Goal: Information Seeking & Learning: Learn about a topic

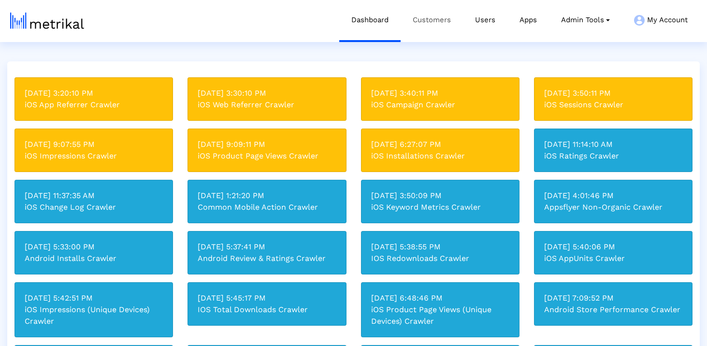
click at [433, 11] on link "Customers" at bounding box center [432, 20] width 62 height 40
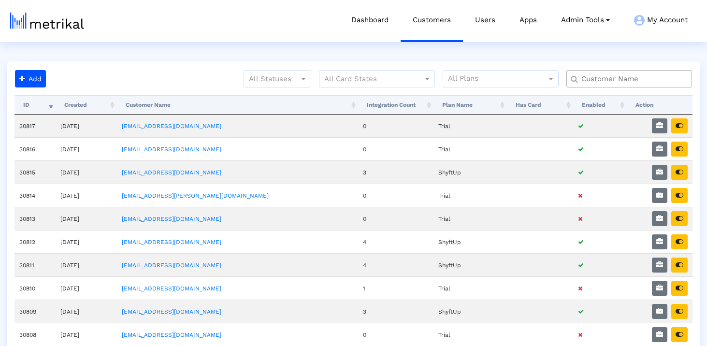
click at [597, 85] on div at bounding box center [630, 78] width 126 height 17
click at [598, 81] on input "text" at bounding box center [632, 79] width 114 height 10
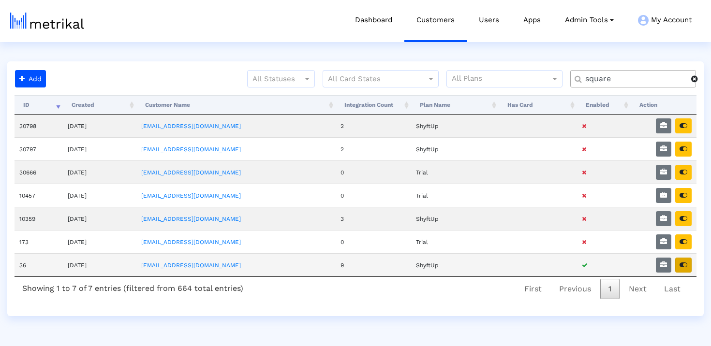
type input "square"
click at [690, 261] on button "button" at bounding box center [683, 265] width 16 height 15
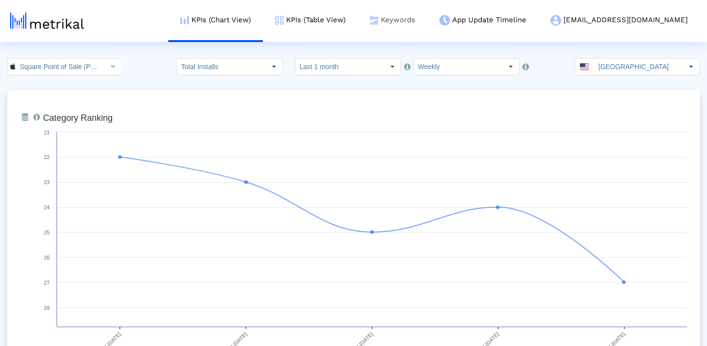
click at [378, 23] on img at bounding box center [374, 20] width 9 height 9
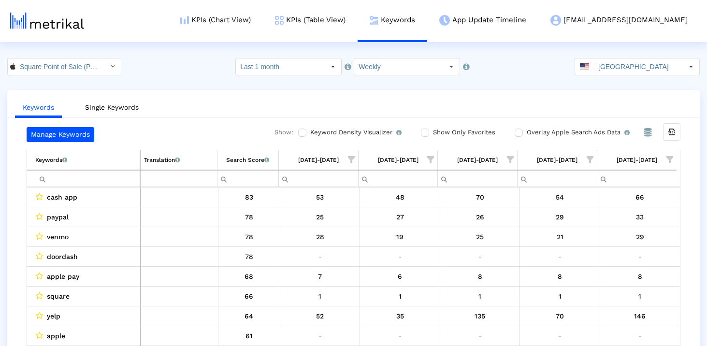
click at [109, 175] on input "Filter cell" at bounding box center [87, 179] width 104 height 16
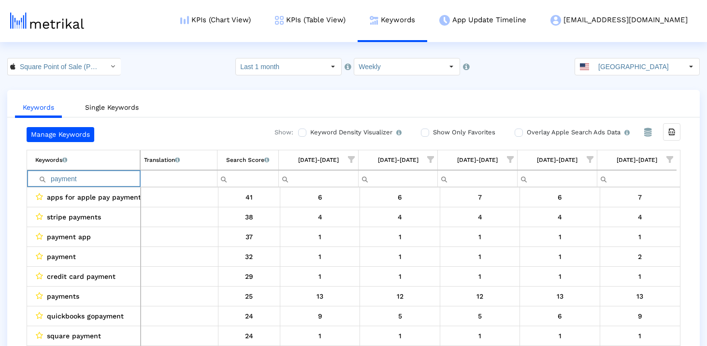
click at [108, 176] on input "payment" at bounding box center [87, 179] width 104 height 16
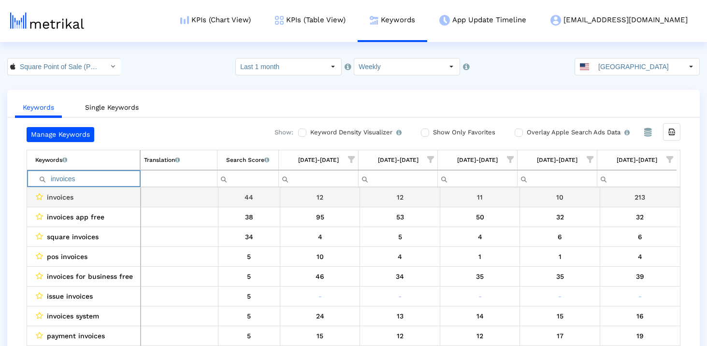
type input "invoices"
drag, startPoint x: 659, startPoint y: 197, endPoint x: 599, endPoint y: 196, distance: 59.5
click at [600, 196] on td "213" at bounding box center [640, 198] width 80 height 20
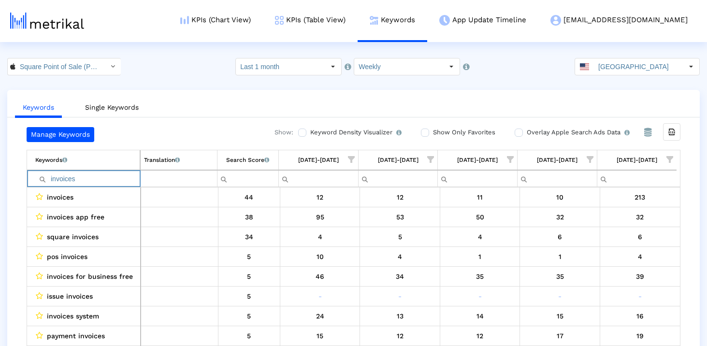
click at [114, 176] on input "invoices" at bounding box center [87, 179] width 104 height 16
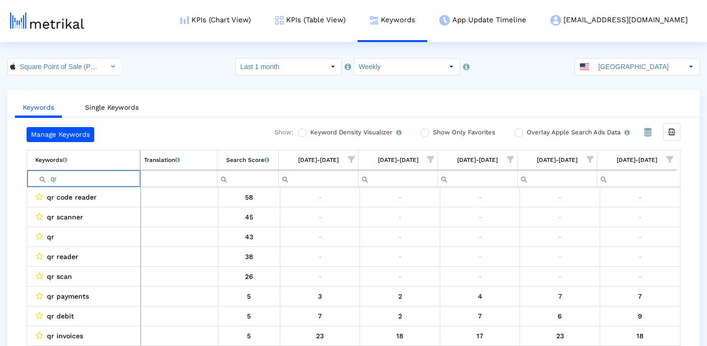
type input "q"
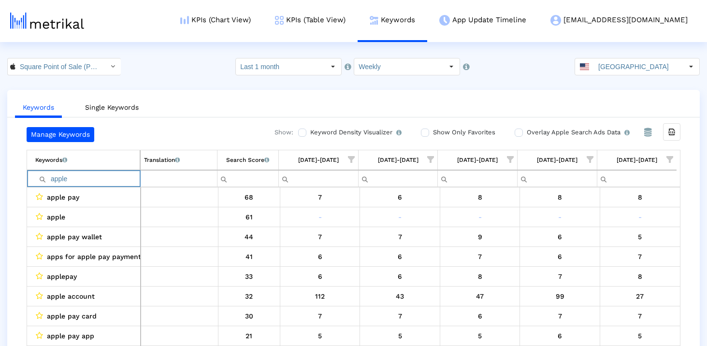
click at [83, 176] on input "apple" at bounding box center [87, 179] width 104 height 16
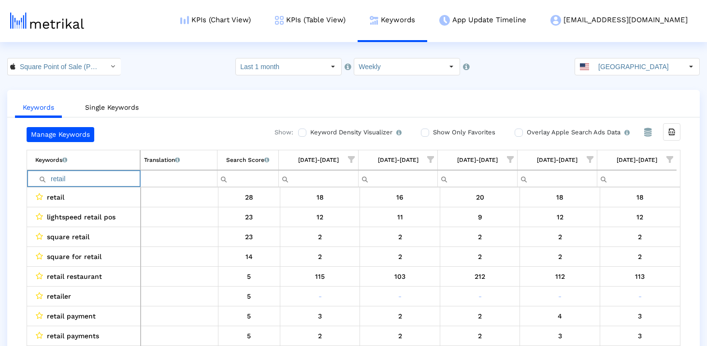
click at [107, 182] on input "retail" at bounding box center [87, 179] width 104 height 16
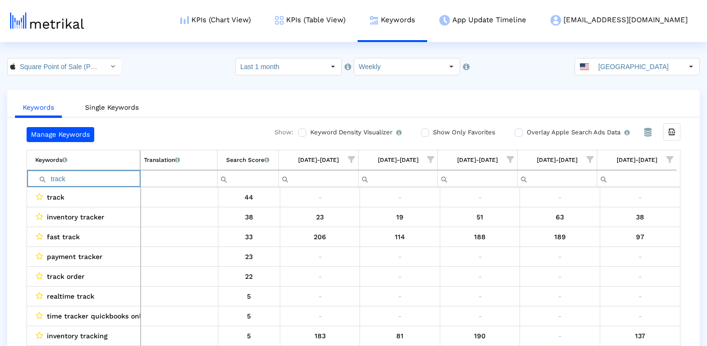
click at [94, 176] on input "track" at bounding box center [87, 179] width 104 height 16
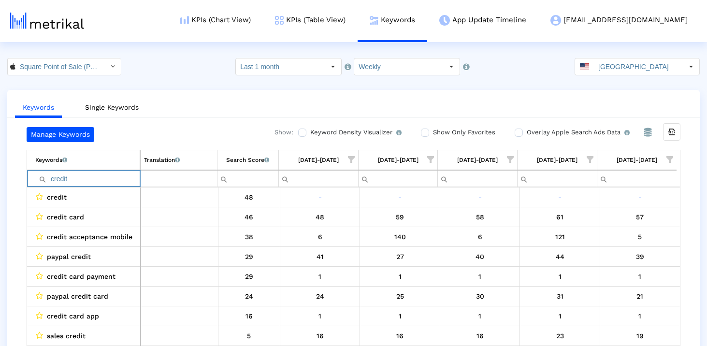
click at [78, 176] on input "credit" at bounding box center [87, 179] width 104 height 16
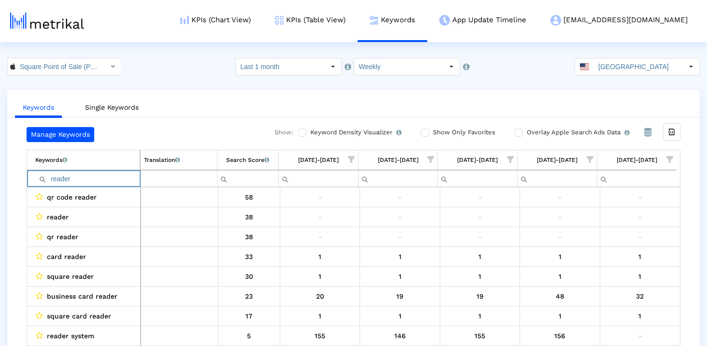
click at [74, 176] on input "reader" at bounding box center [87, 179] width 104 height 16
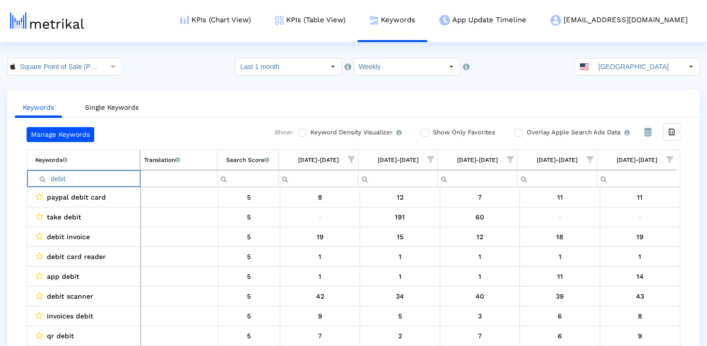
click at [98, 171] on input "debit" at bounding box center [87, 179] width 104 height 16
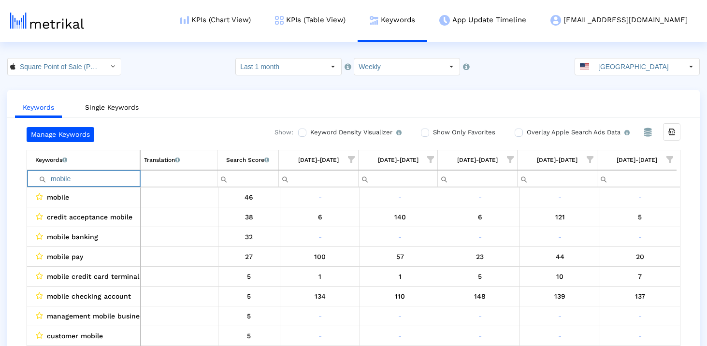
click at [102, 180] on input "mobile" at bounding box center [87, 179] width 104 height 16
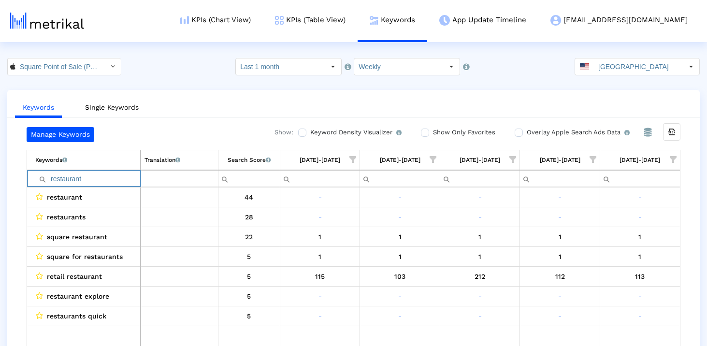
click at [82, 181] on input "restaurant" at bounding box center [87, 179] width 105 height 16
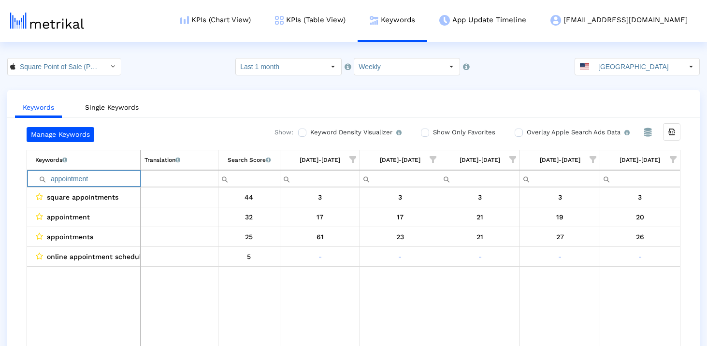
click at [82, 180] on input "appointment" at bounding box center [87, 179] width 105 height 16
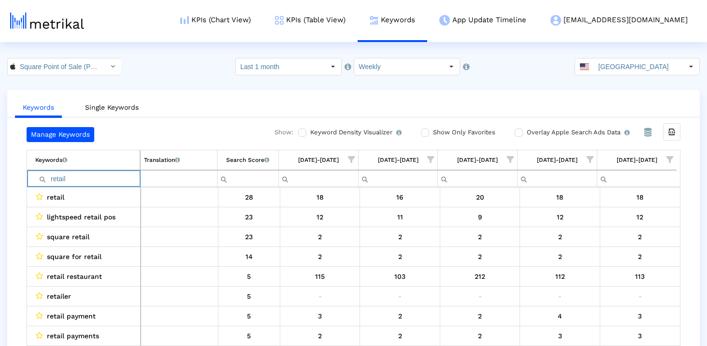
click at [101, 176] on input "retail" at bounding box center [87, 179] width 104 height 16
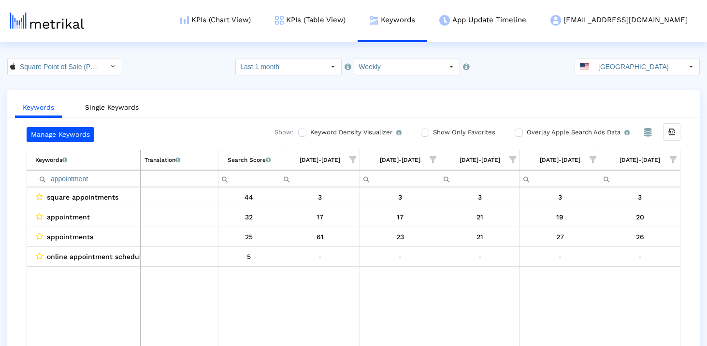
drag, startPoint x: 307, startPoint y: 195, endPoint x: 652, endPoint y: 206, distance: 344.8
click at [652, 206] on tr "square appointments 44 3 3 3 3 3" at bounding box center [353, 198] width 653 height 20
click at [92, 178] on input "appointment" at bounding box center [87, 179] width 105 height 16
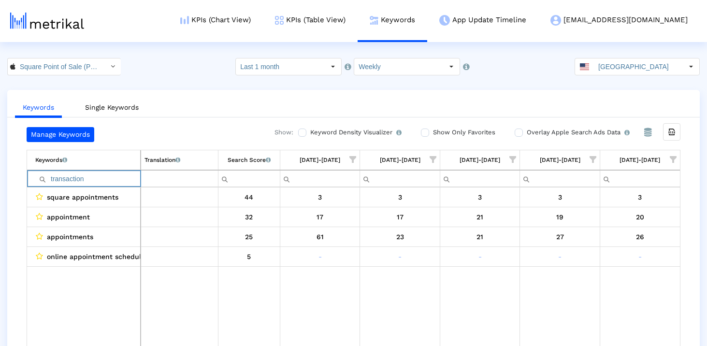
type input "transaction"
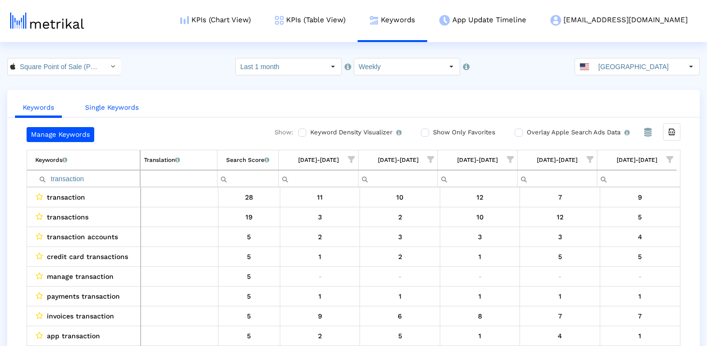
click at [98, 108] on link "Single Keywords" at bounding box center [111, 108] width 69 height 18
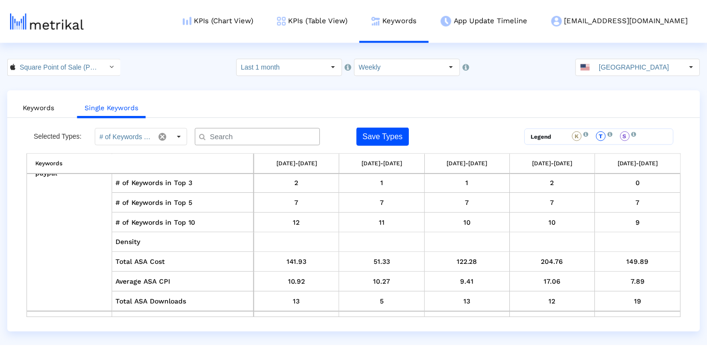
scroll to position [10423, 0]
click at [48, 105] on link "Keywords" at bounding box center [38, 108] width 47 height 18
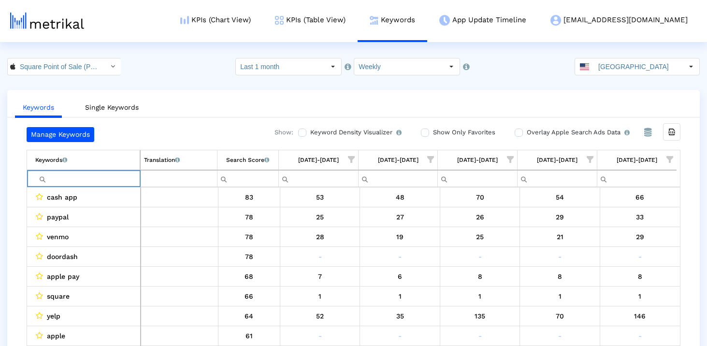
click at [78, 175] on input "Filter cell" at bounding box center [87, 179] width 104 height 16
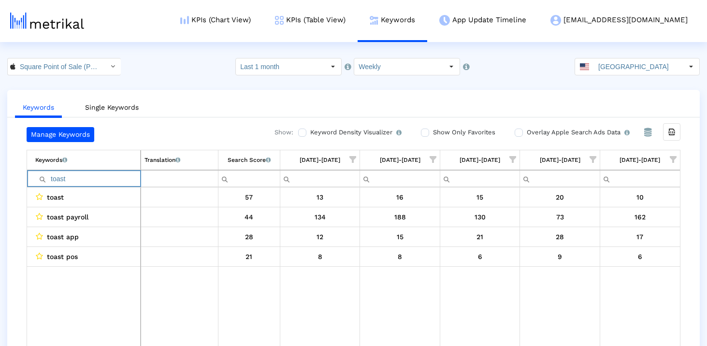
click at [84, 172] on input "toast" at bounding box center [87, 179] width 105 height 16
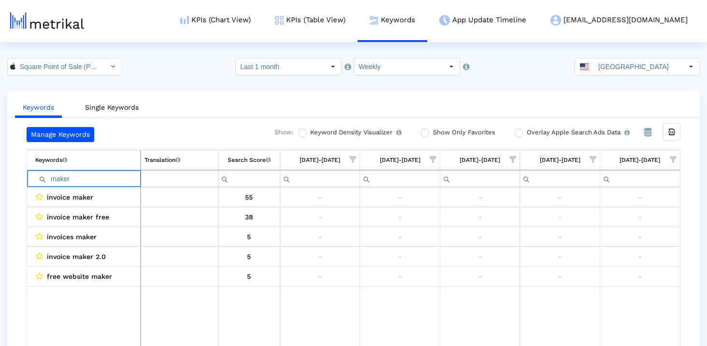
click at [106, 172] on input "maker" at bounding box center [87, 179] width 105 height 16
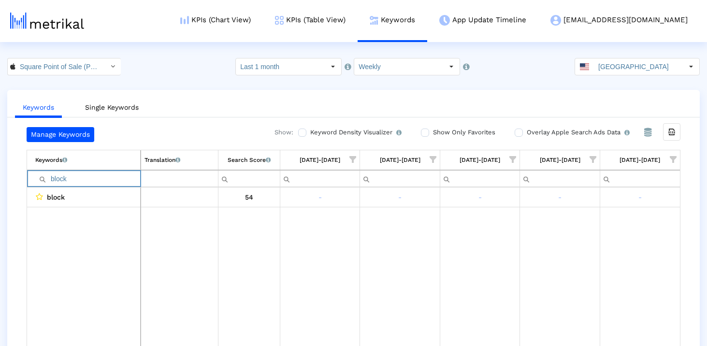
click at [125, 177] on input "block" at bounding box center [87, 179] width 105 height 16
click at [71, 179] on input "update" at bounding box center [87, 179] width 105 height 16
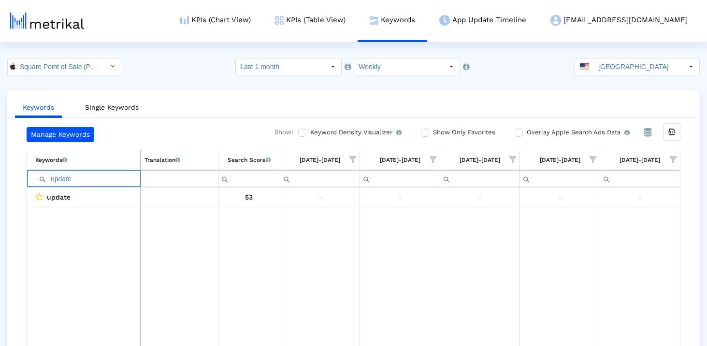
click at [71, 179] on input "update" at bounding box center [87, 179] width 105 height 16
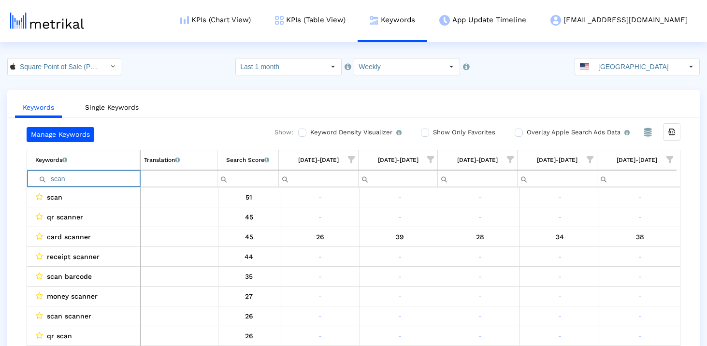
scroll to position [19, 0]
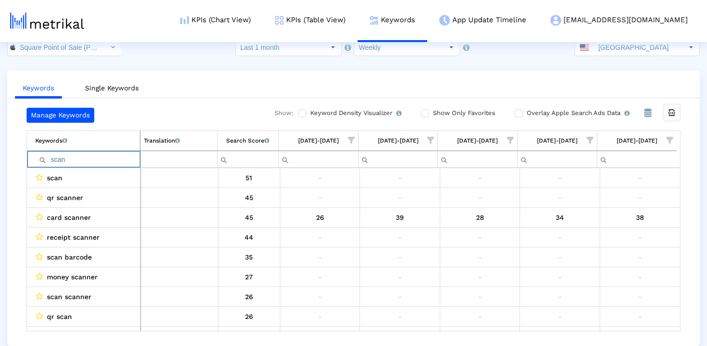
click at [104, 164] on input "scan" at bounding box center [87, 159] width 104 height 16
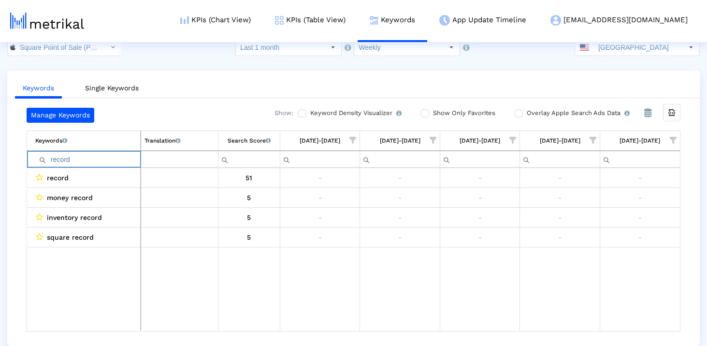
click at [113, 160] on input "record" at bounding box center [87, 159] width 105 height 16
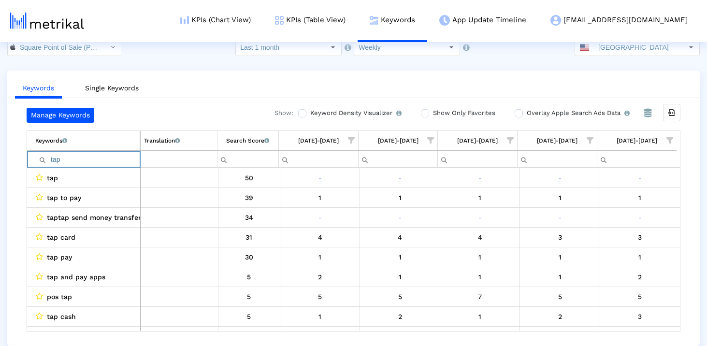
click at [98, 155] on input "tap" at bounding box center [87, 159] width 104 height 16
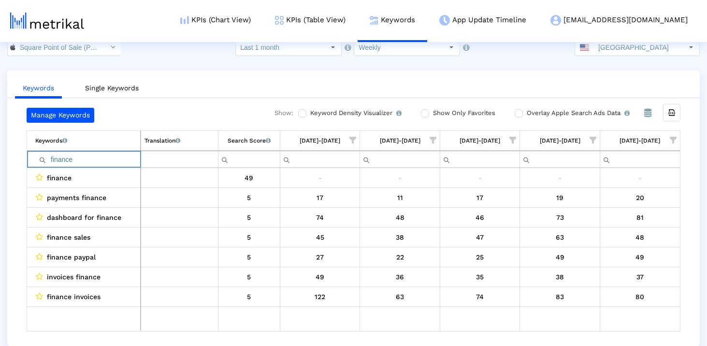
click at [103, 163] on input "finance" at bounding box center [87, 159] width 105 height 16
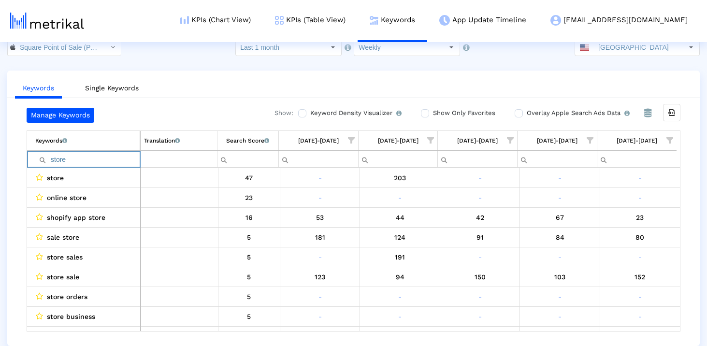
click at [98, 160] on input "store" at bounding box center [87, 159] width 104 height 16
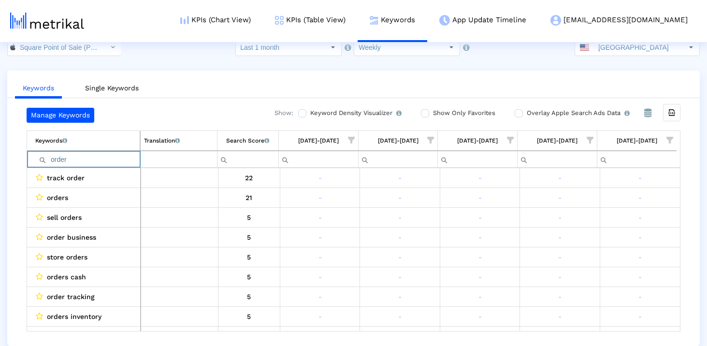
click at [95, 159] on input "order" at bounding box center [87, 159] width 104 height 16
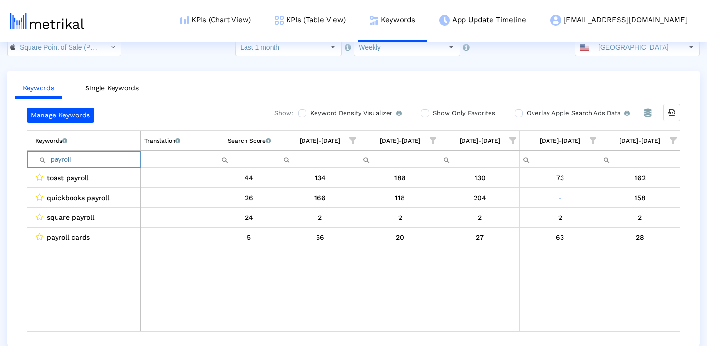
click at [103, 162] on input "payroll" at bounding box center [87, 159] width 105 height 16
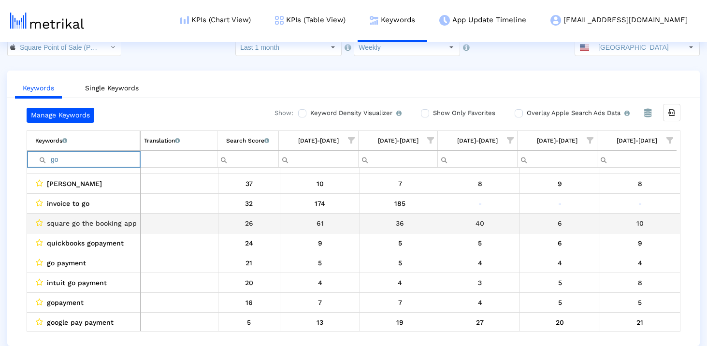
scroll to position [0, 0]
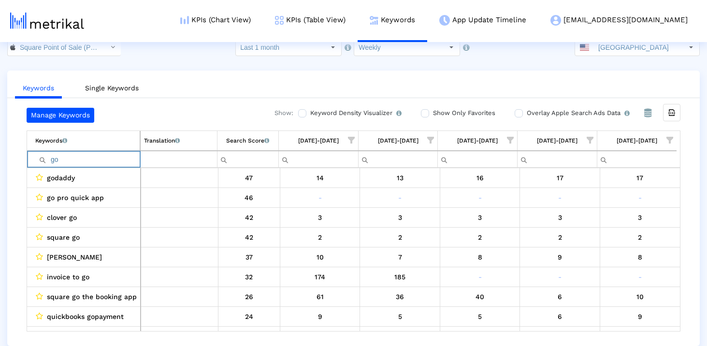
click at [106, 157] on input "go" at bounding box center [87, 159] width 104 height 16
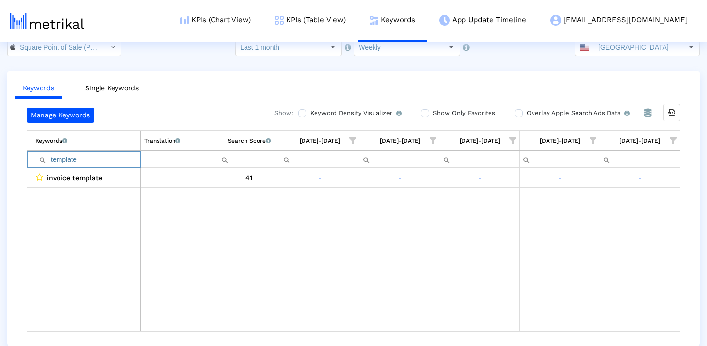
click at [111, 159] on input "template" at bounding box center [87, 159] width 105 height 16
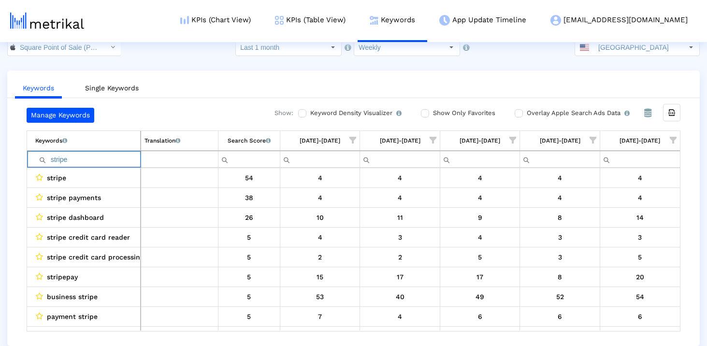
click at [105, 165] on input "stripe" at bounding box center [87, 159] width 105 height 16
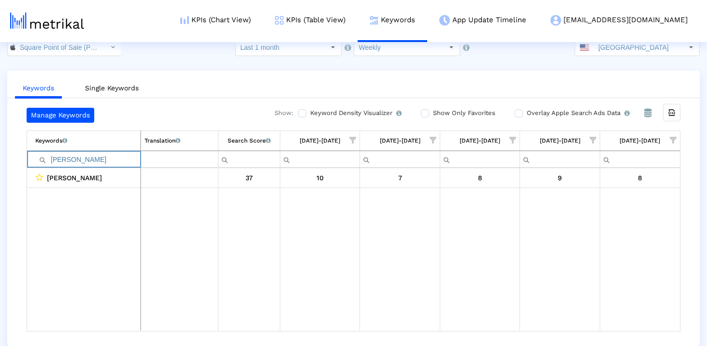
click at [75, 158] on input "[PERSON_NAME]" at bounding box center [87, 159] width 105 height 16
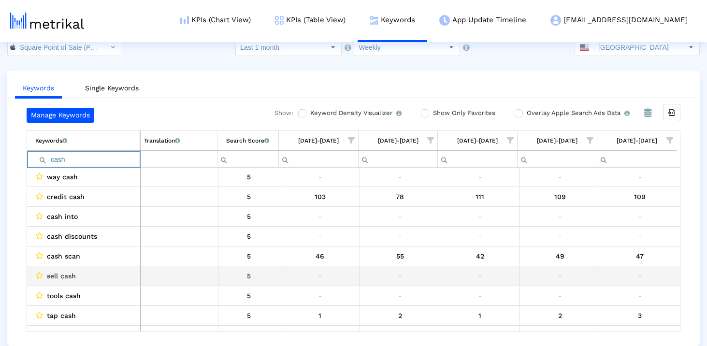
scroll to position [258, 0]
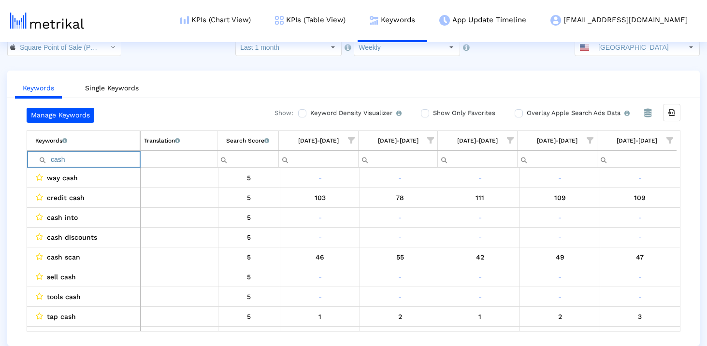
click at [113, 156] on input "cash" at bounding box center [87, 159] width 104 height 16
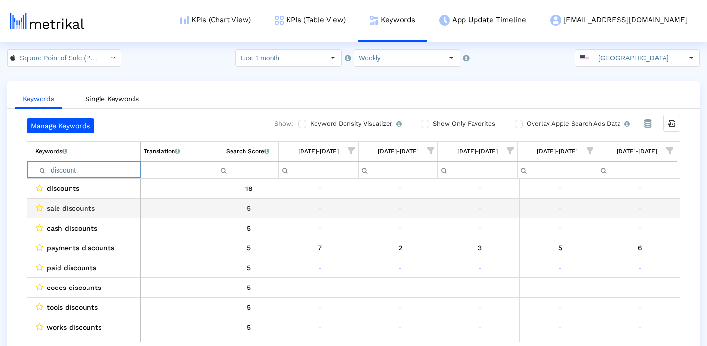
scroll to position [8, 0]
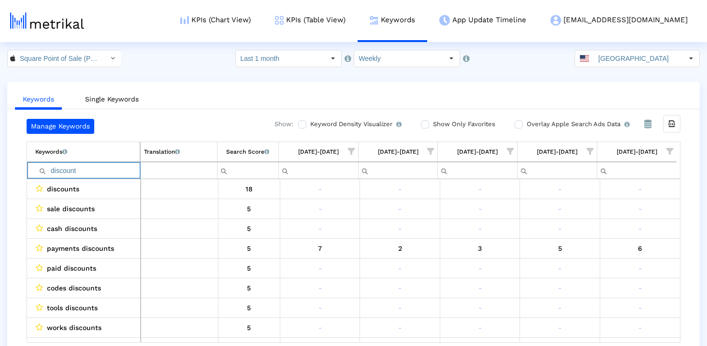
click at [104, 165] on input "discount" at bounding box center [87, 170] width 104 height 16
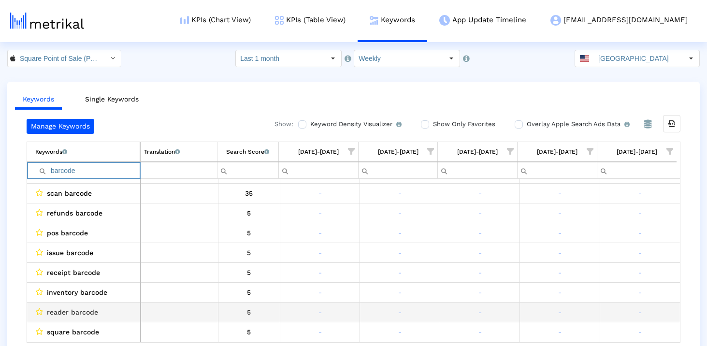
scroll to position [0, 0]
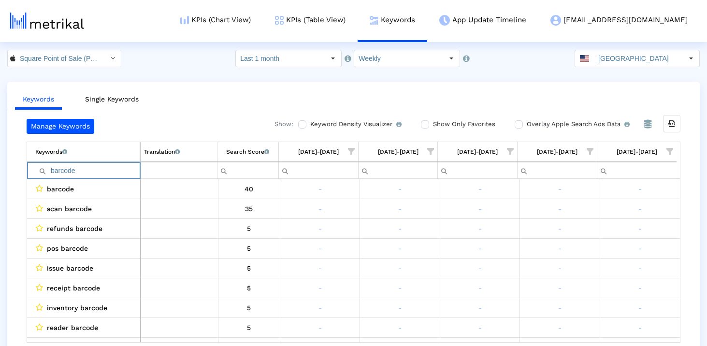
click at [13, 225] on div "Manage Keywords Show: Keyword Density Visualizer Turn this on to view where and…" at bounding box center [353, 231] width 693 height 224
click at [58, 174] on input "barcode" at bounding box center [87, 170] width 104 height 16
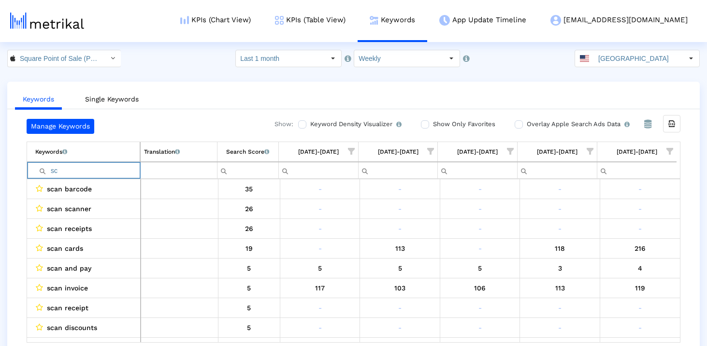
type input "s"
paste input "applepay"
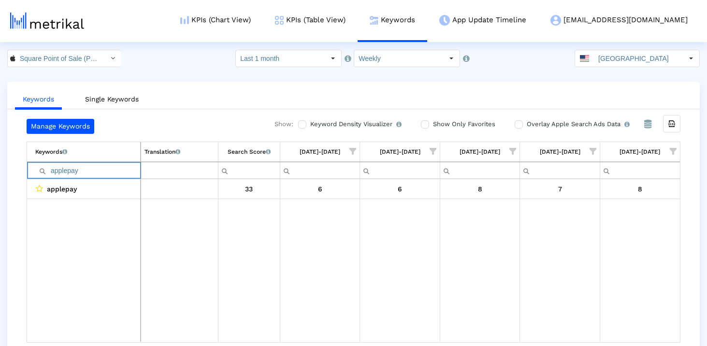
click at [109, 174] on input "applepay" at bounding box center [87, 170] width 105 height 16
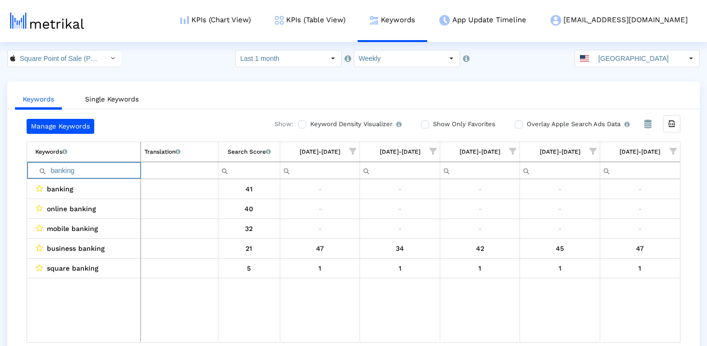
click at [86, 175] on input "banking" at bounding box center [87, 170] width 105 height 16
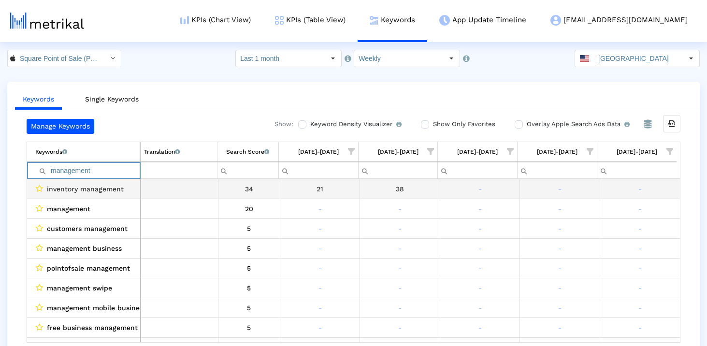
click at [106, 189] on span "inventory management" at bounding box center [85, 189] width 77 height 13
copy span "management"
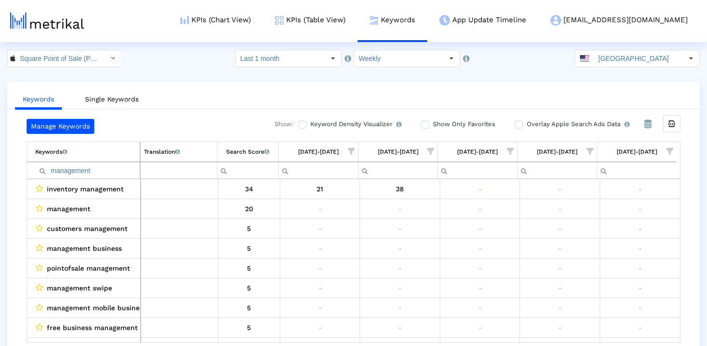
click at [99, 169] on input "management" at bounding box center [87, 170] width 104 height 16
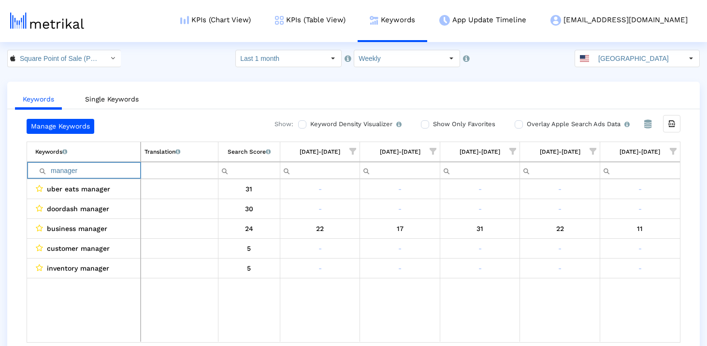
click at [69, 169] on input "manager" at bounding box center [87, 170] width 105 height 16
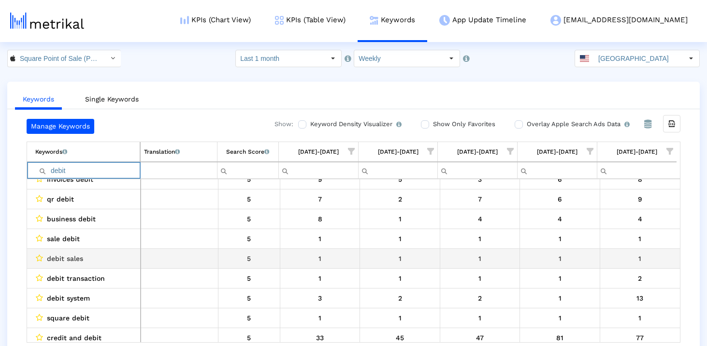
scroll to position [130, 0]
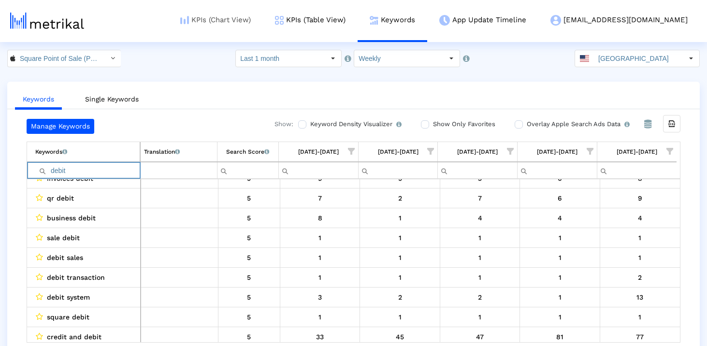
type input "debit"
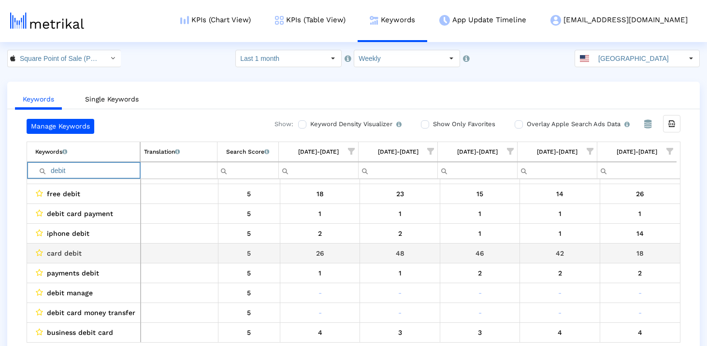
scroll to position [0, 0]
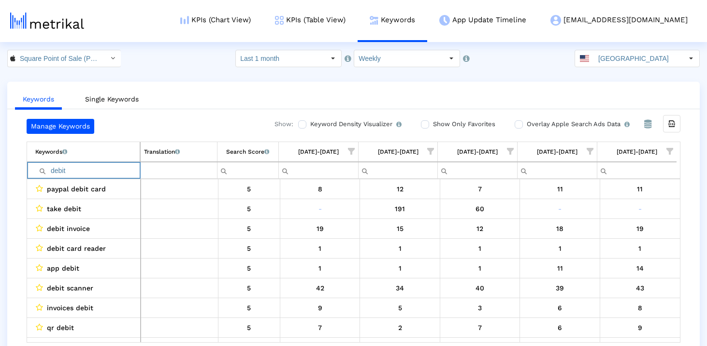
click at [72, 169] on input "debit" at bounding box center [87, 170] width 104 height 16
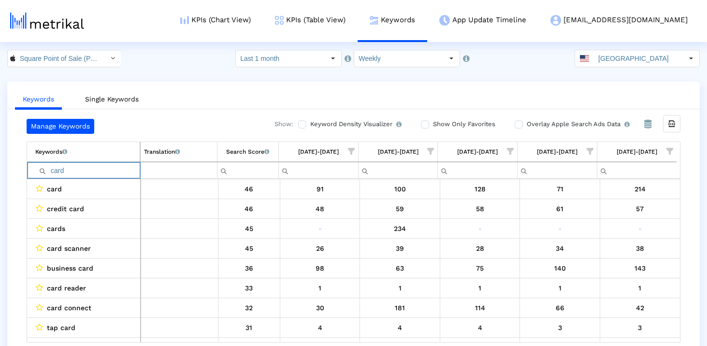
click at [79, 169] on input "card" at bounding box center [87, 170] width 104 height 16
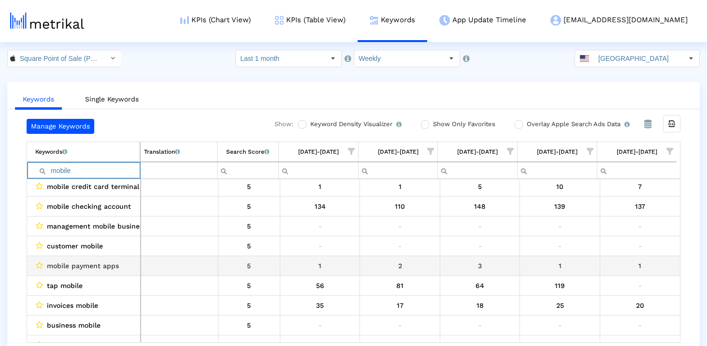
scroll to position [83, 0]
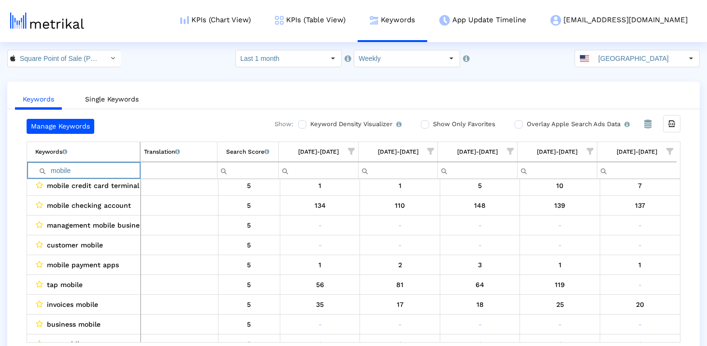
click at [61, 172] on input "mobile" at bounding box center [87, 170] width 104 height 16
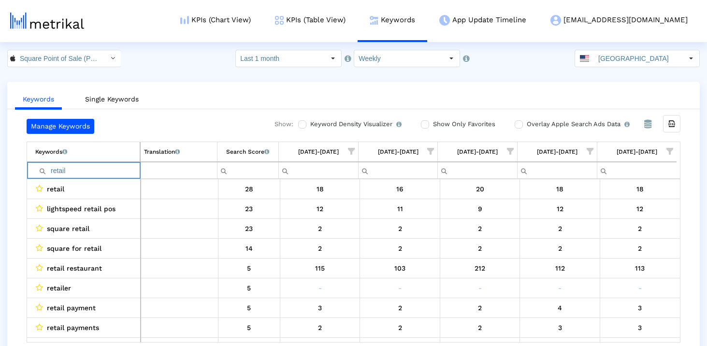
click at [88, 174] on input "retail" at bounding box center [87, 170] width 104 height 16
click at [92, 170] on input "business" at bounding box center [87, 170] width 104 height 16
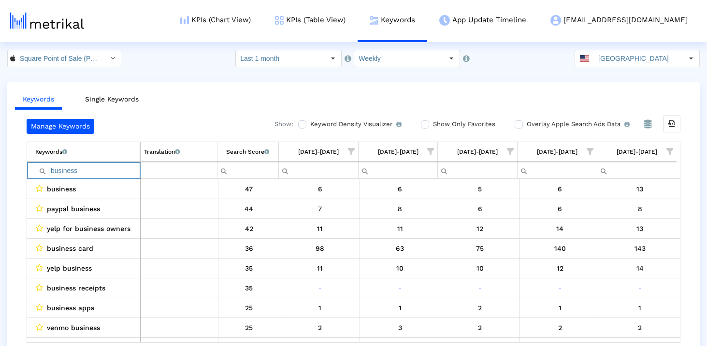
click at [92, 170] on input "business" at bounding box center [87, 170] width 104 height 16
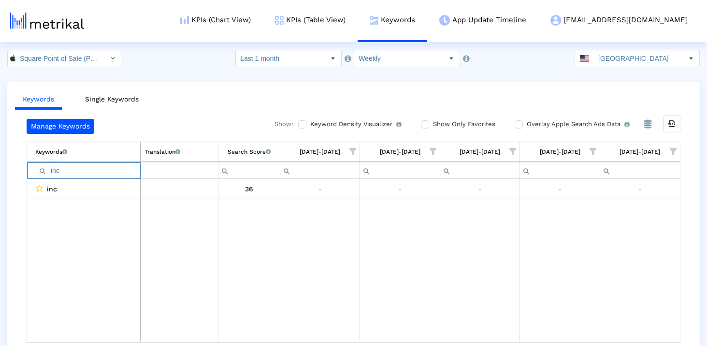
click at [105, 167] on input "inc" at bounding box center [87, 170] width 105 height 16
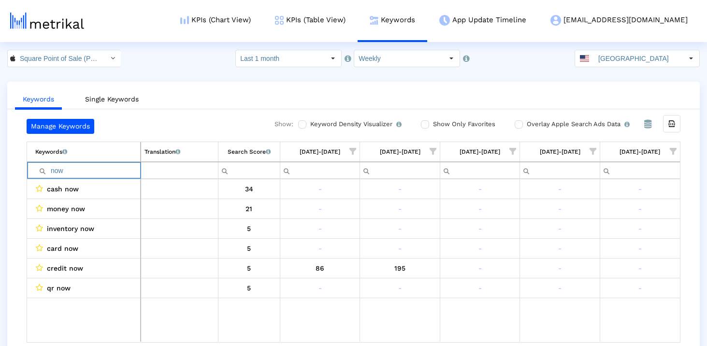
click at [104, 169] on input "now" at bounding box center [87, 170] width 105 height 16
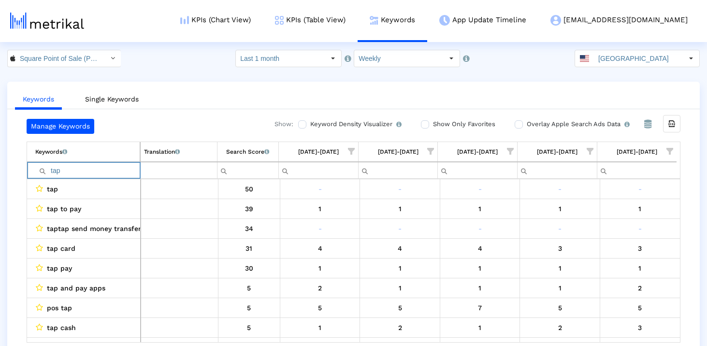
click at [88, 174] on input "tap" at bounding box center [87, 170] width 104 height 16
paste input "booking"
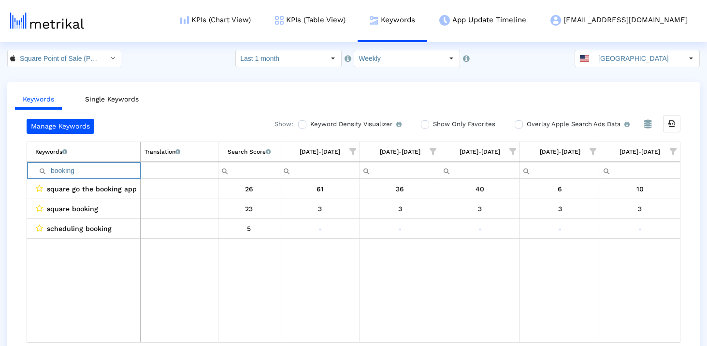
click at [121, 168] on input "booking" at bounding box center [87, 170] width 105 height 16
paste input "record"
click at [94, 171] on input "record" at bounding box center [87, 170] width 105 height 16
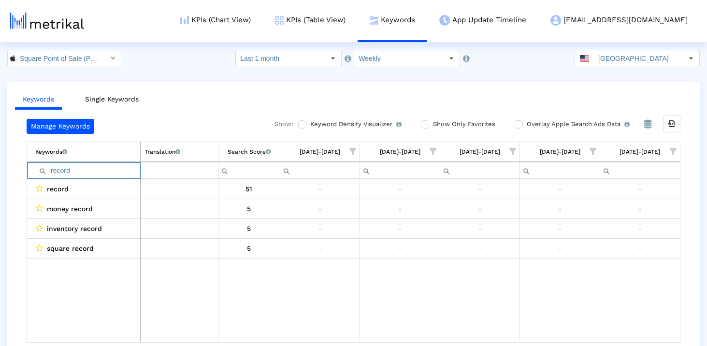
click at [94, 171] on input "record" at bounding box center [87, 170] width 105 height 16
paste input "connectwise control"
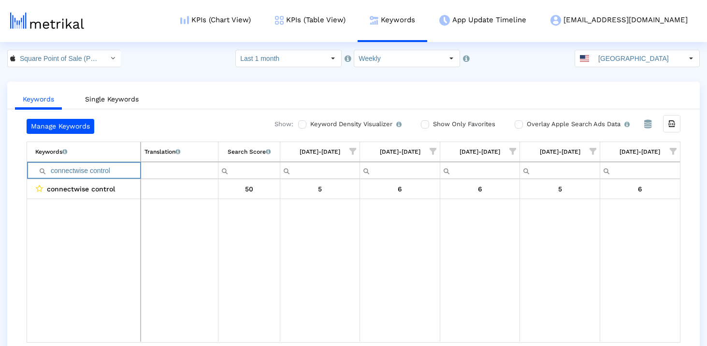
drag, startPoint x: 91, startPoint y: 170, endPoint x: 0, endPoint y: 179, distance: 91.9
click at [0, 179] on div "Keywords Single Keywords Manage Keywords Show: Keyword Density Visualizer Turn …" at bounding box center [353, 220] width 707 height 276
click at [56, 169] on input "connectwise" at bounding box center [87, 170] width 105 height 16
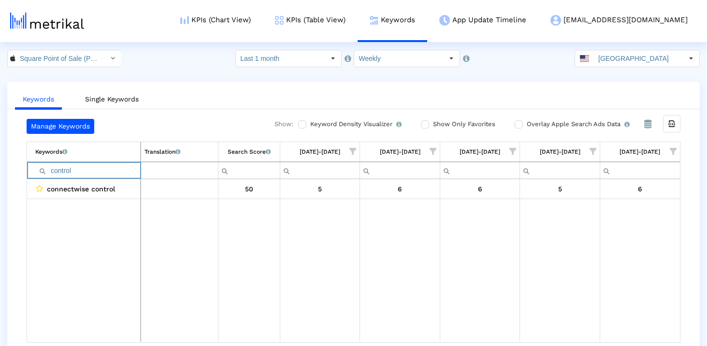
click at [71, 169] on input "control" at bounding box center [87, 170] width 105 height 16
click at [76, 173] on input "salary" at bounding box center [87, 170] width 105 height 16
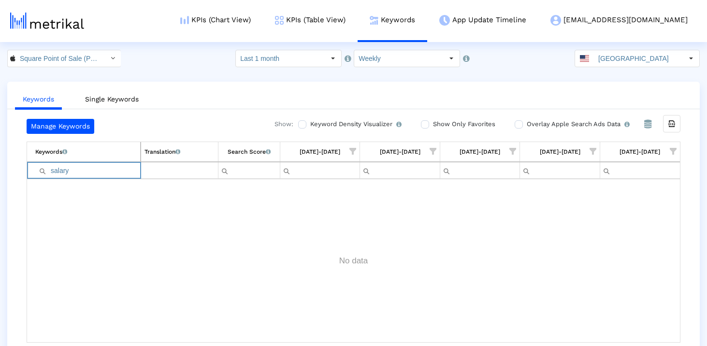
click at [76, 173] on input "salary" at bounding box center [87, 170] width 105 height 16
click at [76, 173] on input "staff" at bounding box center [87, 170] width 105 height 16
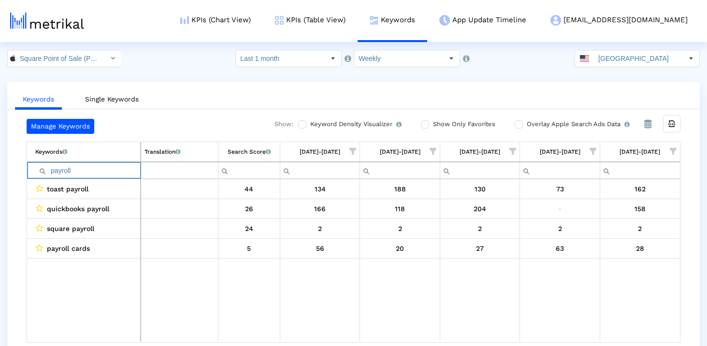
click at [74, 171] on input "payroll" at bounding box center [87, 170] width 105 height 16
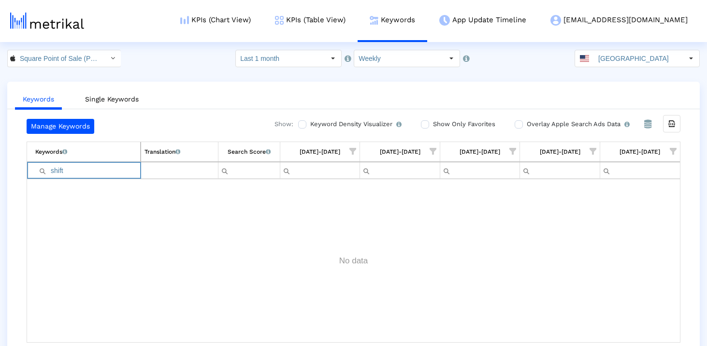
click at [112, 174] on input "shift" at bounding box center [87, 170] width 105 height 16
click at [91, 167] on input "work" at bounding box center [87, 170] width 105 height 16
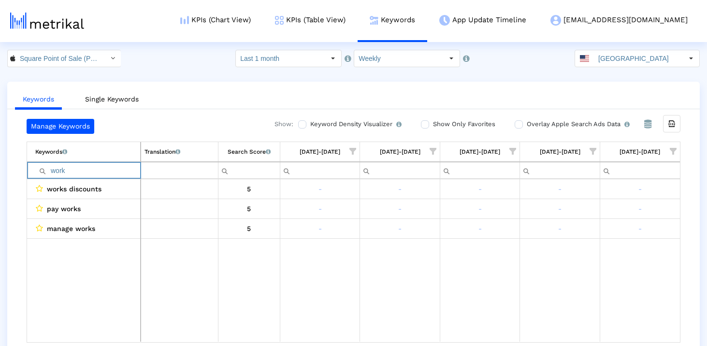
click at [91, 167] on input "work" at bounding box center [87, 170] width 105 height 16
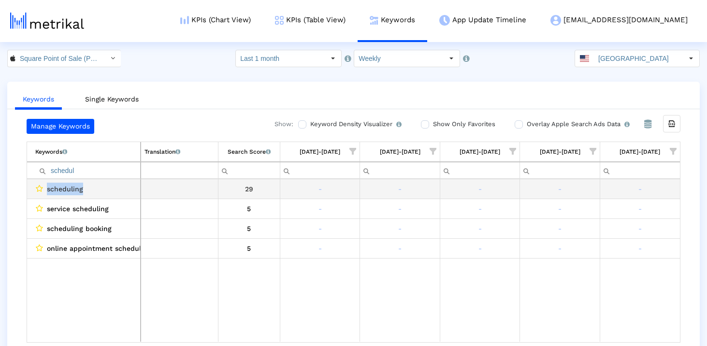
drag, startPoint x: 90, startPoint y: 188, endPoint x: 45, endPoint y: 188, distance: 44.5
click at [45, 188] on div "scheduling" at bounding box center [86, 189] width 102 height 13
copy span "scheduling"
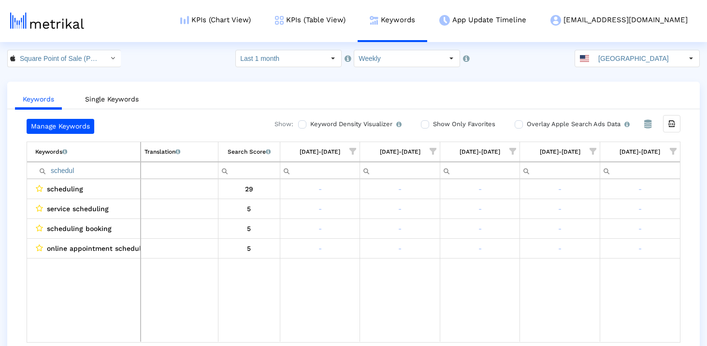
click at [89, 171] on input "schedul" at bounding box center [87, 170] width 105 height 16
type input "e"
click at [50, 170] on input "record" at bounding box center [87, 170] width 105 height 16
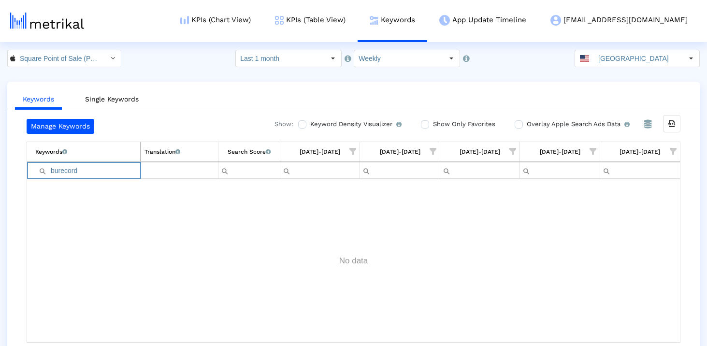
click at [118, 166] on input "burecord" at bounding box center [87, 170] width 105 height 16
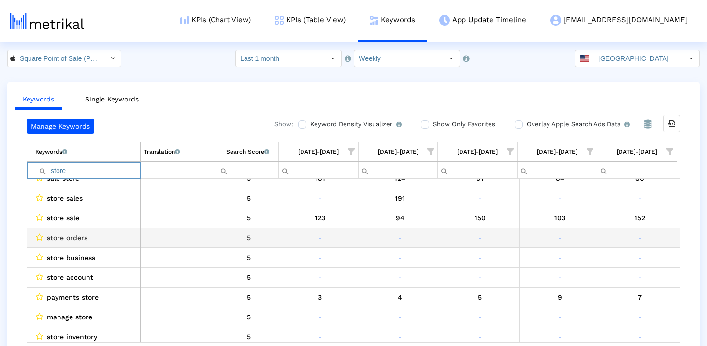
scroll to position [71, 0]
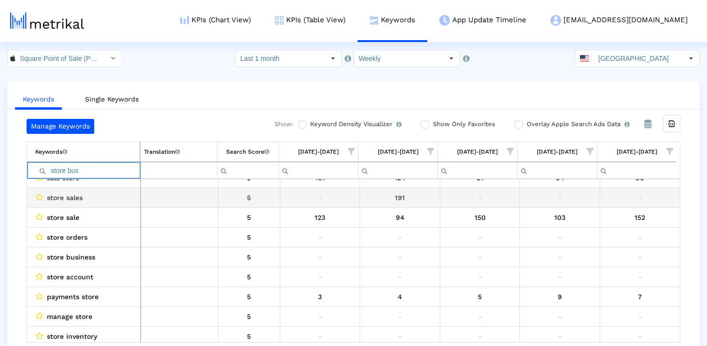
type input "store busi"
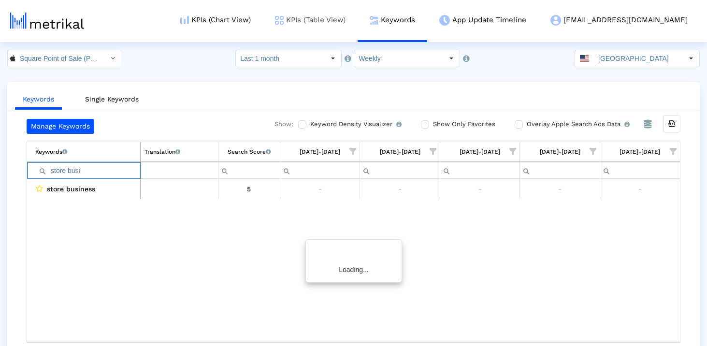
scroll to position [0, 0]
click at [88, 172] on input "store busi" at bounding box center [87, 170] width 105 height 16
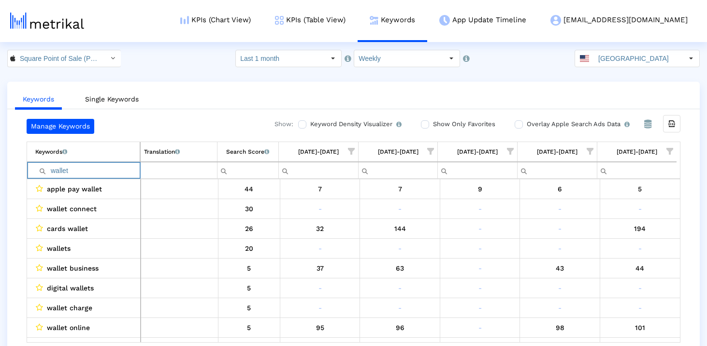
click at [102, 171] on input "wallet" at bounding box center [87, 170] width 104 height 16
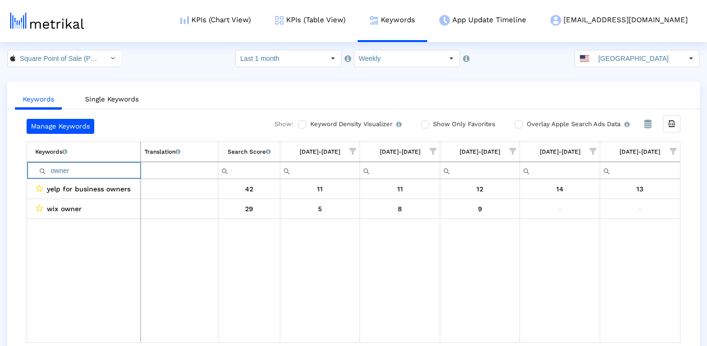
click at [67, 165] on input "owner" at bounding box center [87, 170] width 105 height 16
click at [70, 169] on input "saving" at bounding box center [87, 170] width 105 height 16
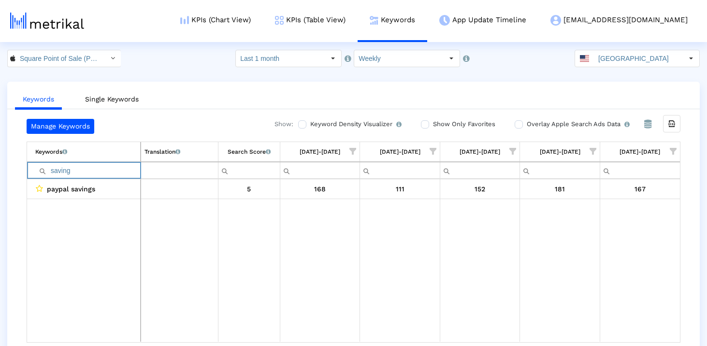
click at [70, 169] on input "saving" at bounding box center [87, 170] width 105 height 16
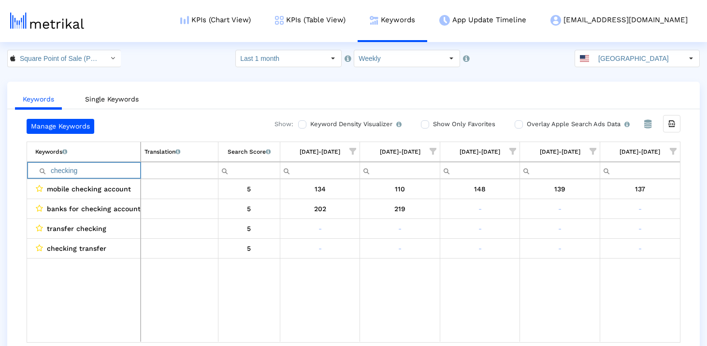
click at [84, 166] on input "checking" at bounding box center [87, 170] width 105 height 16
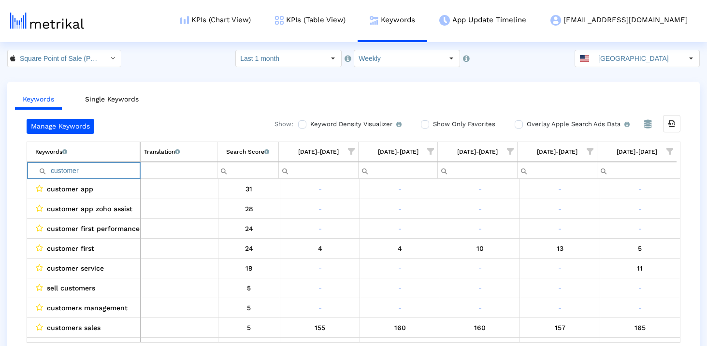
click at [108, 165] on input "customer" at bounding box center [87, 170] width 104 height 16
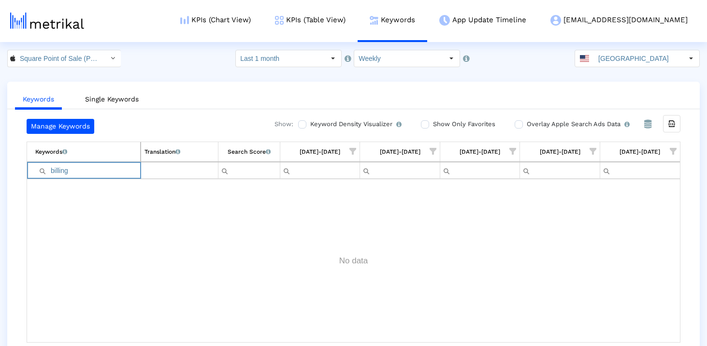
click at [109, 171] on input "billing" at bounding box center [87, 170] width 105 height 16
click at [122, 169] on input "bill" at bounding box center [87, 170] width 105 height 16
click at [85, 172] on input "offer" at bounding box center [87, 170] width 105 height 16
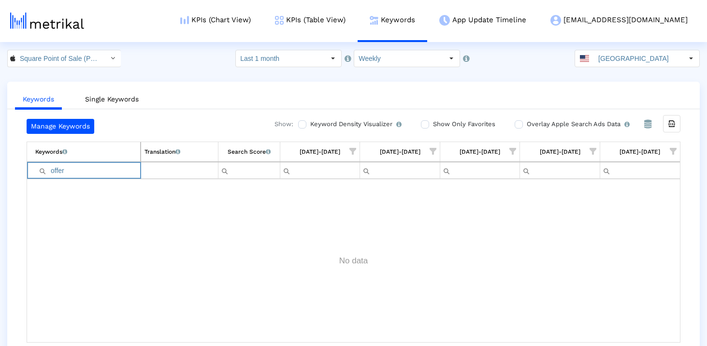
click at [85, 172] on input "offer" at bounding box center [87, 170] width 105 height 16
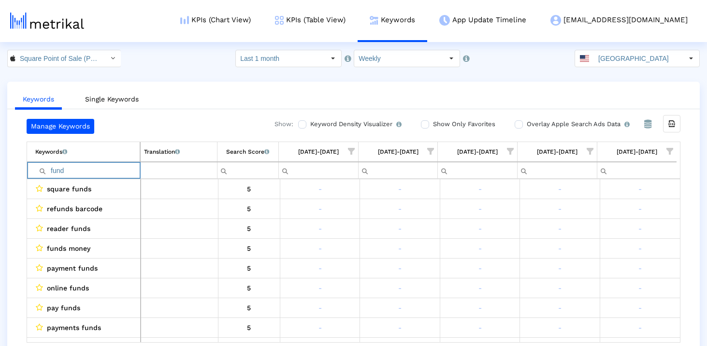
click at [85, 173] on input "fund" at bounding box center [87, 170] width 104 height 16
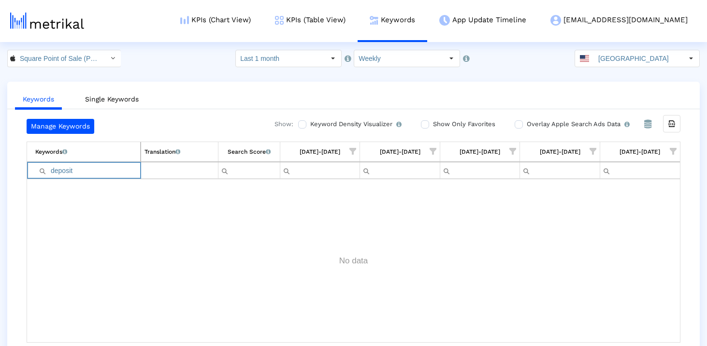
click at [77, 172] on input "deposit" at bounding box center [87, 170] width 105 height 16
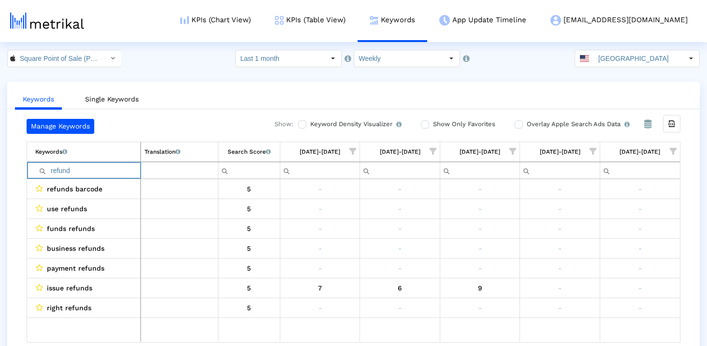
click at [102, 162] on td "Contains Does not contain Starts with Ends with Equals Does not equal Reset ref…" at bounding box center [84, 170] width 114 height 17
click at [98, 169] on input "refund" at bounding box center [87, 170] width 105 height 16
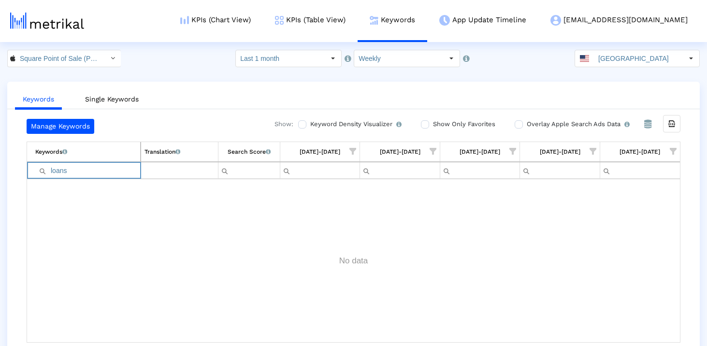
click at [81, 172] on input "loans" at bounding box center [87, 170] width 105 height 16
click at [81, 172] on input "loan" at bounding box center [87, 170] width 105 height 16
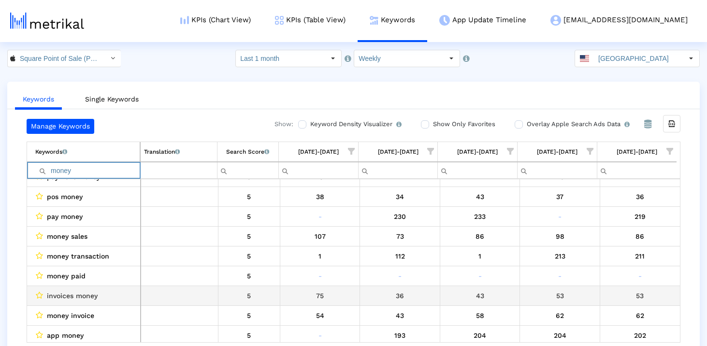
scroll to position [254, 0]
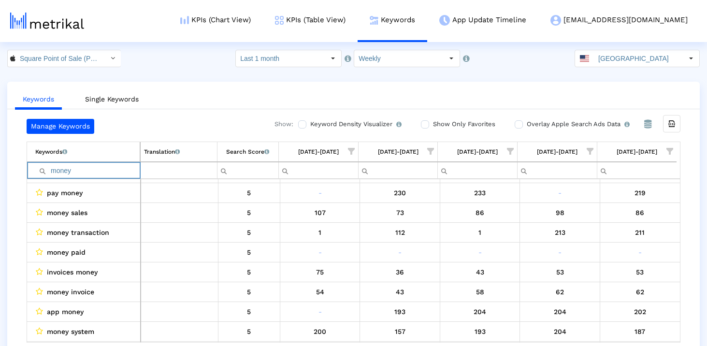
click at [89, 159] on td "Keywords List of keywords that are currently being tracked in Mobile Action." at bounding box center [83, 152] width 113 height 20
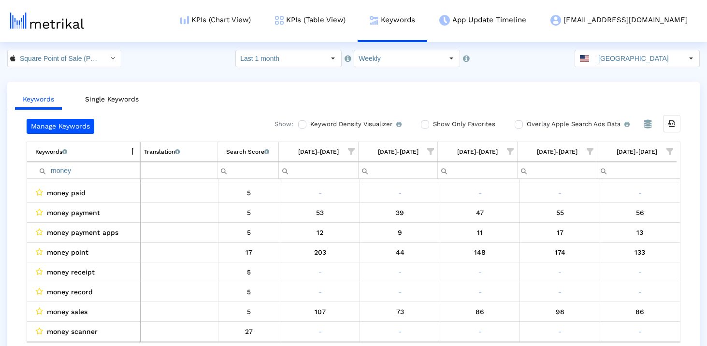
click at [120, 147] on td "Keywords List of keywords that are currently being tracked in Mobile Action." at bounding box center [83, 152] width 113 height 20
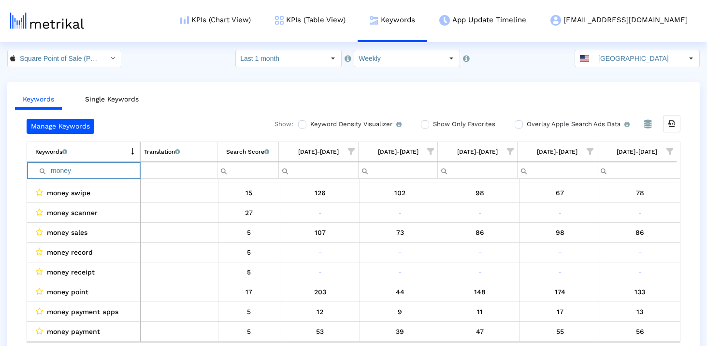
click at [102, 173] on input "money" at bounding box center [87, 170] width 104 height 16
click at [240, 156] on div "Search Score An estimate of relative search volume of each keyword. It is on a …" at bounding box center [247, 152] width 43 height 13
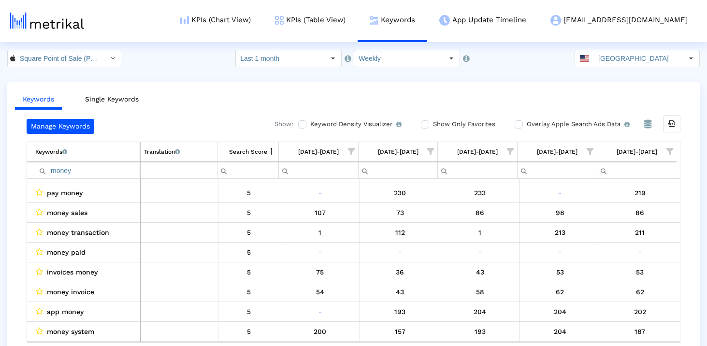
click at [122, 171] on input "money" at bounding box center [87, 170] width 104 height 16
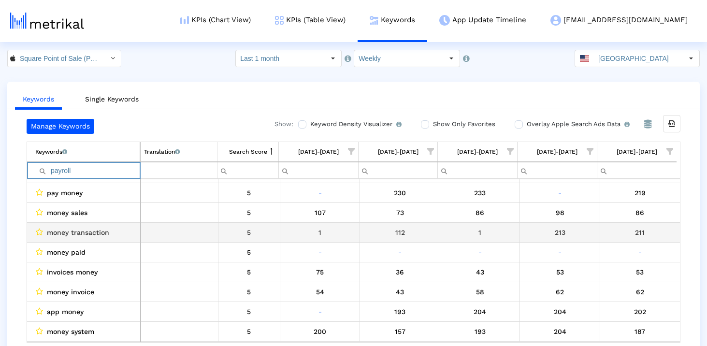
scroll to position [0, 0]
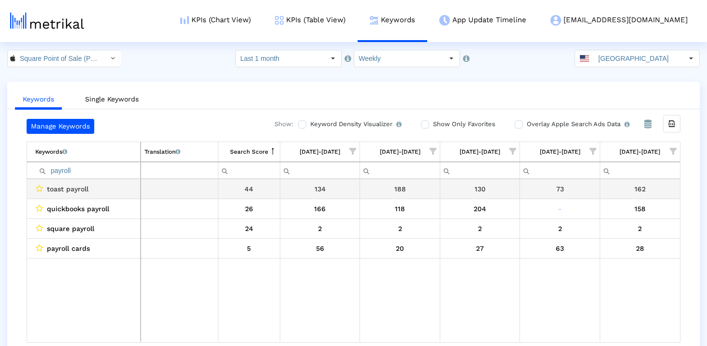
click at [79, 180] on td "toast payroll" at bounding box center [84, 189] width 114 height 20
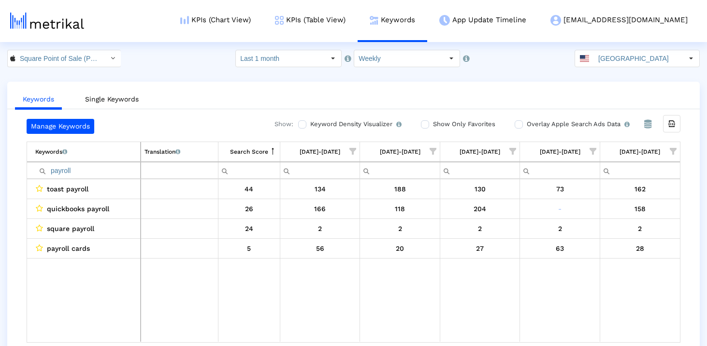
click at [79, 174] on input "payroll" at bounding box center [87, 170] width 105 height 16
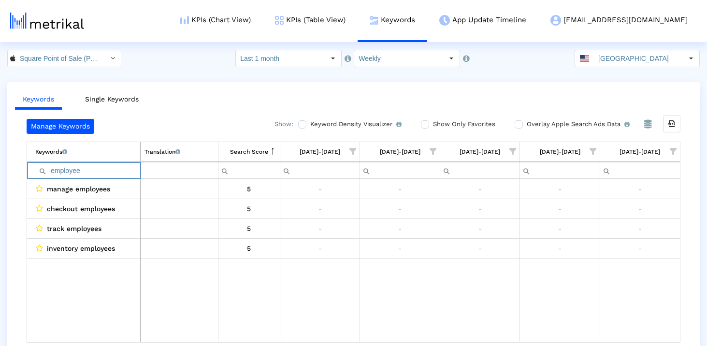
click at [84, 173] on input "employee" at bounding box center [87, 170] width 105 height 16
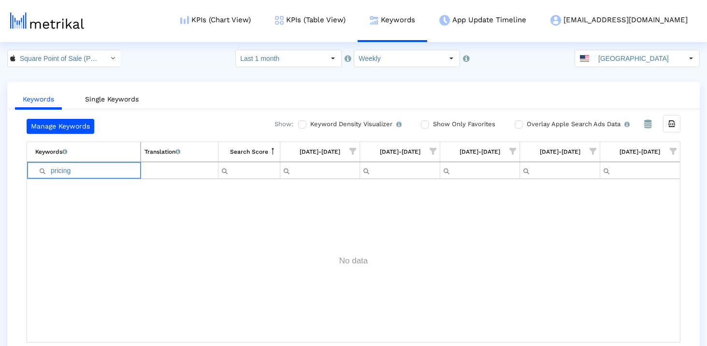
click at [71, 165] on input "pricing" at bounding box center [87, 170] width 105 height 16
click at [73, 169] on input "decision" at bounding box center [87, 170] width 105 height 16
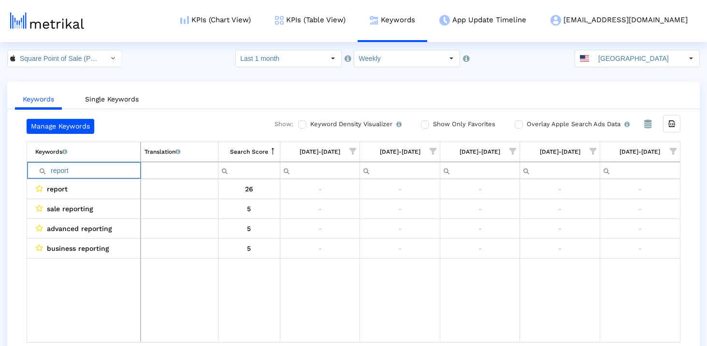
click at [68, 172] on input "report" at bounding box center [87, 170] width 105 height 16
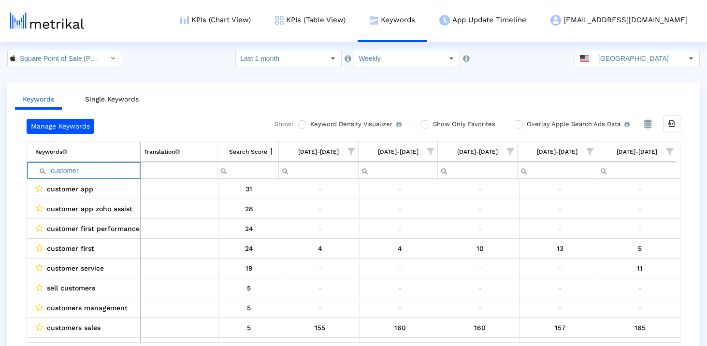
click at [88, 174] on input "customer" at bounding box center [87, 170] width 104 height 16
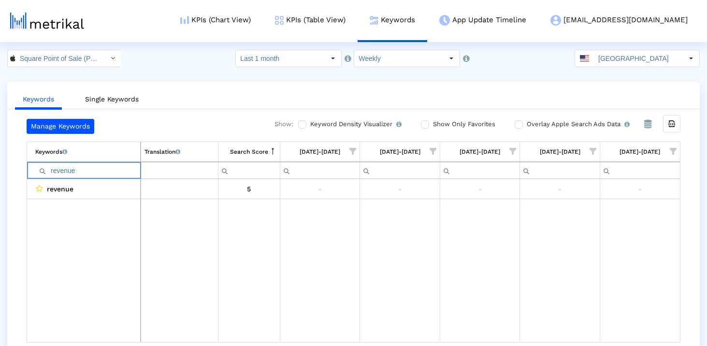
click at [110, 166] on input "revenue" at bounding box center [87, 170] width 105 height 16
type input "client"
click at [107, 167] on input "client" at bounding box center [87, 170] width 105 height 16
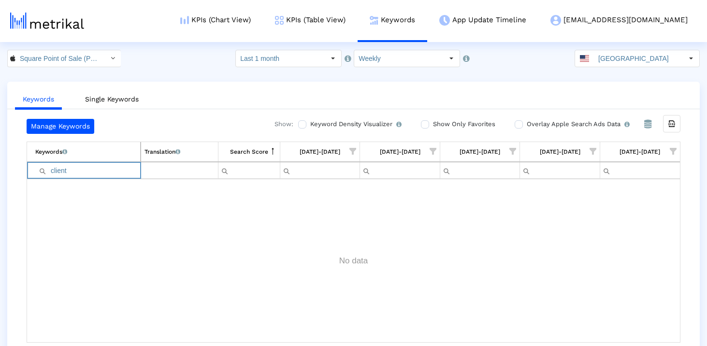
click at [107, 167] on input "client" at bounding box center [87, 170] width 105 height 16
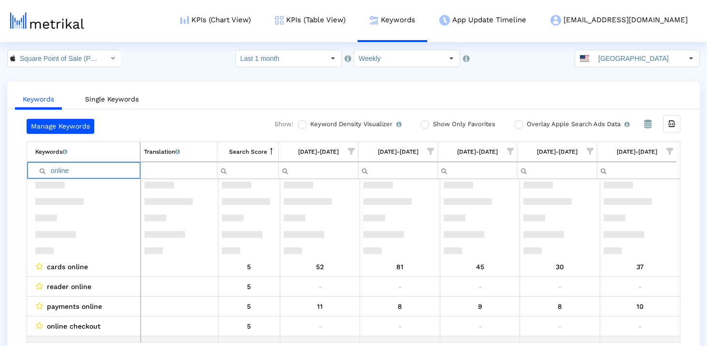
scroll to position [335, 0]
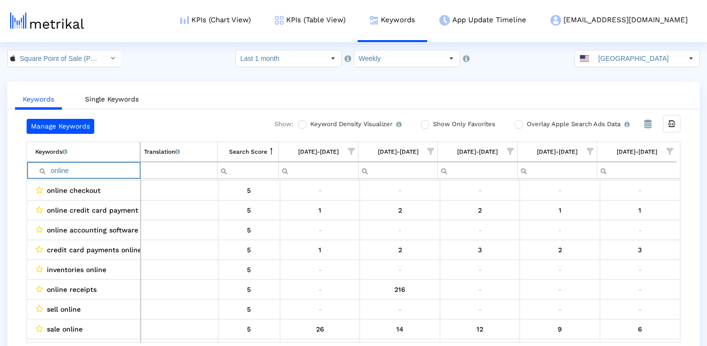
click at [85, 170] on input "online" at bounding box center [87, 170] width 104 height 16
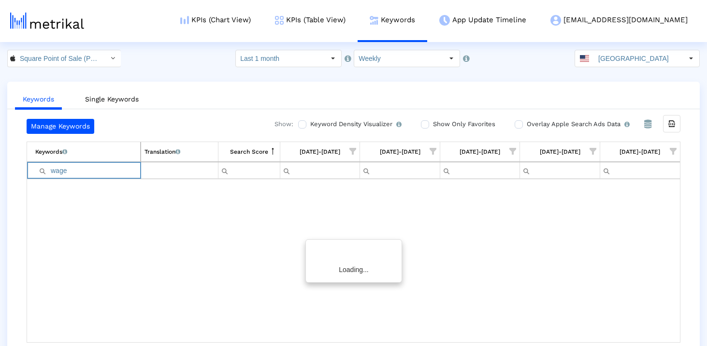
scroll to position [0, 0]
click at [129, 164] on input "wage" at bounding box center [87, 170] width 105 height 16
click at [90, 170] on input "tip" at bounding box center [87, 170] width 105 height 16
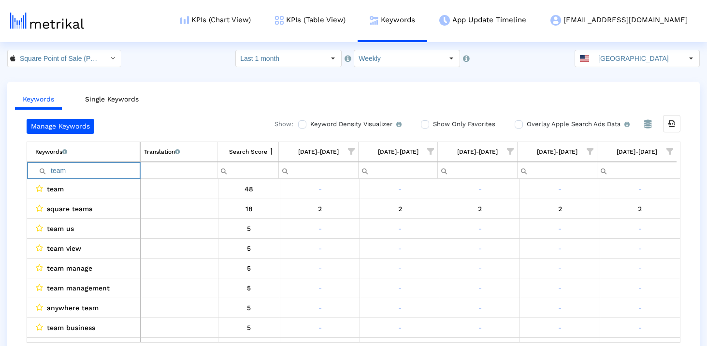
click at [81, 170] on input "team" at bounding box center [87, 170] width 104 height 16
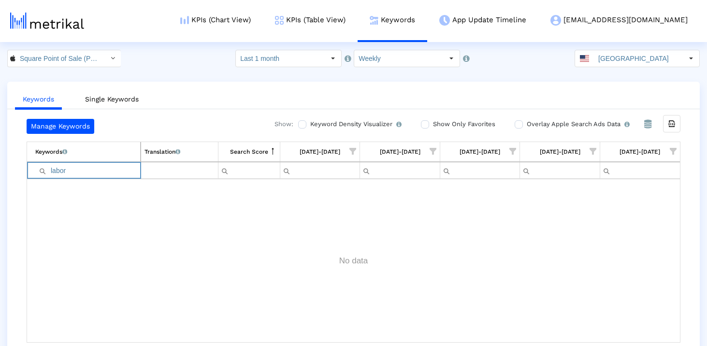
click at [114, 168] on input "labor" at bounding box center [87, 170] width 105 height 16
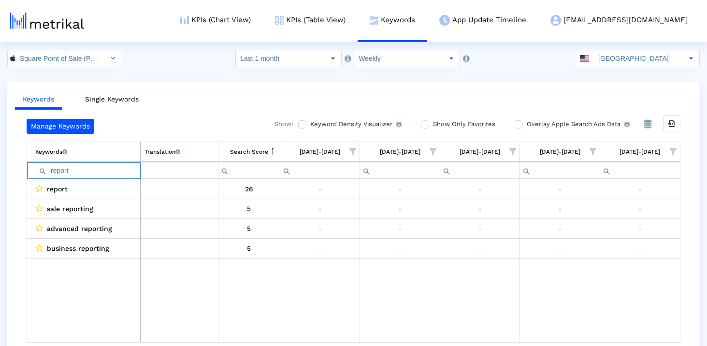
click at [85, 170] on input "report" at bounding box center [87, 170] width 105 height 16
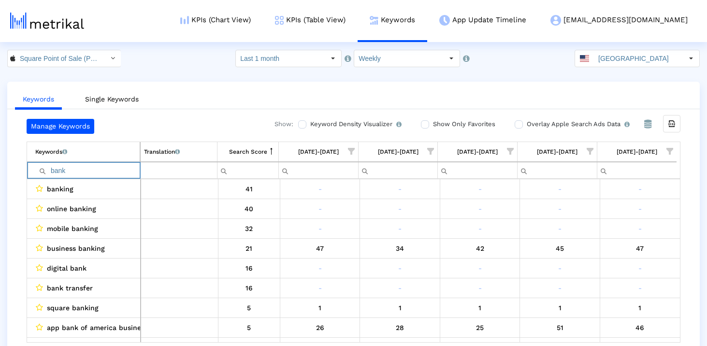
click at [93, 170] on input "bank" at bounding box center [87, 170] width 104 height 16
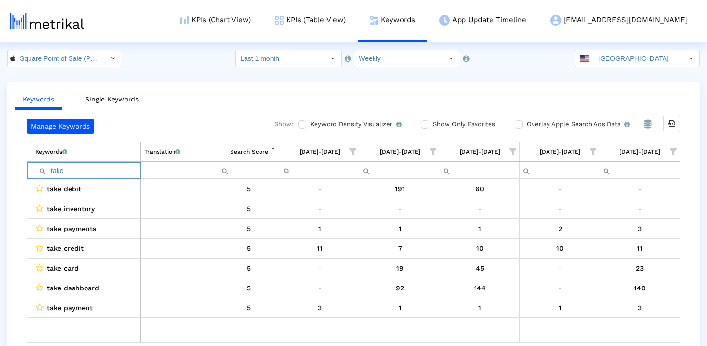
click at [109, 168] on input "take" at bounding box center [87, 170] width 105 height 16
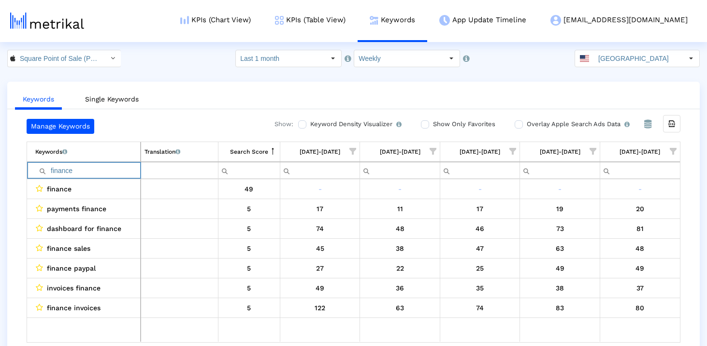
click at [109, 173] on input "finance" at bounding box center [87, 170] width 105 height 16
paste input "godaddy"
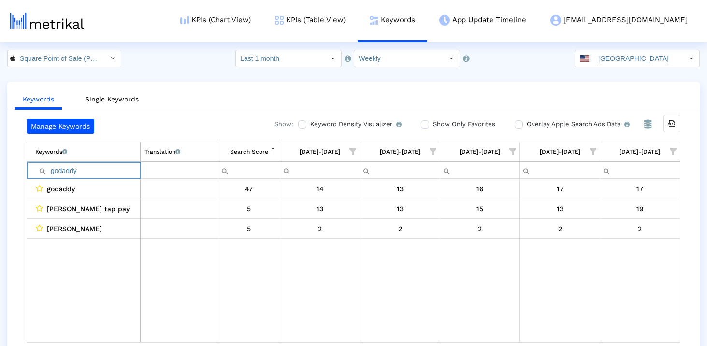
click at [116, 168] on input "godaddy" at bounding box center [87, 170] width 105 height 16
paste input "intuit"
click at [98, 168] on input "intuit" at bounding box center [87, 170] width 105 height 16
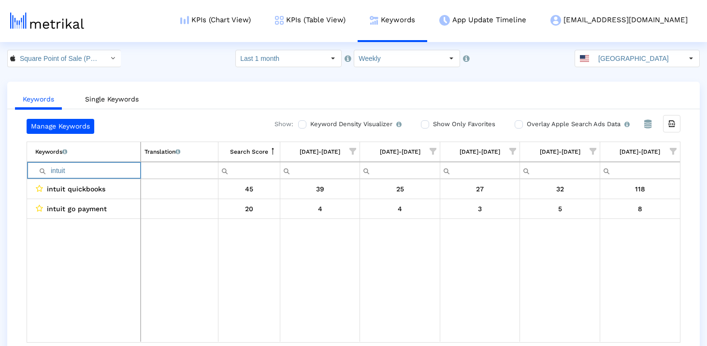
click at [98, 168] on input "intuit" at bounding box center [87, 170] width 105 height 16
type input "v"
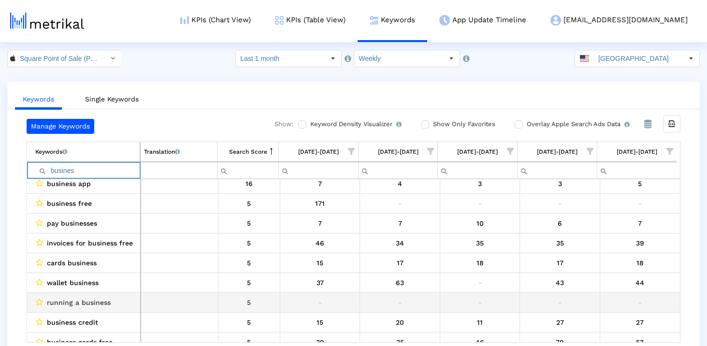
scroll to position [283, 0]
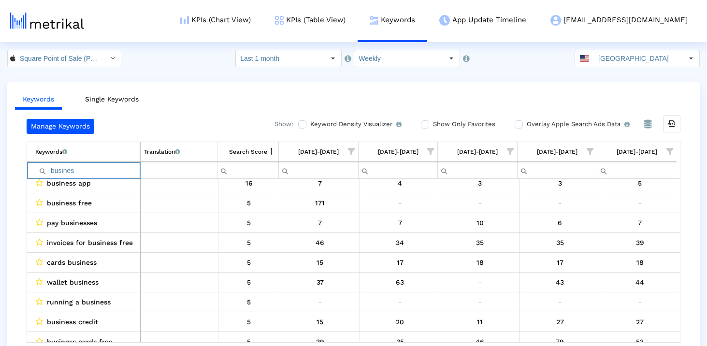
click at [68, 171] on input "busines" at bounding box center [87, 170] width 104 height 16
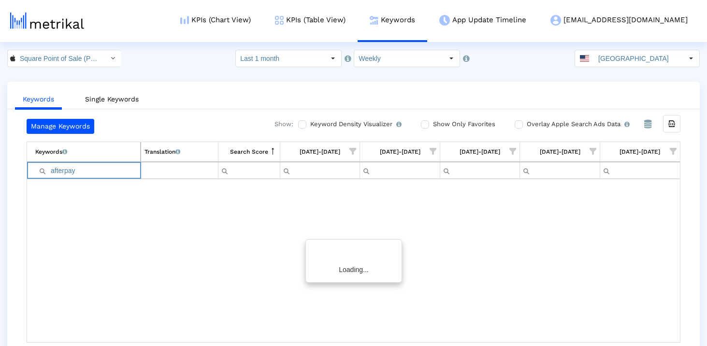
scroll to position [0, 0]
click at [116, 173] on input "afterpay" at bounding box center [87, 170] width 105 height 16
paste input "Handheld"
click at [93, 177] on input "Handheld" at bounding box center [87, 170] width 105 height 16
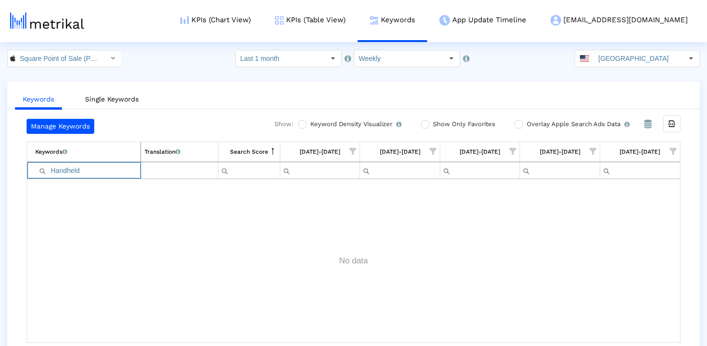
click at [93, 176] on input "Handheld" at bounding box center [87, 170] width 105 height 16
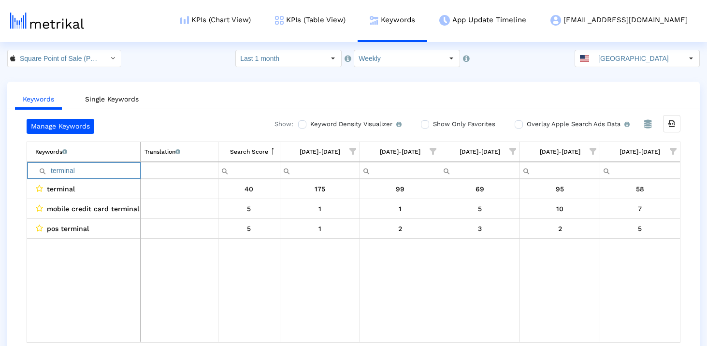
click at [118, 170] on input "terminal" at bounding box center [87, 170] width 105 height 16
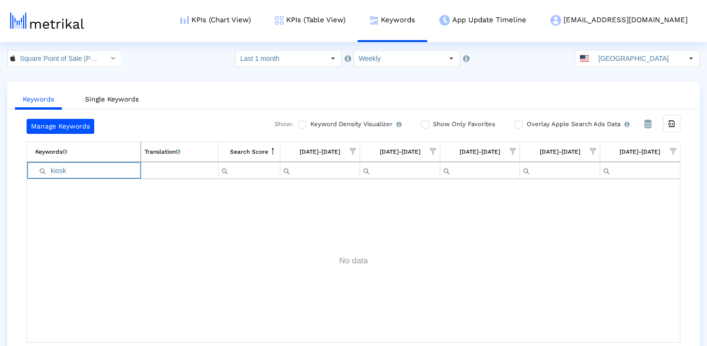
click at [120, 168] on input "kiosk" at bounding box center [87, 170] width 105 height 16
click at [92, 173] on input "handheld" at bounding box center [87, 170] width 105 height 16
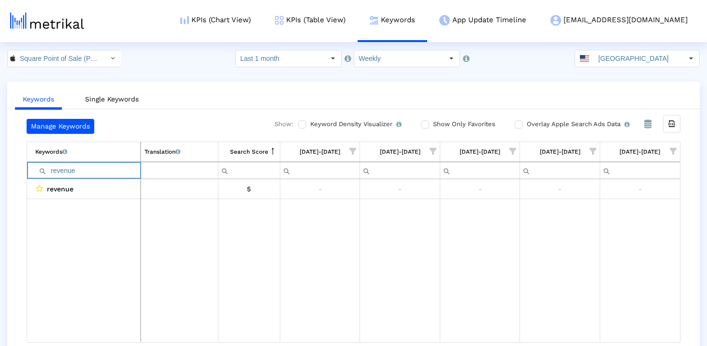
click at [95, 166] on input "revenue" at bounding box center [87, 170] width 105 height 16
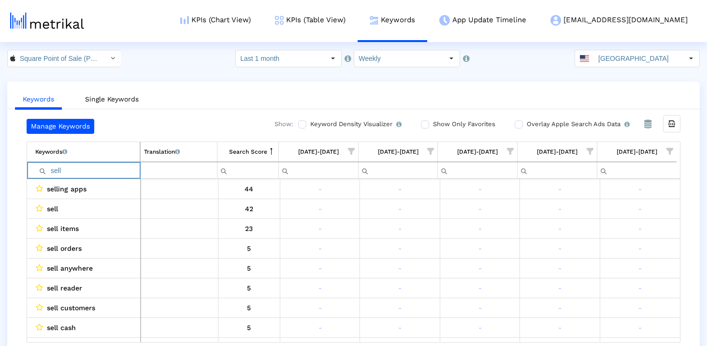
click at [70, 166] on input "sell" at bounding box center [87, 170] width 104 height 16
type input "r"
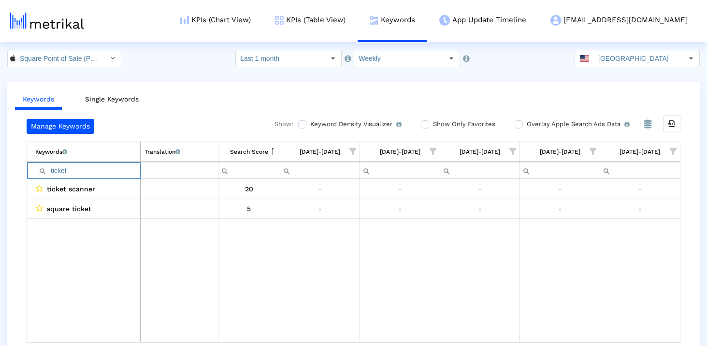
click at [70, 169] on input "ticket" at bounding box center [87, 170] width 105 height 16
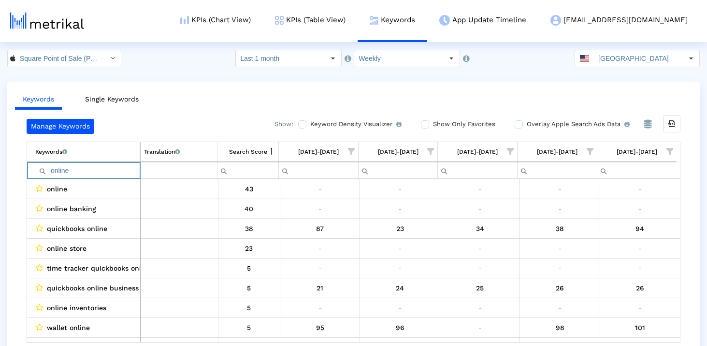
click at [97, 172] on input "online" at bounding box center [87, 170] width 104 height 16
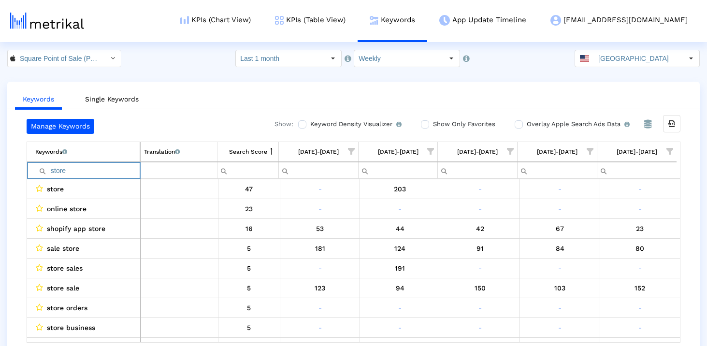
click at [102, 173] on input "store" at bounding box center [87, 170] width 104 height 16
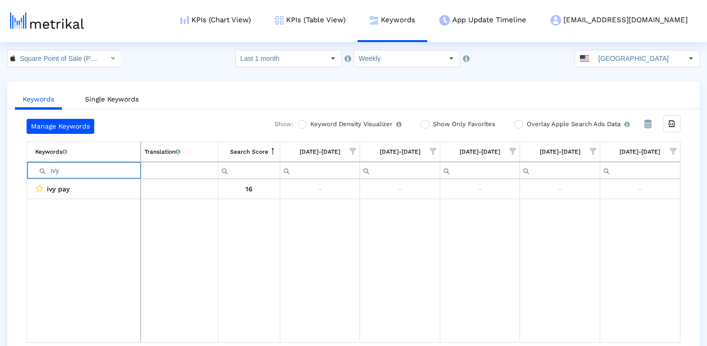
click at [83, 170] on input "ivy" at bounding box center [87, 170] width 105 height 16
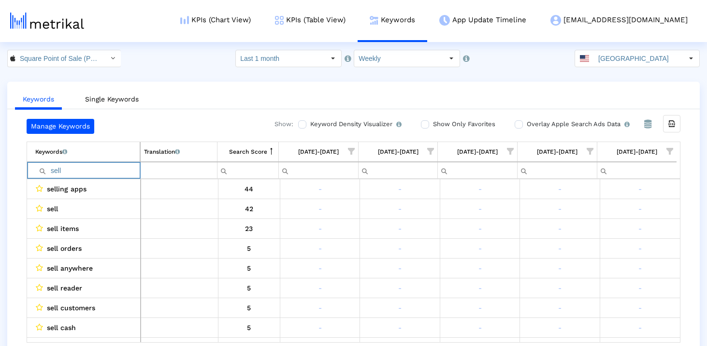
click at [121, 167] on input "sell" at bounding box center [87, 170] width 104 height 16
paste input "applepay"
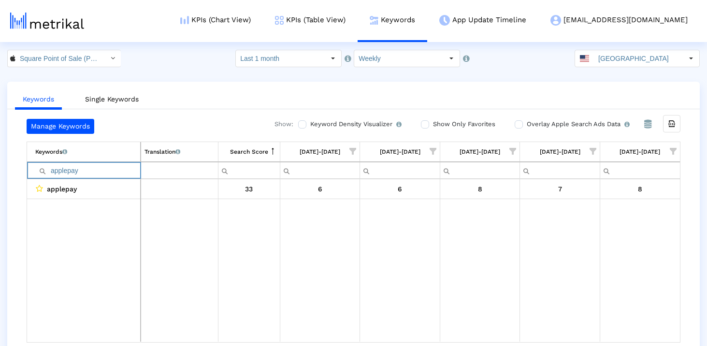
click at [94, 165] on input "applepay" at bounding box center [87, 170] width 105 height 16
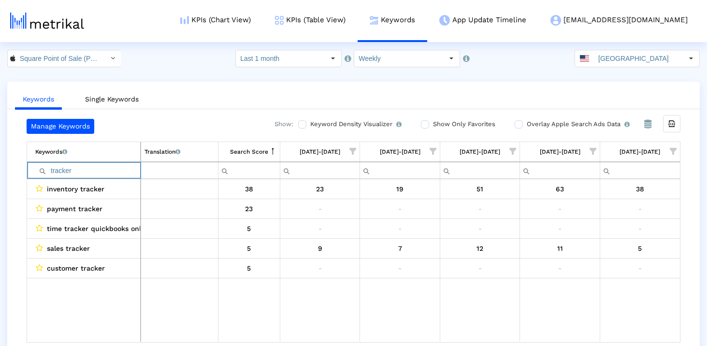
click at [98, 174] on input "tracker" at bounding box center [87, 170] width 105 height 16
paste input "pickup"
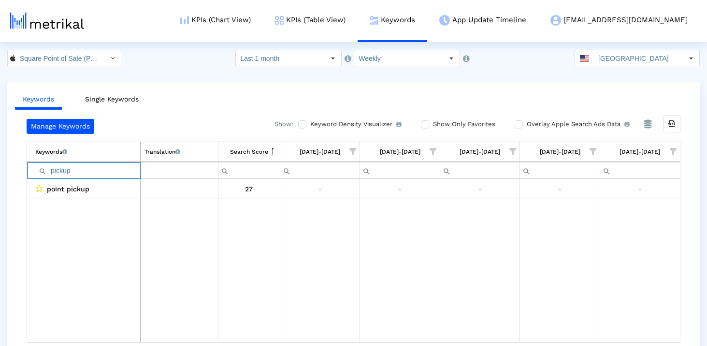
click at [108, 165] on input "pickup" at bounding box center [87, 170] width 105 height 16
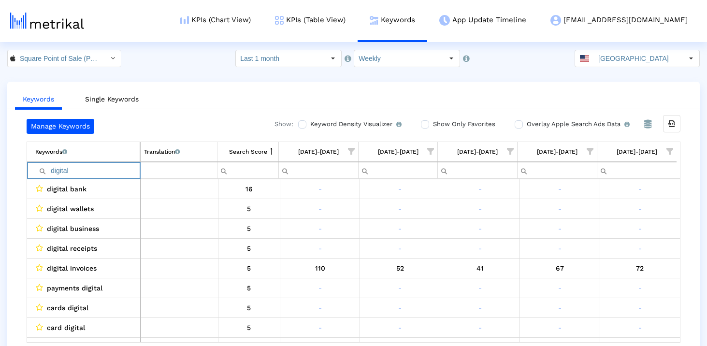
click at [97, 168] on input "digital" at bounding box center [87, 170] width 104 height 16
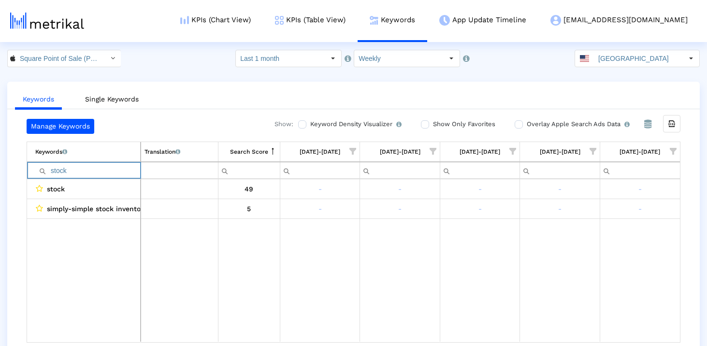
click at [96, 165] on input "stock" at bounding box center [87, 170] width 105 height 16
paste input "cancellation"
click at [98, 163] on input "cancellation" at bounding box center [87, 170] width 105 height 16
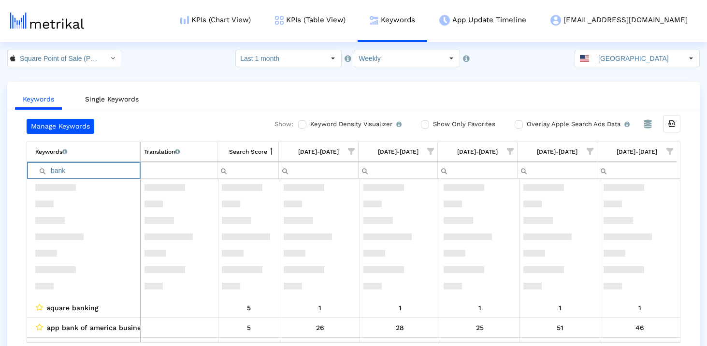
scroll to position [174, 0]
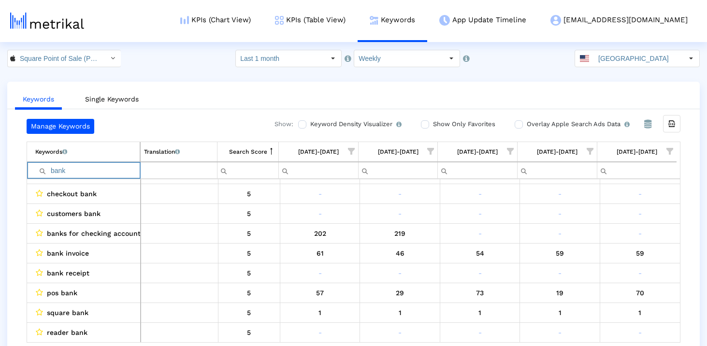
click at [77, 170] on input "bank" at bounding box center [87, 170] width 104 height 16
paste input "quickbooks"
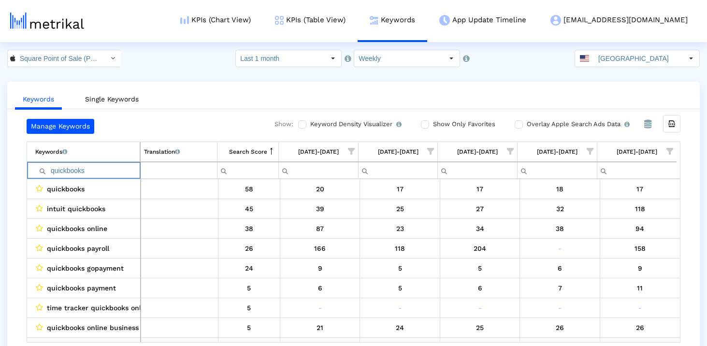
click at [114, 171] on input "quickbooks" at bounding box center [87, 170] width 104 height 16
paste input "vagaro"
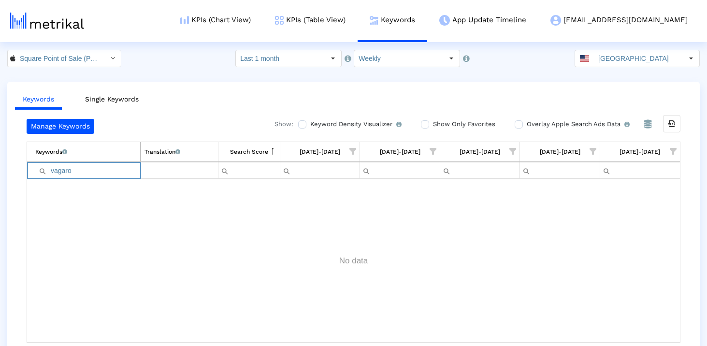
click at [86, 165] on input "vagaro" at bounding box center [87, 170] width 105 height 16
paste input "grow"
click at [75, 170] on input "grow" at bounding box center [87, 170] width 105 height 16
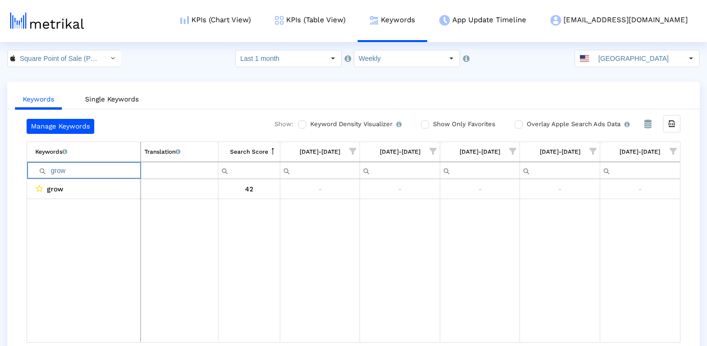
click at [75, 170] on input "grow" at bounding box center [87, 170] width 105 height 16
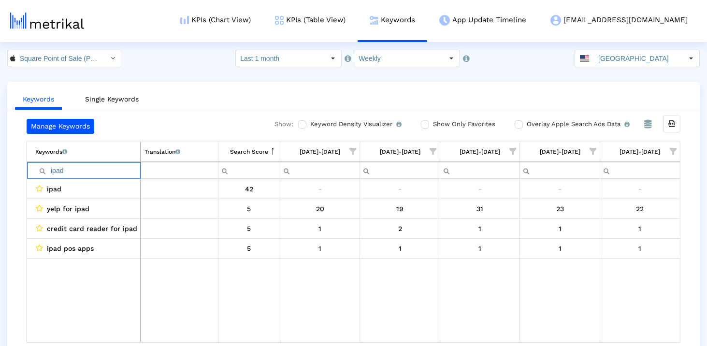
click at [101, 176] on input "ipad" at bounding box center [87, 170] width 105 height 16
paste input "touchpay"
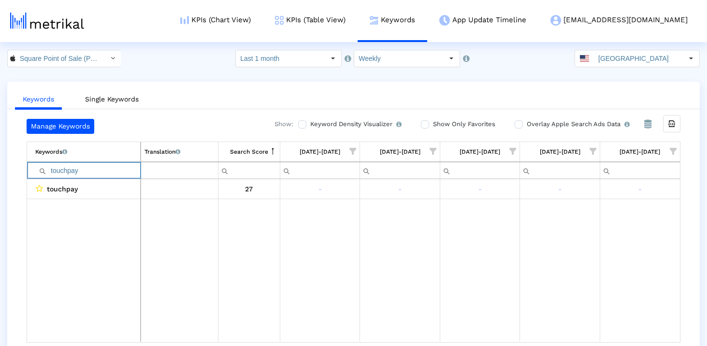
click at [72, 172] on input "touchpay" at bounding box center [87, 170] width 105 height 16
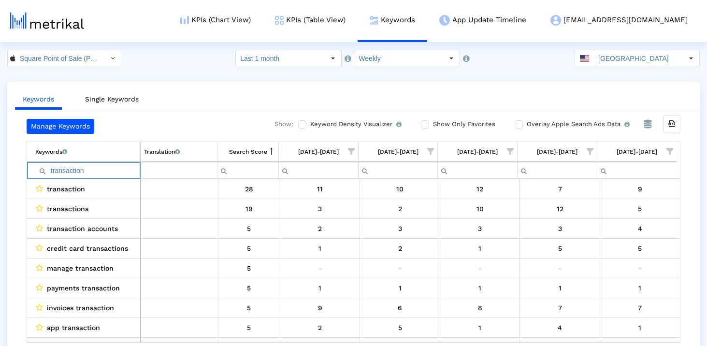
click at [78, 173] on input "transaction" at bounding box center [87, 170] width 104 height 16
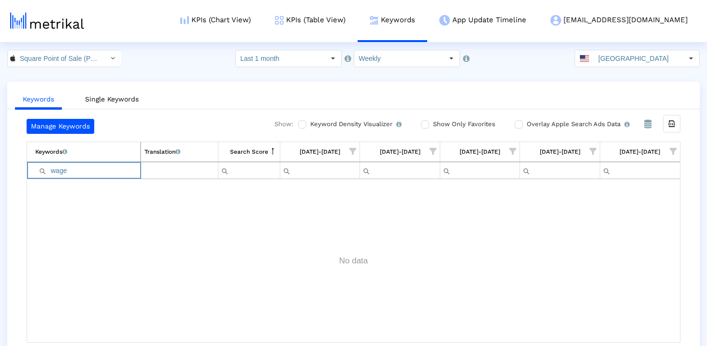
click at [100, 168] on input "wage" at bounding box center [87, 170] width 105 height 16
drag, startPoint x: 85, startPoint y: 171, endPoint x: 20, endPoint y: 171, distance: 64.8
click at [20, 171] on div "Manage Keywords Show: Keyword Density Visualizer Turn this on to view where and…" at bounding box center [353, 231] width 693 height 224
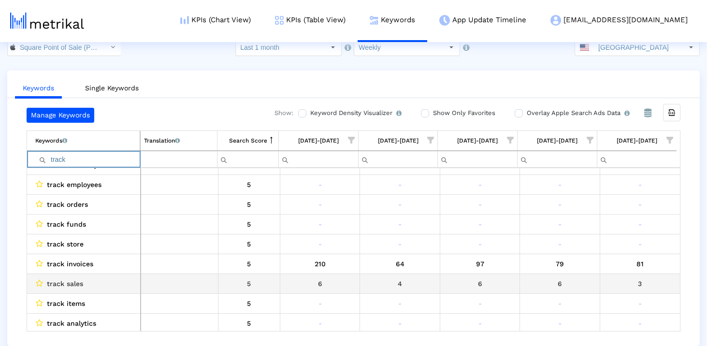
scroll to position [174, 0]
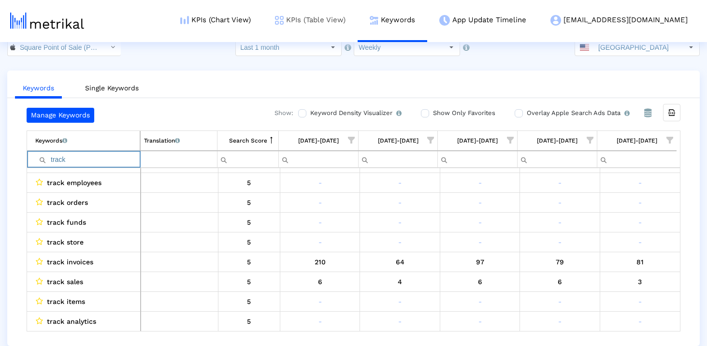
type input "track"
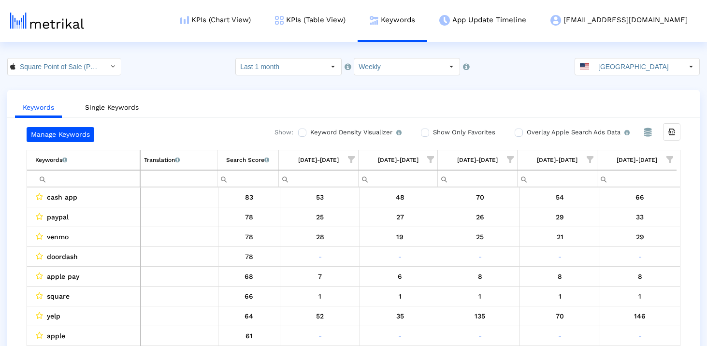
click at [55, 181] on input "Filter cell" at bounding box center [87, 179] width 104 height 16
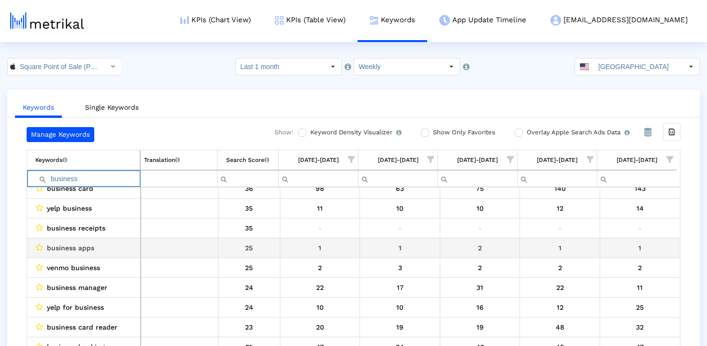
scroll to position [69, 0]
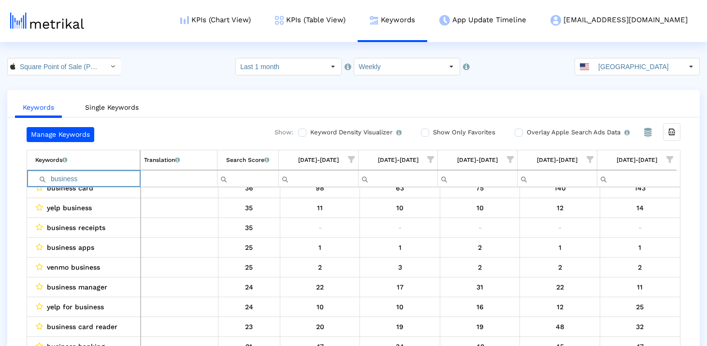
click at [77, 175] on input "business" at bounding box center [87, 179] width 104 height 16
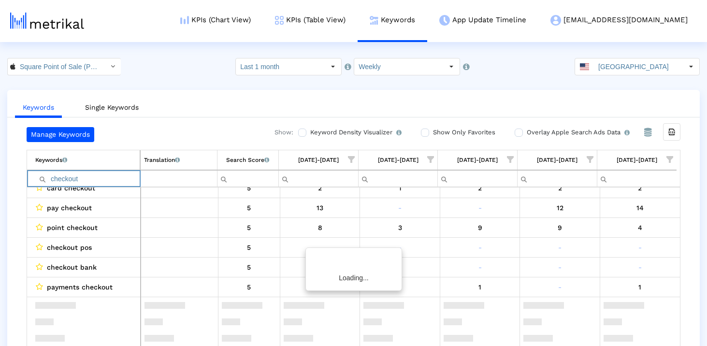
scroll to position [0, 0]
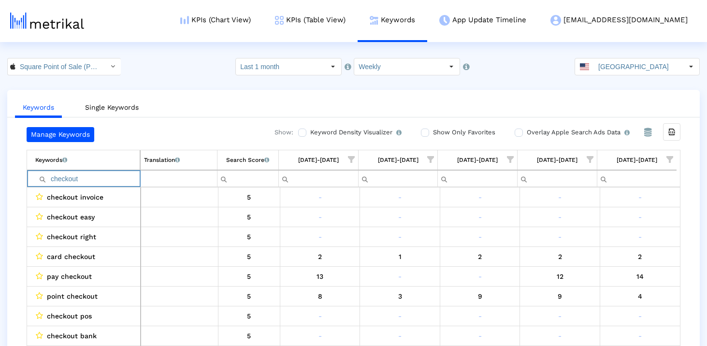
click at [116, 181] on input "checkout" at bounding box center [87, 179] width 104 height 16
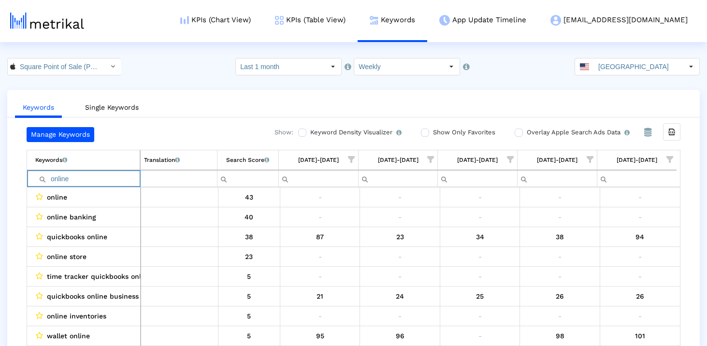
click at [103, 180] on input "online" at bounding box center [87, 179] width 104 height 16
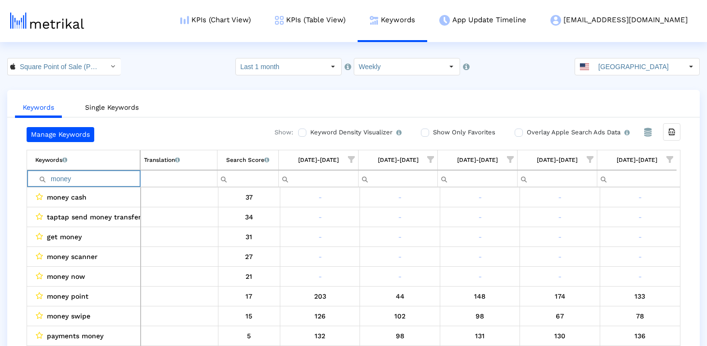
click at [92, 171] on input "money" at bounding box center [87, 179] width 104 height 16
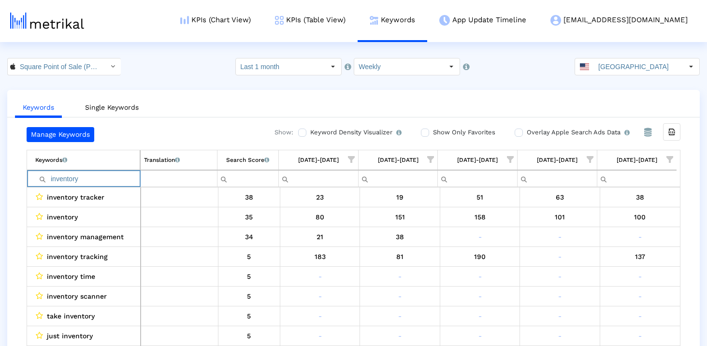
click at [100, 182] on input "inventory" at bounding box center [87, 179] width 104 height 16
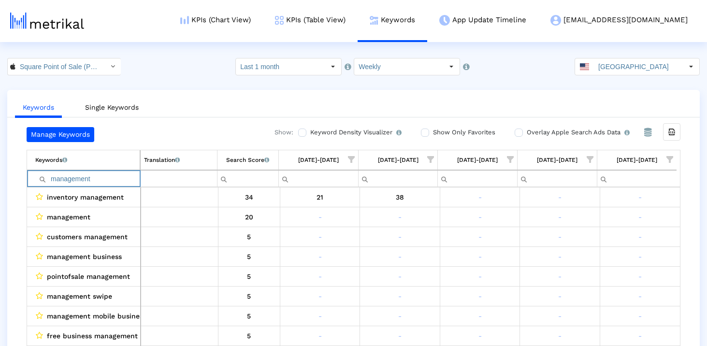
click at [120, 177] on input "management" at bounding box center [87, 179] width 104 height 16
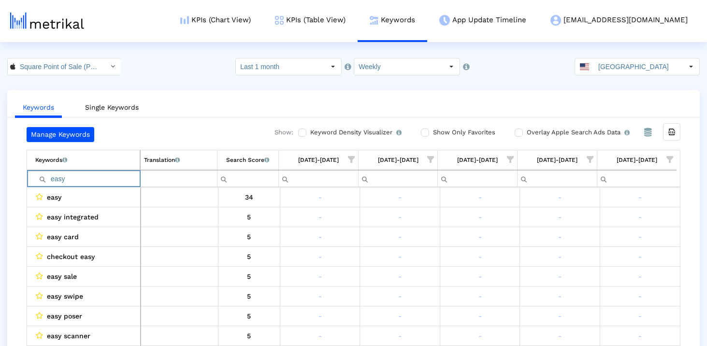
click at [109, 176] on input "easy" at bounding box center [87, 179] width 104 height 16
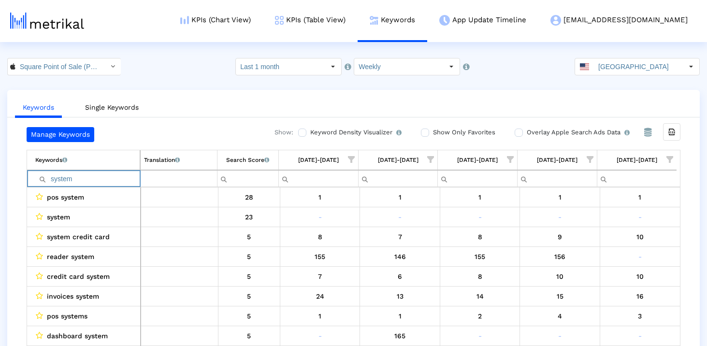
click at [86, 176] on input "system" at bounding box center [87, 179] width 104 height 16
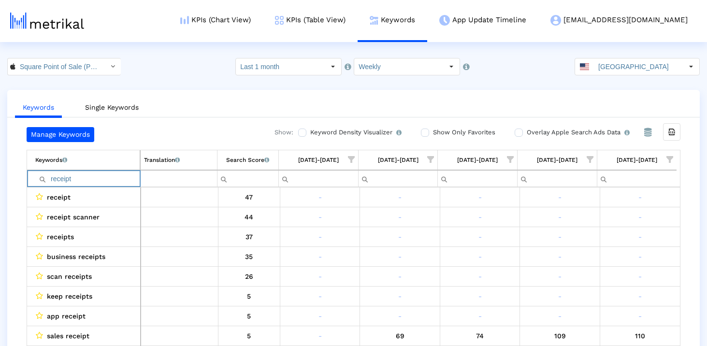
click at [84, 177] on input "receipt" at bounding box center [87, 179] width 104 height 16
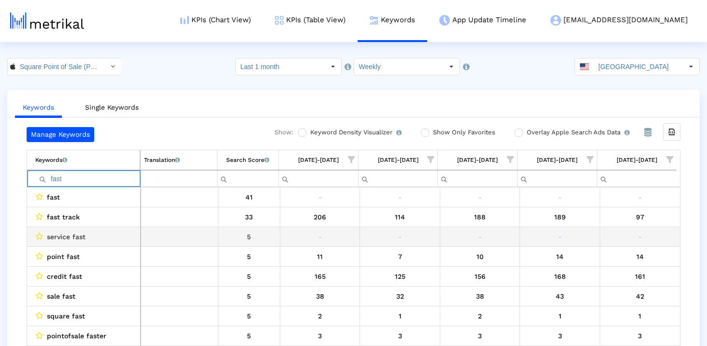
scroll to position [0, 0]
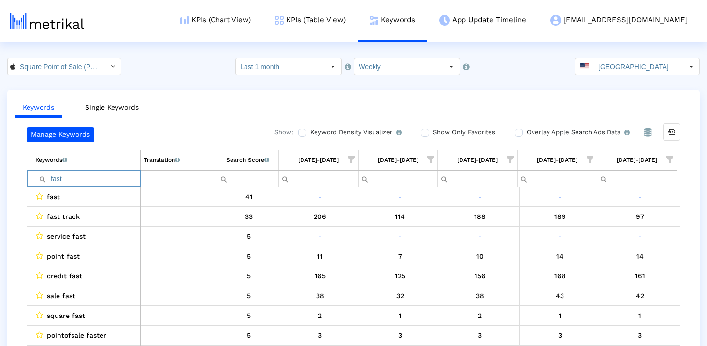
click at [93, 175] on input "fast" at bounding box center [87, 179] width 104 height 16
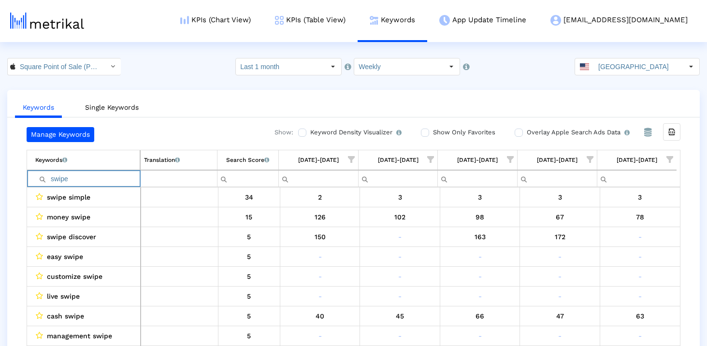
click at [102, 179] on input "swipe" at bounding box center [87, 179] width 104 height 16
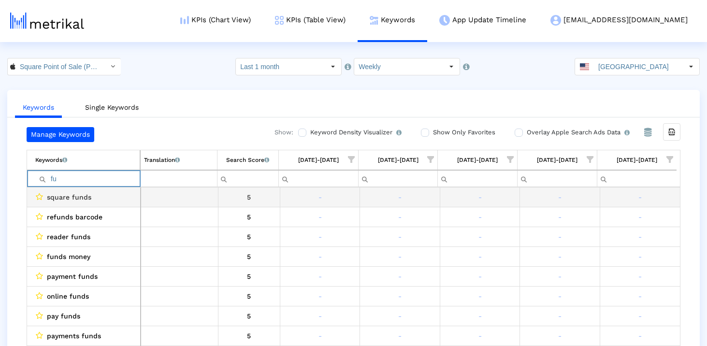
type input "f"
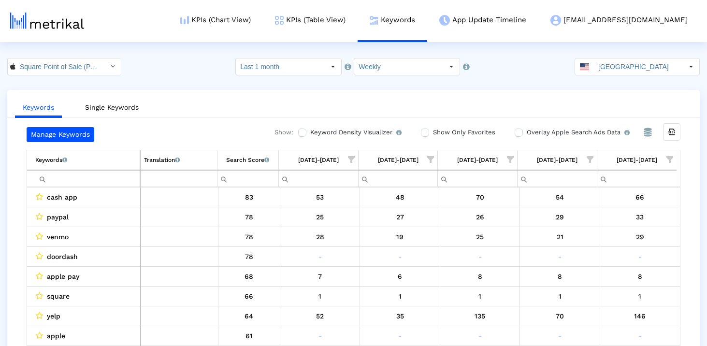
click at [13, 251] on div "Manage Keywords Show: Keyword Density Visualizer Turn this on to view where and…" at bounding box center [353, 239] width 693 height 224
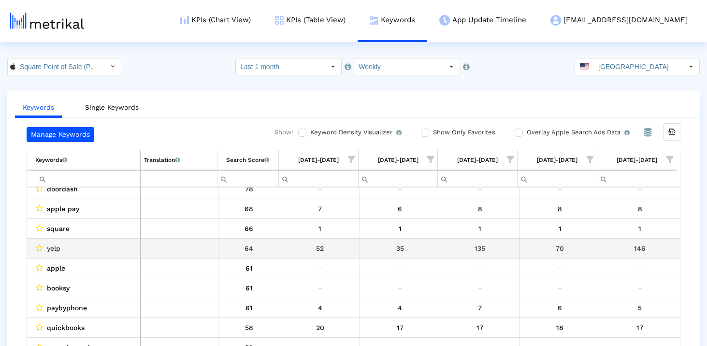
scroll to position [71, 0]
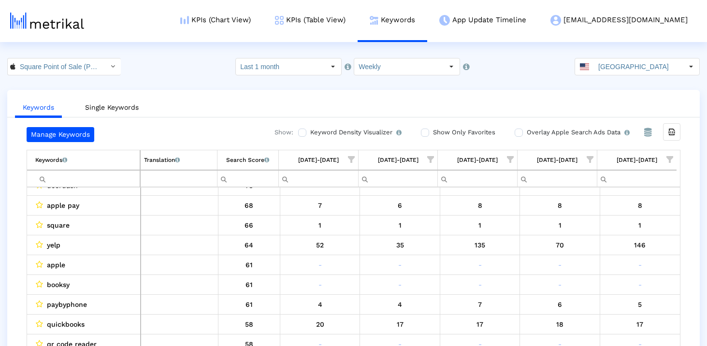
click at [81, 179] on input "Filter cell" at bounding box center [87, 179] width 104 height 16
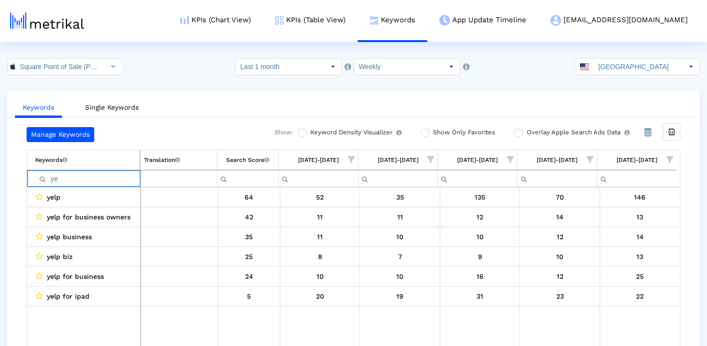
type input "y"
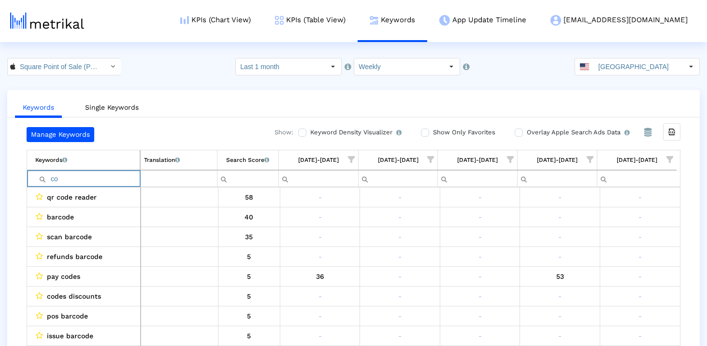
type input "c"
type input "b"
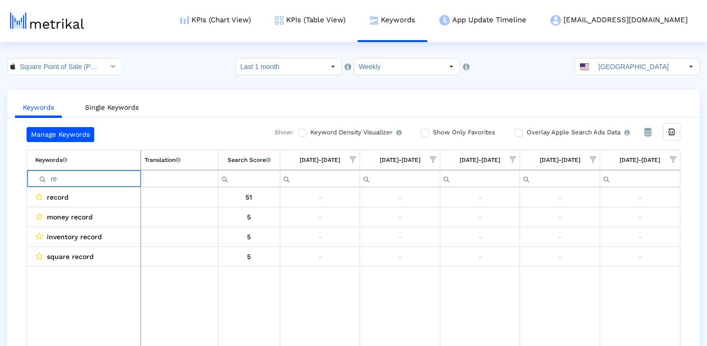
type input "r"
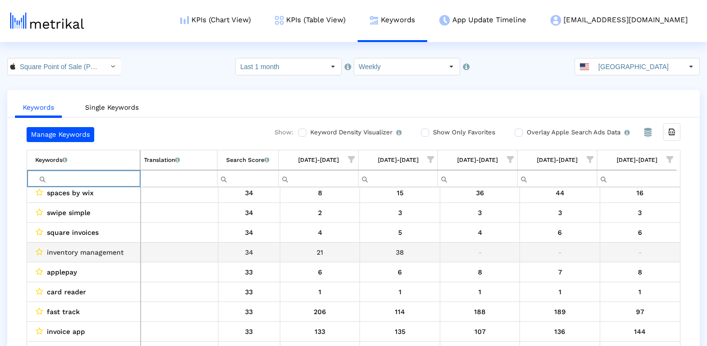
scroll to position [2349, 0]
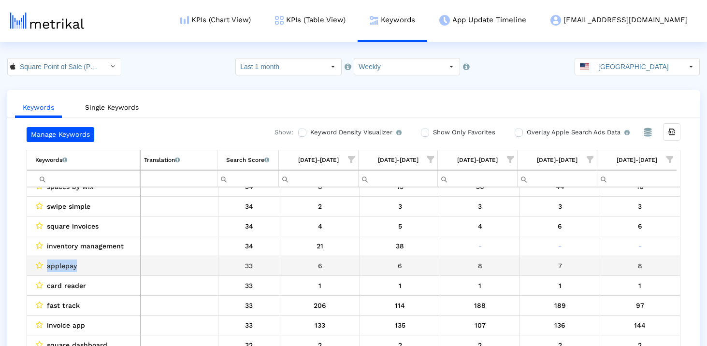
drag, startPoint x: 92, startPoint y: 263, endPoint x: 46, endPoint y: 263, distance: 46.4
click at [46, 263] on div "applepay" at bounding box center [86, 266] width 102 height 13
copy span "applepay"
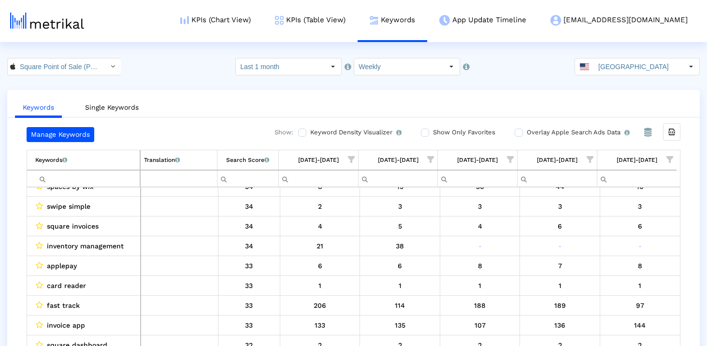
click at [94, 175] on input "Filter cell" at bounding box center [87, 179] width 104 height 16
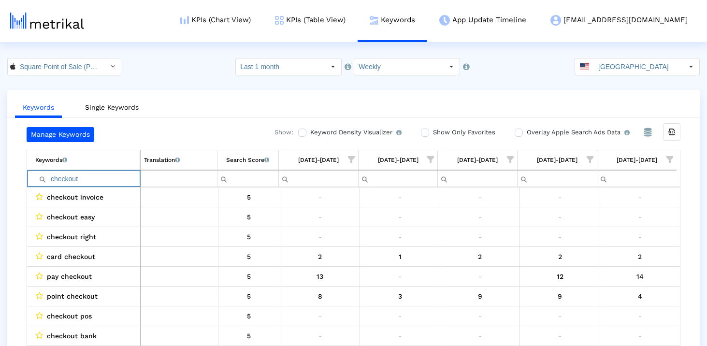
scroll to position [19, 0]
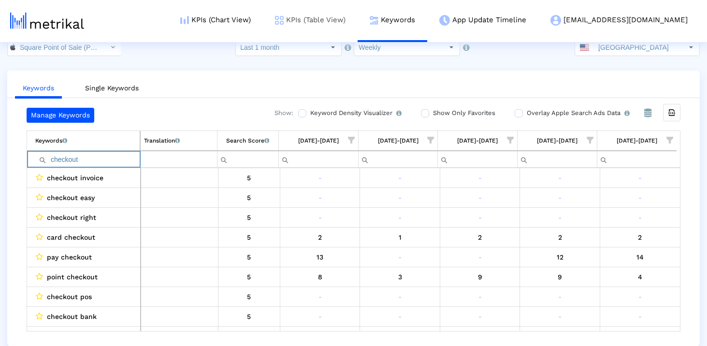
type input "checkout"
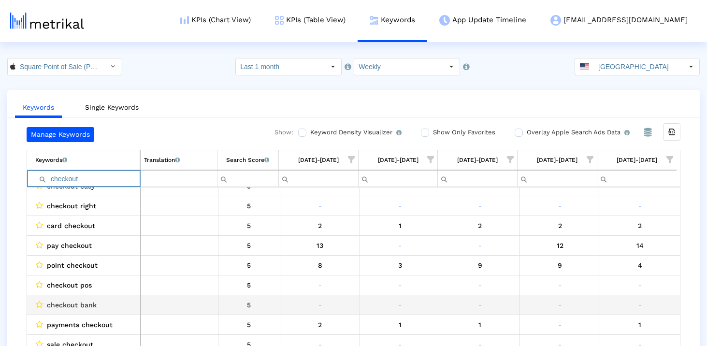
scroll to position [30, 0]
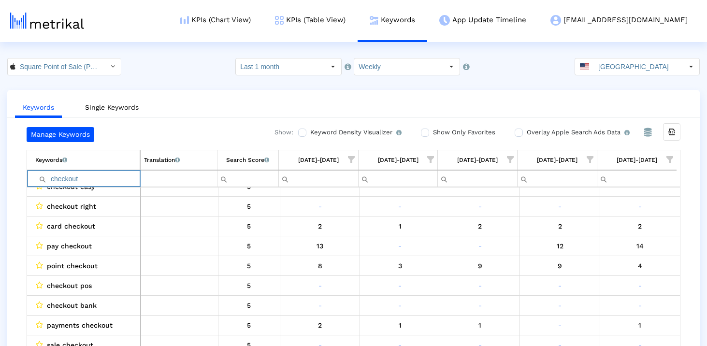
click at [113, 175] on input "checkout" at bounding box center [87, 179] width 104 height 16
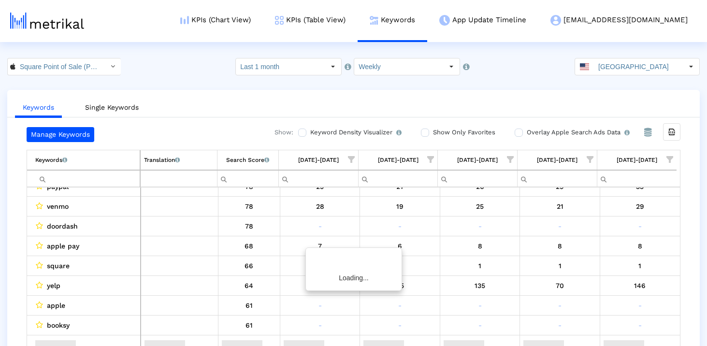
scroll to position [0, 0]
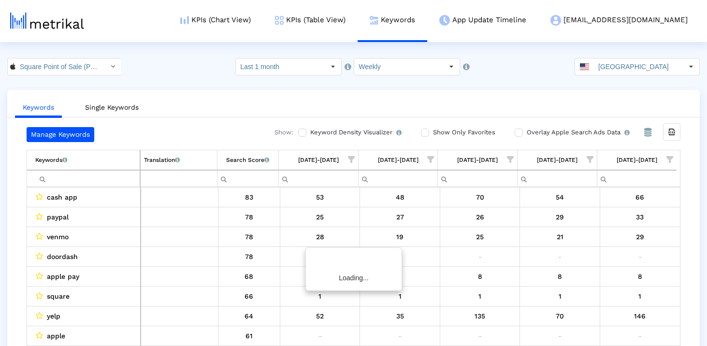
click at [11, 218] on div "Manage Keywords Show: Keyword Density Visualizer Turn this on to view where and…" at bounding box center [353, 239] width 693 height 224
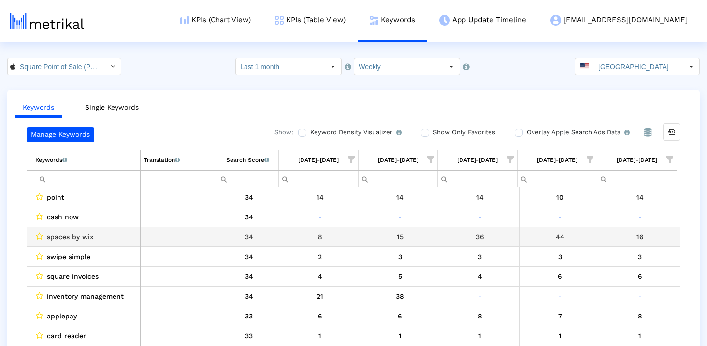
scroll to position [2329, 0]
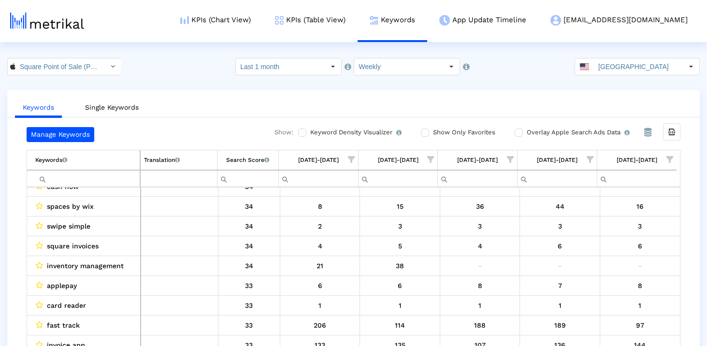
click at [82, 176] on input "Filter cell" at bounding box center [87, 179] width 104 height 16
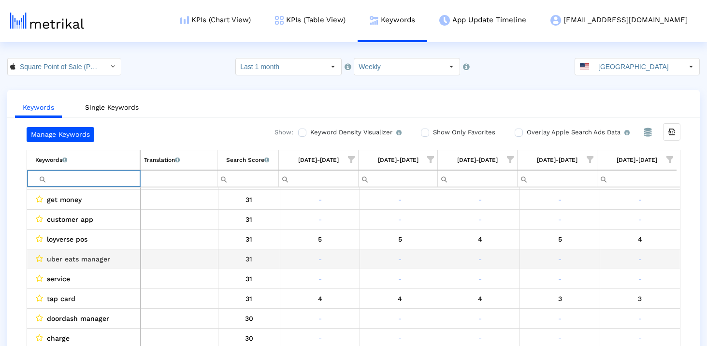
scroll to position [2671, 0]
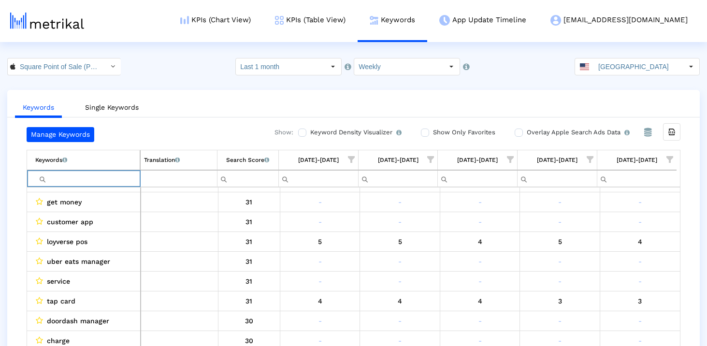
click at [116, 172] on input "Filter cell" at bounding box center [87, 179] width 104 height 16
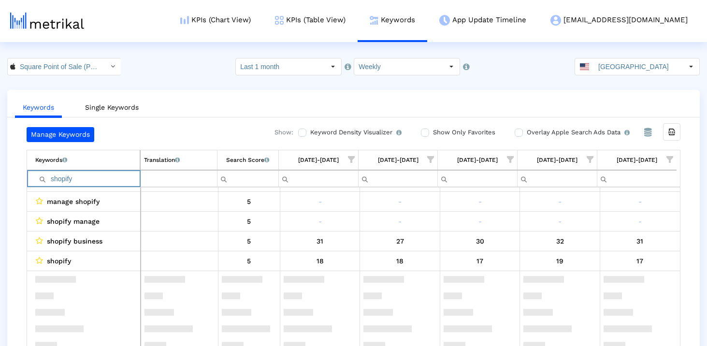
scroll to position [0, 0]
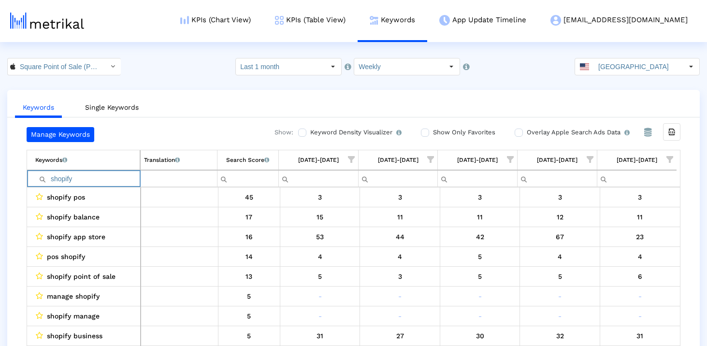
click at [99, 182] on input "shopify" at bounding box center [87, 179] width 104 height 16
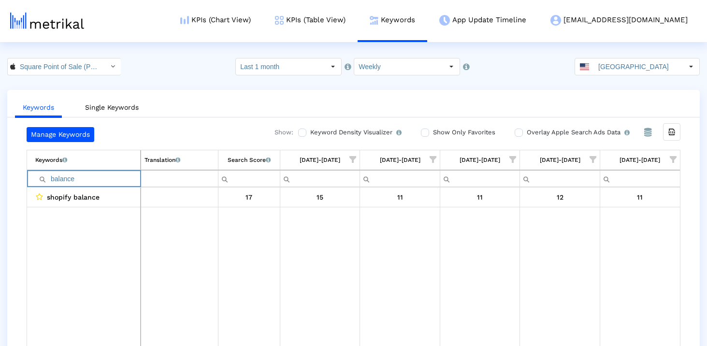
click at [80, 177] on input "balance" at bounding box center [87, 179] width 105 height 16
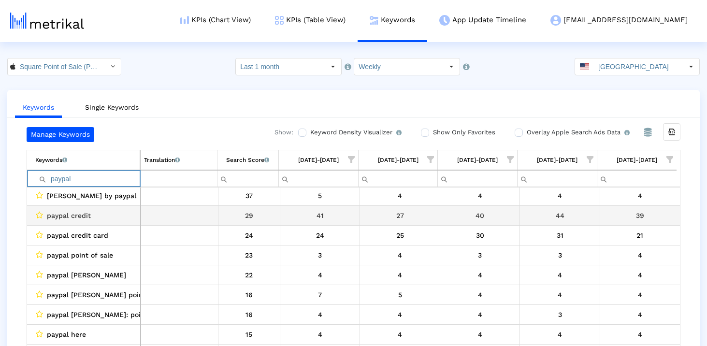
scroll to position [72, 0]
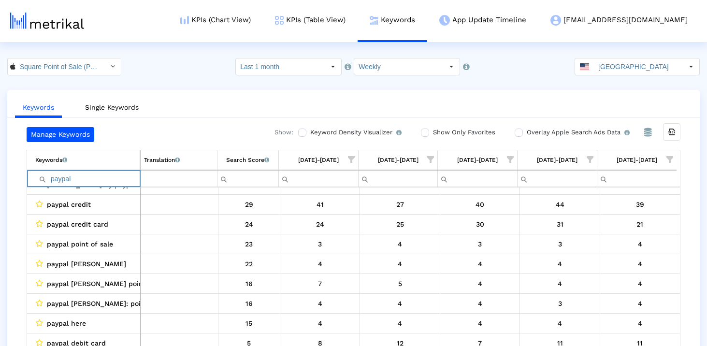
click at [93, 176] on input "paypal" at bounding box center [87, 179] width 104 height 16
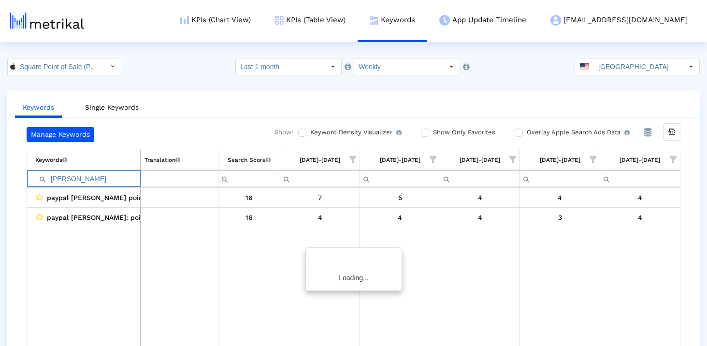
scroll to position [0, 0]
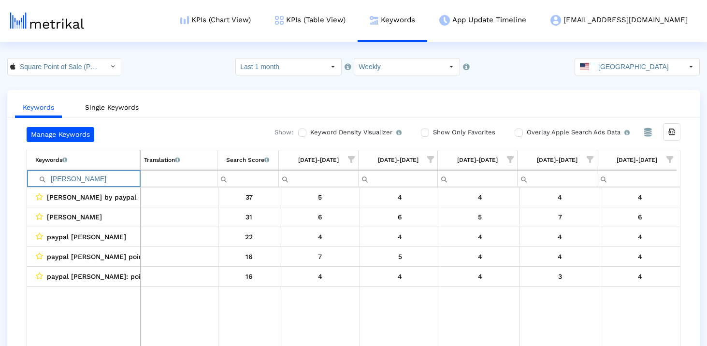
click at [121, 178] on input "[PERSON_NAME]" at bounding box center [87, 179] width 104 height 16
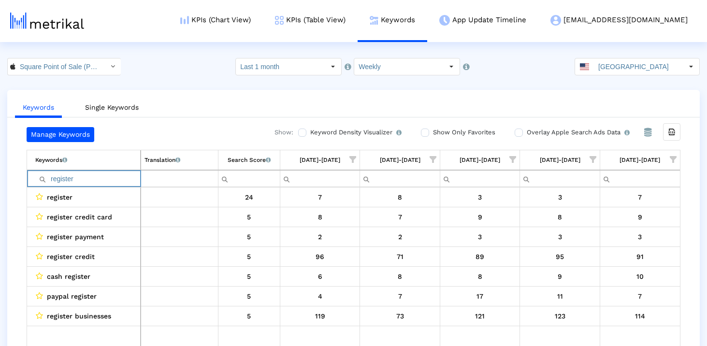
click at [104, 180] on input "register" at bounding box center [87, 179] width 105 height 16
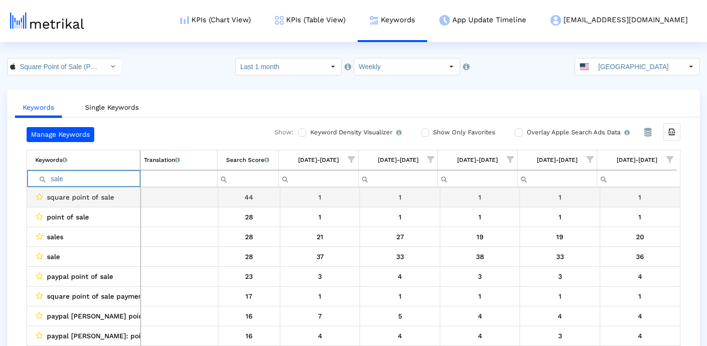
click at [90, 179] on input "sale" at bounding box center [87, 179] width 104 height 16
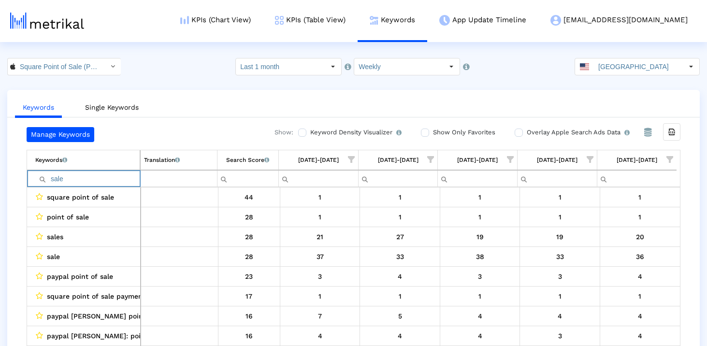
click at [90, 179] on input "sale" at bounding box center [87, 179] width 104 height 16
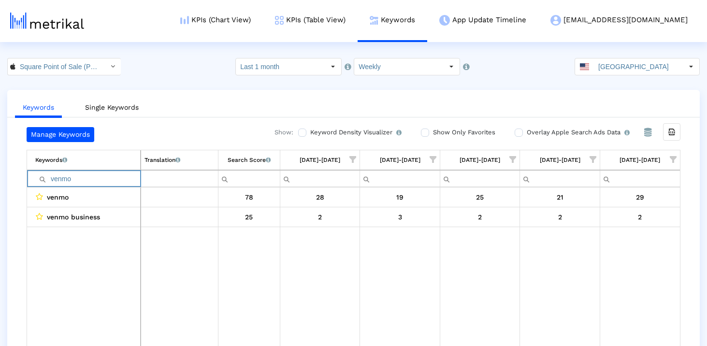
click at [96, 178] on input "venmo" at bounding box center [87, 179] width 105 height 16
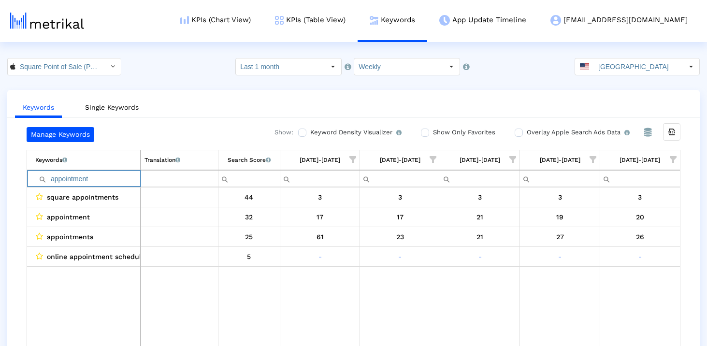
click at [122, 179] on input "appointment" at bounding box center [87, 179] width 105 height 16
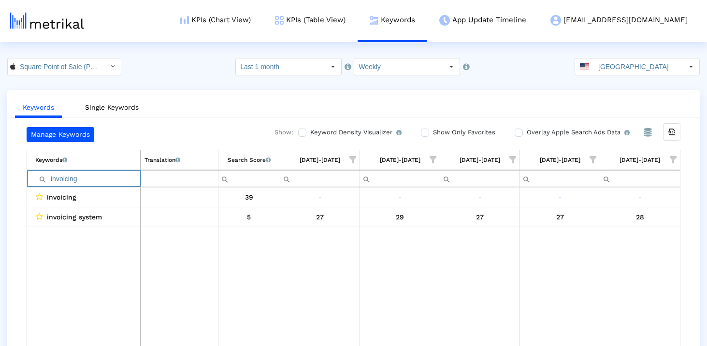
click at [123, 181] on input "invoicing" at bounding box center [87, 179] width 105 height 16
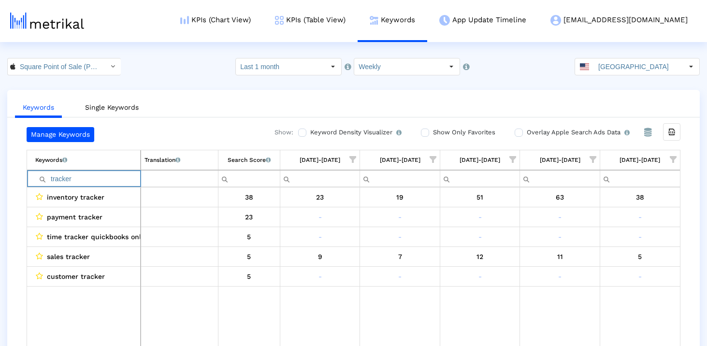
click at [94, 179] on input "tracker" at bounding box center [87, 179] width 105 height 16
click at [94, 178] on input "tracker" at bounding box center [87, 179] width 105 height 16
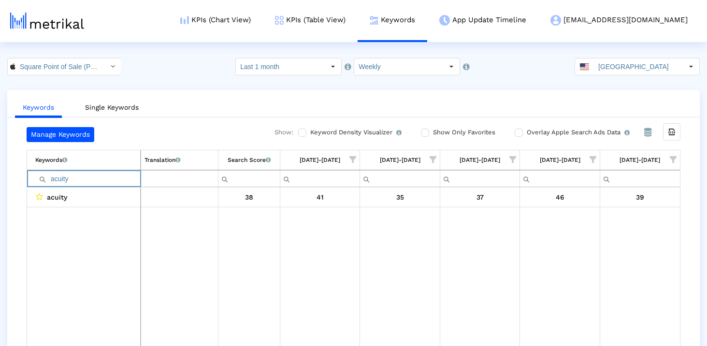
click at [87, 175] on input "acuity" at bounding box center [87, 179] width 105 height 16
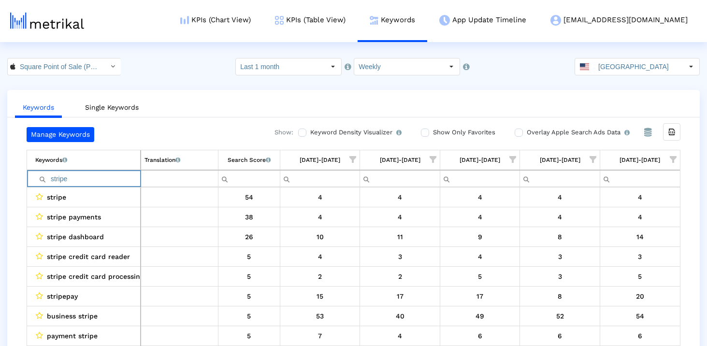
scroll to position [19, 0]
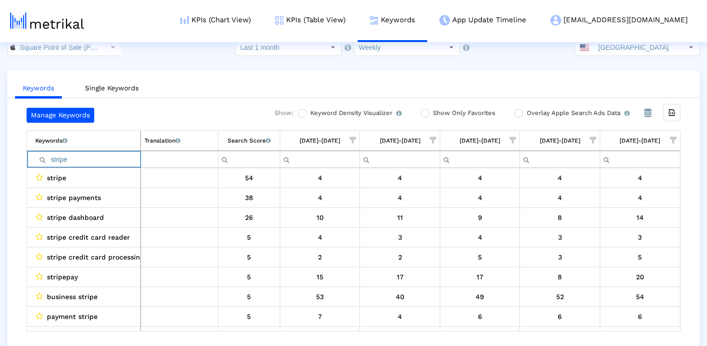
click at [101, 164] on input "stripe" at bounding box center [87, 159] width 105 height 16
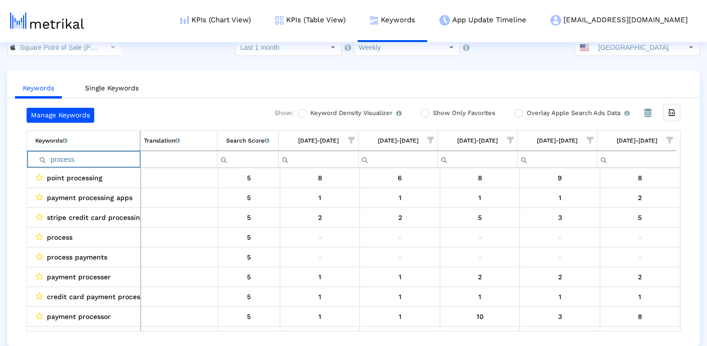
click at [70, 162] on input "process" at bounding box center [87, 159] width 104 height 16
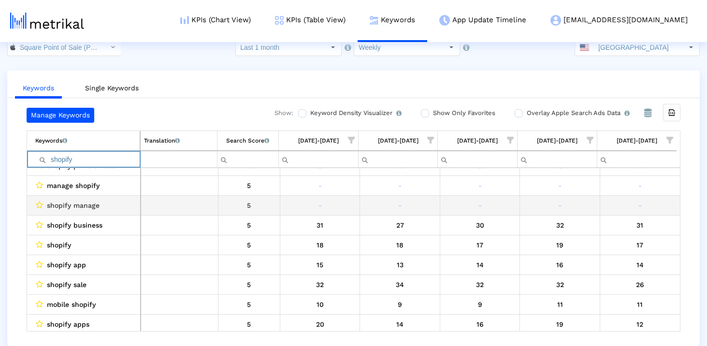
scroll to position [94, 0]
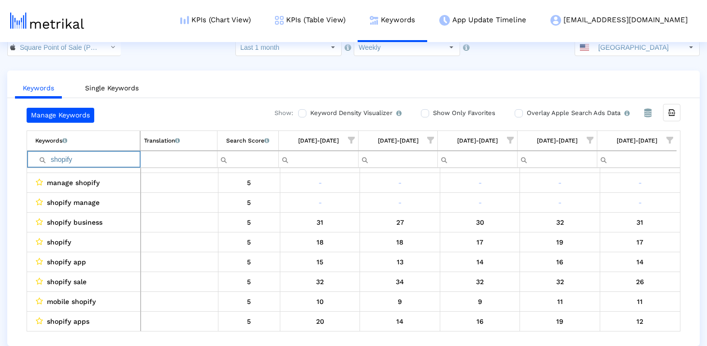
click at [87, 158] on input "shopify" at bounding box center [87, 159] width 104 height 16
type input "ğ"
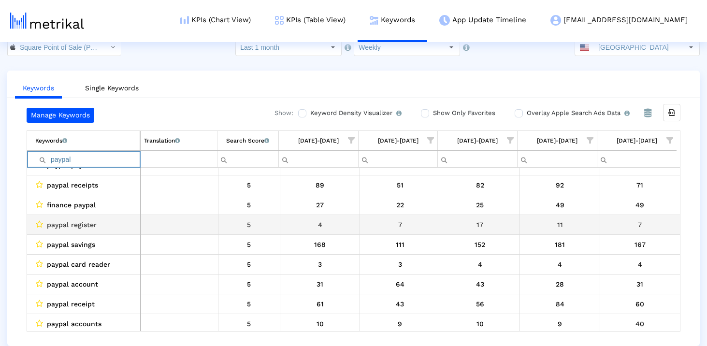
scroll to position [273, 0]
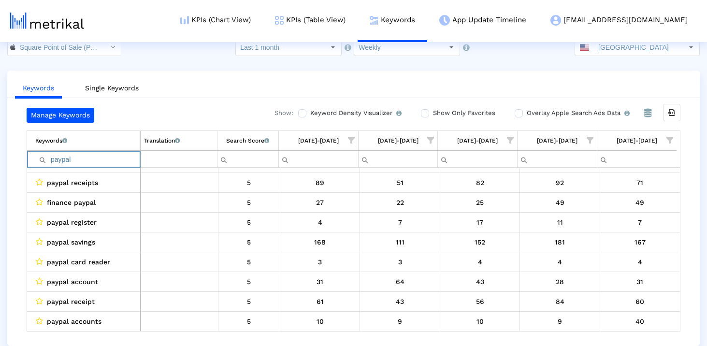
click at [86, 163] on input "paypal" at bounding box center [87, 159] width 104 height 16
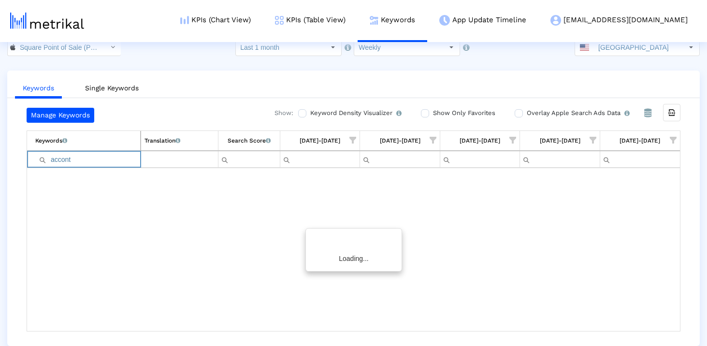
scroll to position [0, 0]
click at [96, 161] on input "accont" at bounding box center [87, 159] width 105 height 16
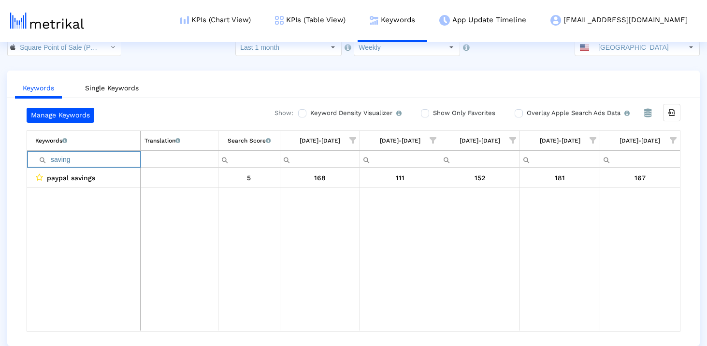
click at [100, 155] on input "saving" at bounding box center [87, 159] width 105 height 16
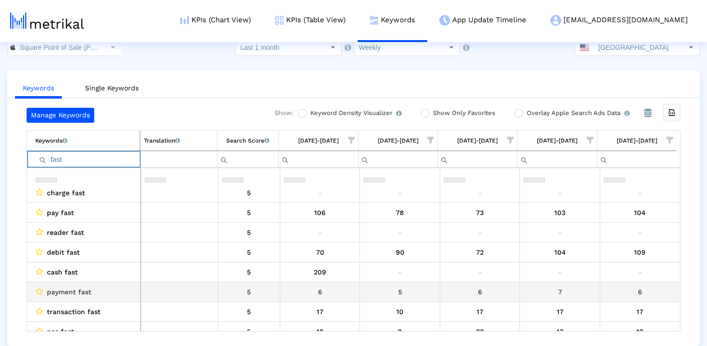
scroll to position [183, 0]
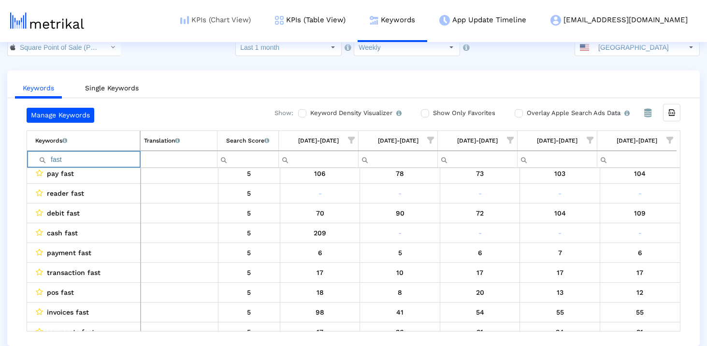
type input "fast"
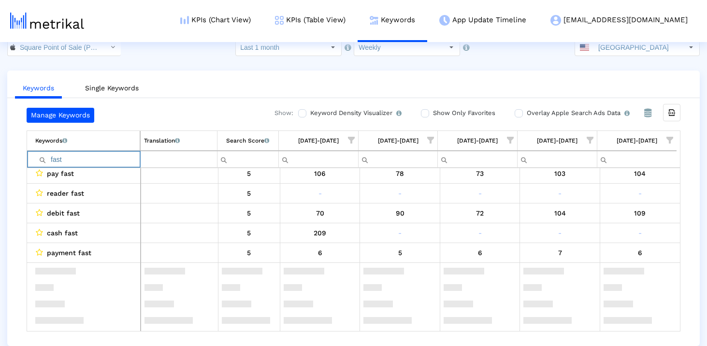
scroll to position [0, 0]
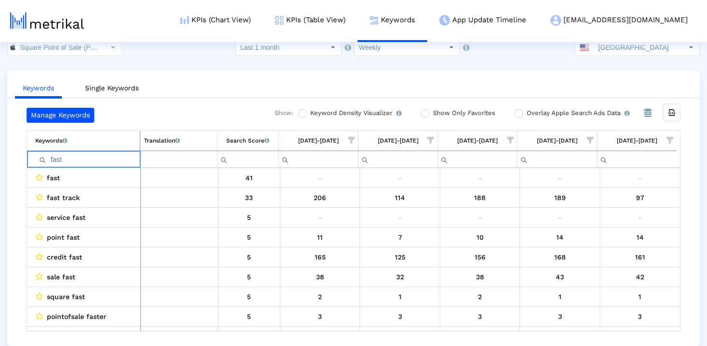
click at [60, 162] on input "fast" at bounding box center [87, 159] width 104 height 16
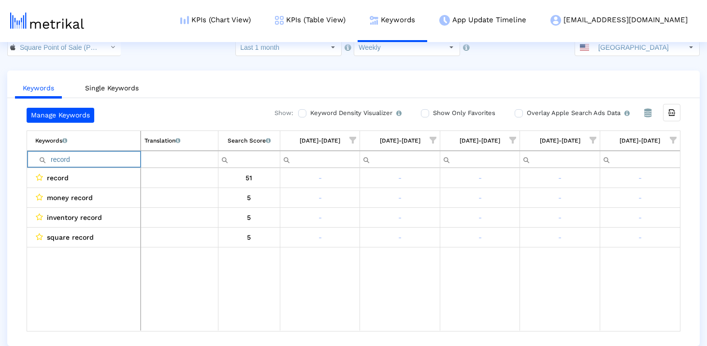
click at [101, 158] on input "record" at bounding box center [87, 159] width 105 height 16
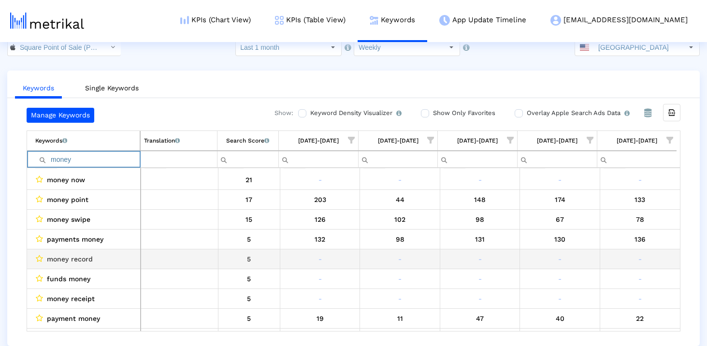
scroll to position [86, 0]
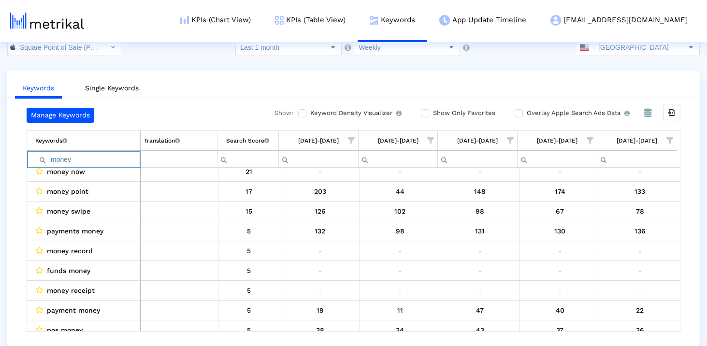
click at [102, 163] on input "money" at bounding box center [87, 159] width 104 height 16
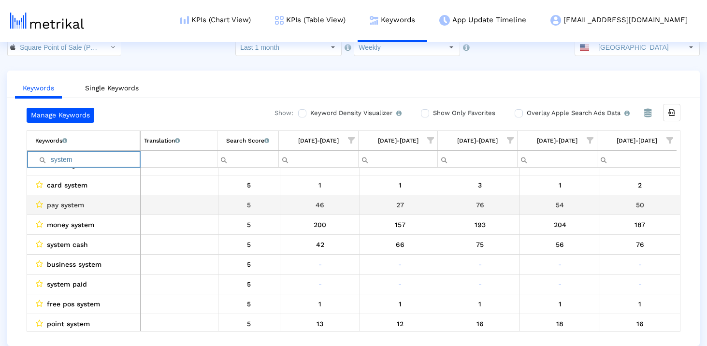
scroll to position [301, 0]
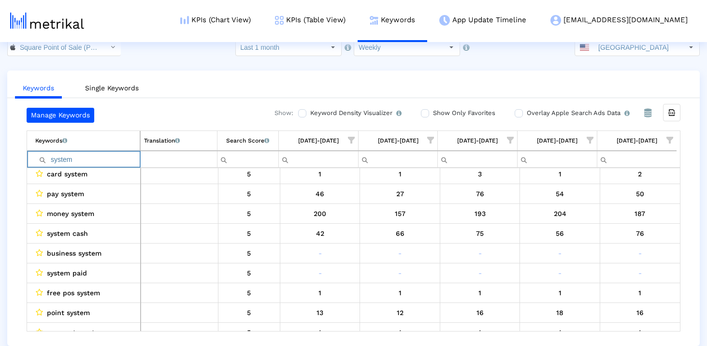
click at [107, 152] on input "system" at bounding box center [87, 159] width 104 height 16
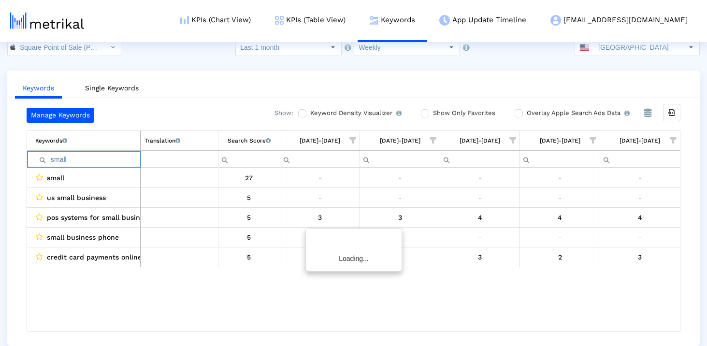
scroll to position [0, 0]
click at [107, 152] on input "small" at bounding box center [87, 159] width 105 height 16
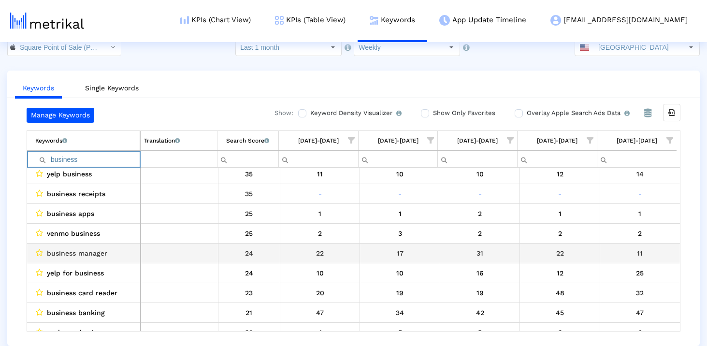
scroll to position [74, 0]
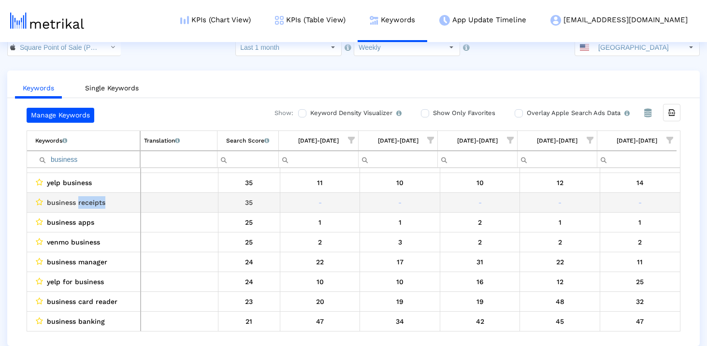
drag, startPoint x: 111, startPoint y: 204, endPoint x: 78, endPoint y: 202, distance: 33.0
click at [78, 202] on div "business receipts" at bounding box center [86, 202] width 102 height 13
copy span "receipts"
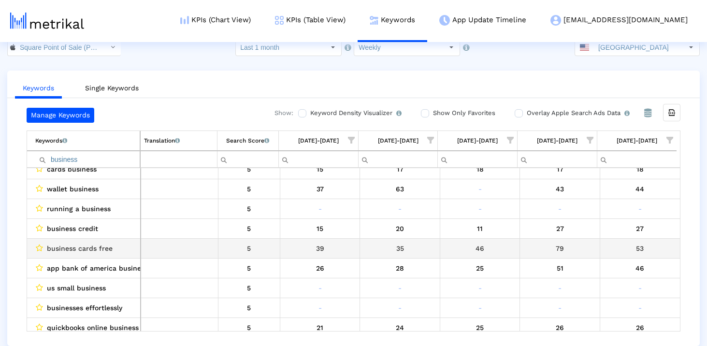
scroll to position [366, 0]
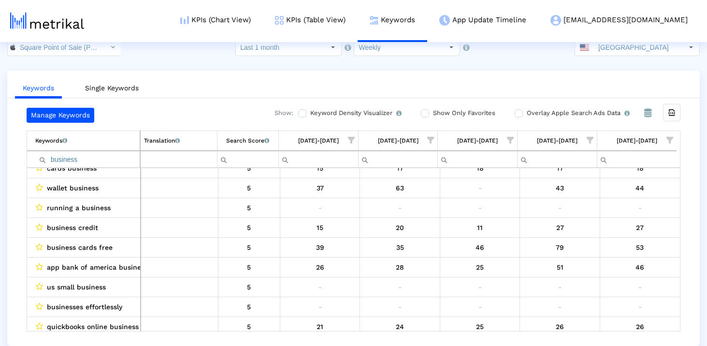
click at [81, 160] on input "business" at bounding box center [87, 159] width 104 height 16
paste input "receipt"
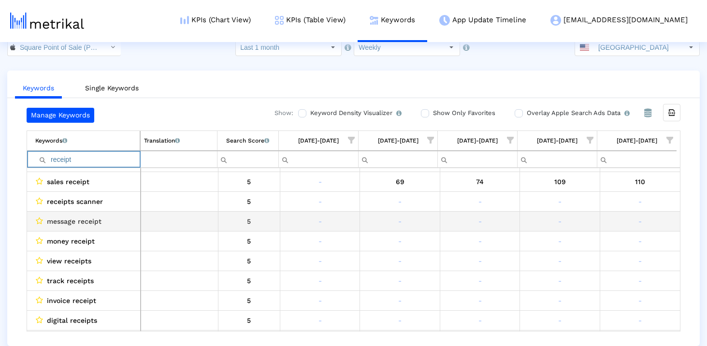
scroll to position [137, 0]
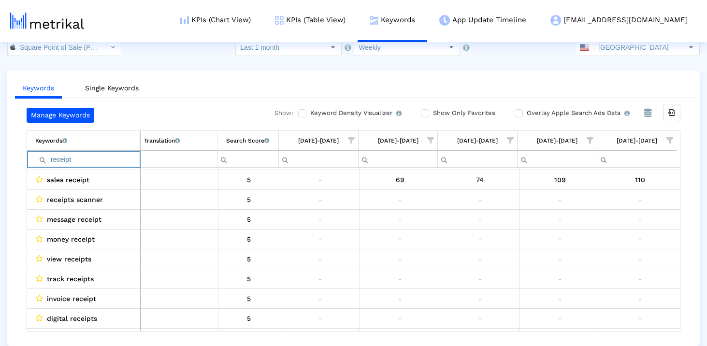
click at [95, 162] on input "receipt" at bounding box center [87, 159] width 104 height 16
click at [95, 161] on input "receipt" at bounding box center [87, 159] width 104 height 16
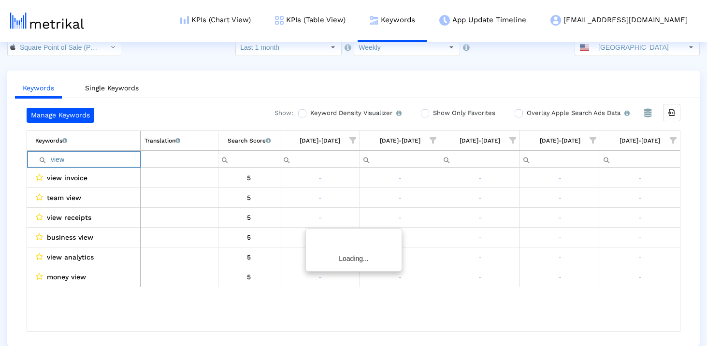
scroll to position [0, 0]
type input "view"
click at [94, 157] on input "view" at bounding box center [87, 159] width 105 height 16
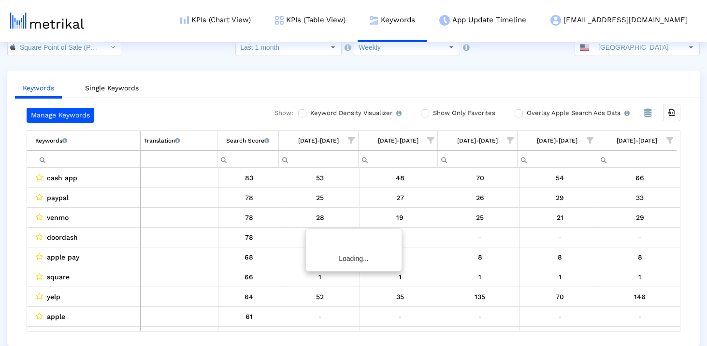
click at [7, 206] on div "Manage Keywords Show: Keyword Density Visualizer Turn this on to view where and…" at bounding box center [353, 220] width 693 height 224
click at [93, 160] on input "Filter cell" at bounding box center [87, 159] width 104 height 16
type input "doordash"
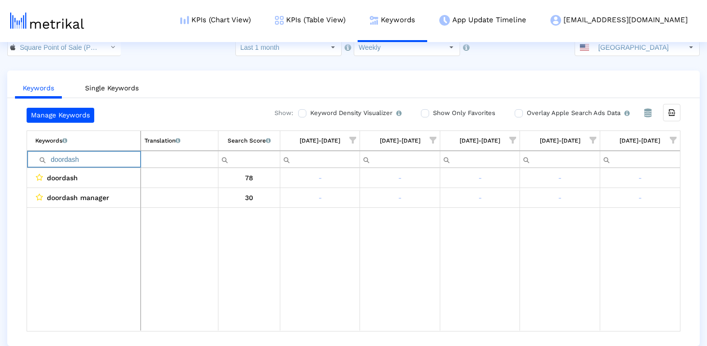
click at [93, 161] on input "doordash" at bounding box center [87, 159] width 105 height 16
click at [13, 188] on div "Manage Keywords Show: Keyword Density Visualizer Turn this on to view where and…" at bounding box center [353, 220] width 693 height 224
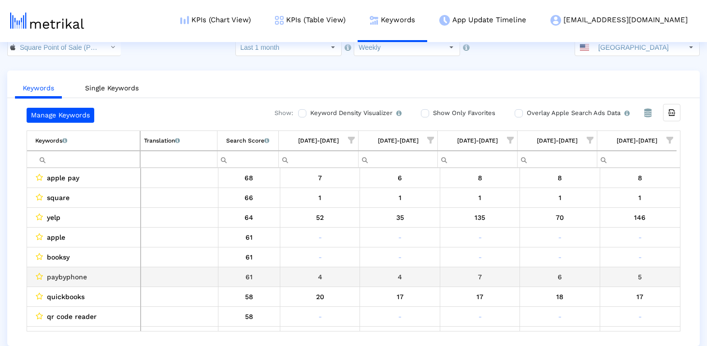
scroll to position [81, 0]
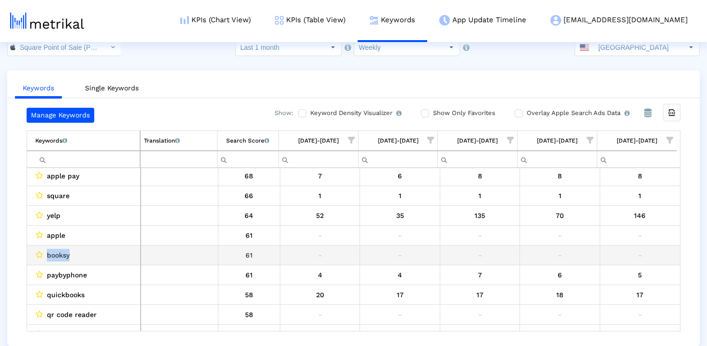
drag, startPoint x: 75, startPoint y: 257, endPoint x: 45, endPoint y: 257, distance: 30.5
click at [45, 257] on div "booksy" at bounding box center [86, 255] width 102 height 13
copy span "booksy"
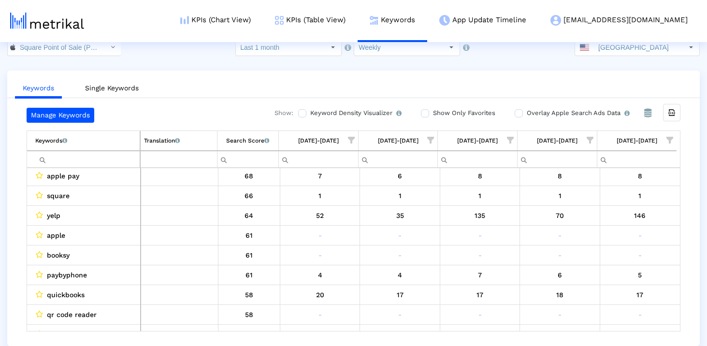
click at [102, 161] on input "Filter cell" at bounding box center [87, 159] width 104 height 16
paste input "booksy"
type input "booksy"
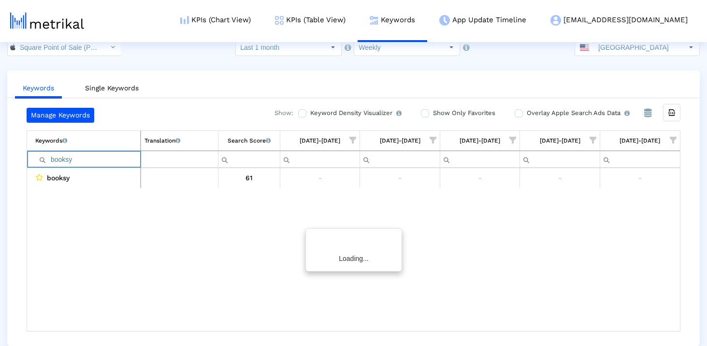
scroll to position [0, 0]
click at [102, 161] on input "booksy" at bounding box center [87, 159] width 105 height 16
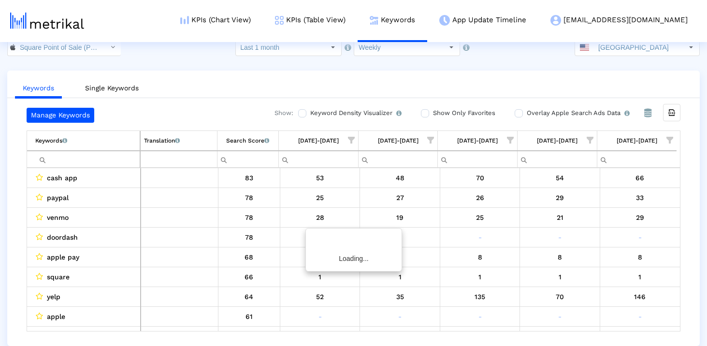
click at [19, 184] on div "Manage Keywords Show: Keyword Density Visualizer Turn this on to view where and…" at bounding box center [353, 220] width 693 height 224
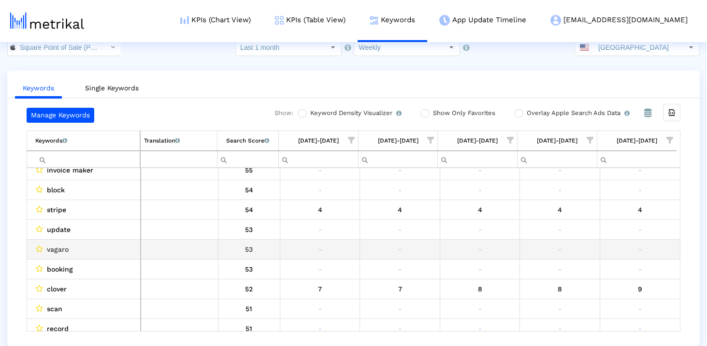
scroll to position [285, 0]
click at [69, 241] on td "vagaro" at bounding box center [84, 250] width 114 height 20
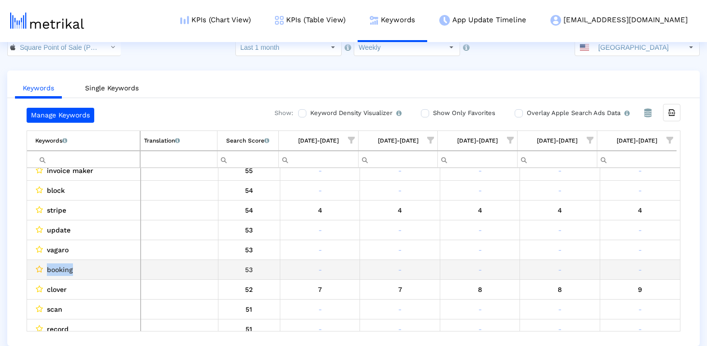
drag, startPoint x: 76, startPoint y: 269, endPoint x: 43, endPoint y: 269, distance: 33.4
click at [43, 269] on div "booking" at bounding box center [86, 269] width 102 height 13
copy div "booking"
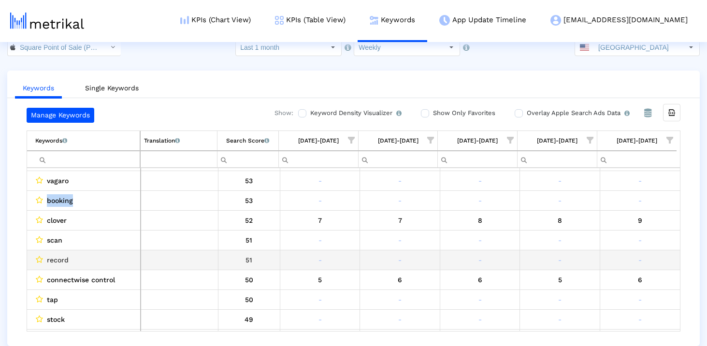
scroll to position [354, 0]
drag, startPoint x: 75, startPoint y: 262, endPoint x: 47, endPoint y: 262, distance: 28.0
click at [47, 262] on div "record" at bounding box center [86, 259] width 102 height 13
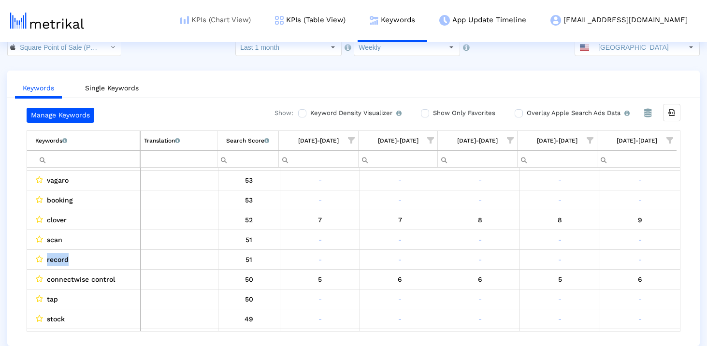
copy span "record"
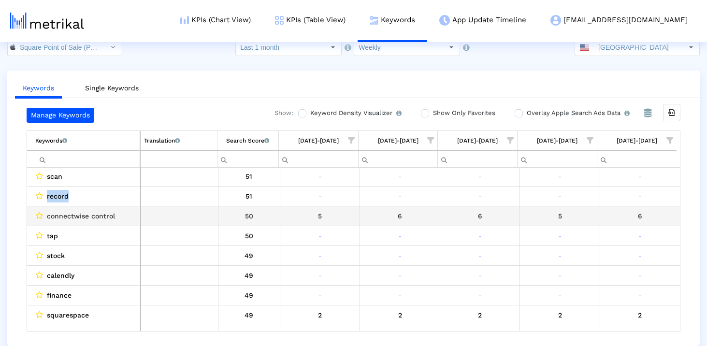
scroll to position [419, 0]
click at [107, 213] on span "connectwise control" at bounding box center [81, 215] width 68 height 13
copy span "connectwise control"
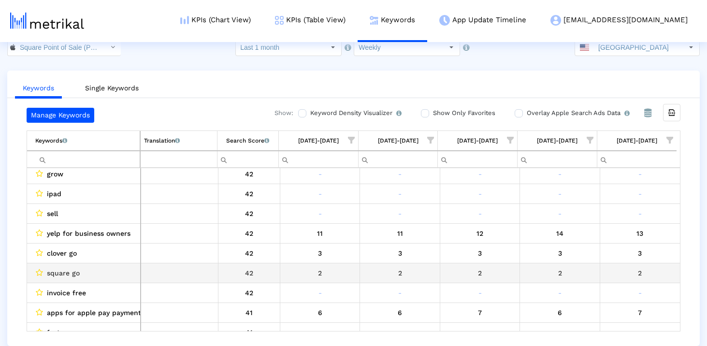
scroll to position [1280, 0]
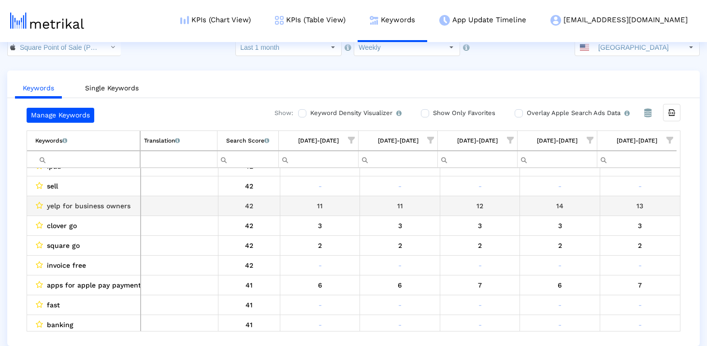
click at [118, 205] on span "yelp for business owners" at bounding box center [89, 206] width 84 height 13
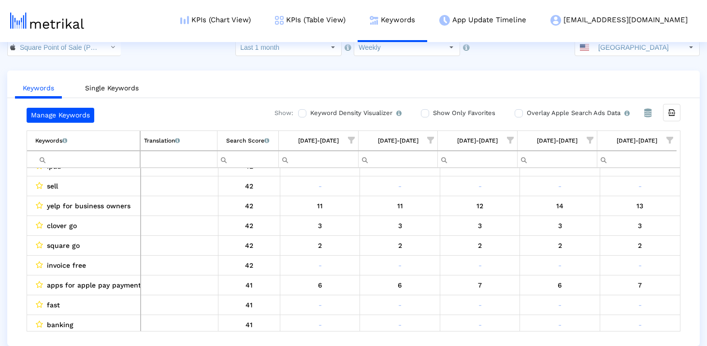
click at [114, 155] on input "Filter cell" at bounding box center [87, 159] width 104 height 16
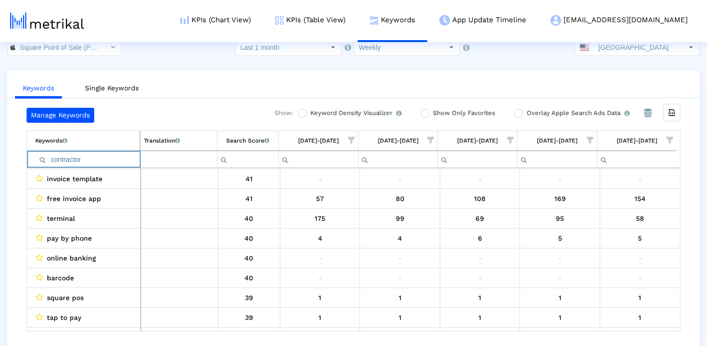
scroll to position [0, 0]
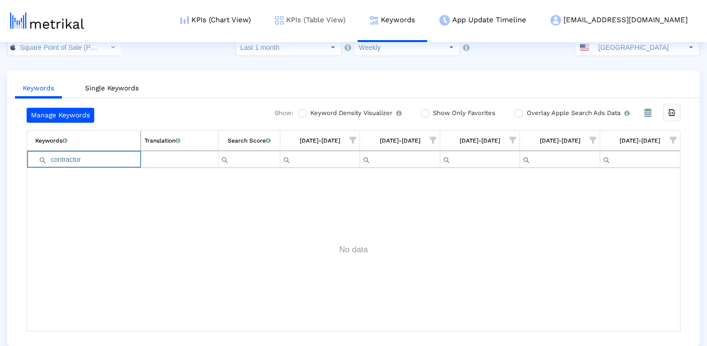
type input "contractor"
click at [72, 158] on input "contractor" at bounding box center [87, 159] width 105 height 16
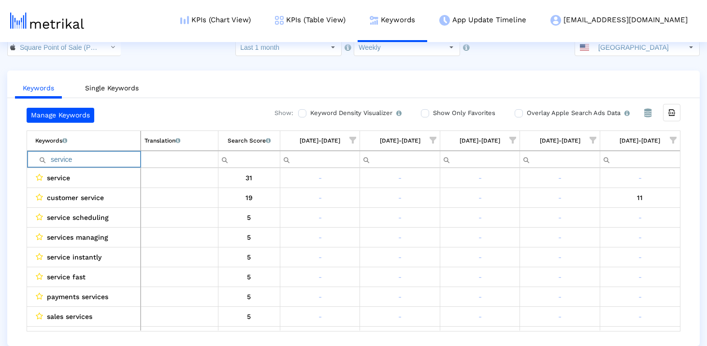
click at [113, 152] on input "service" at bounding box center [87, 159] width 105 height 16
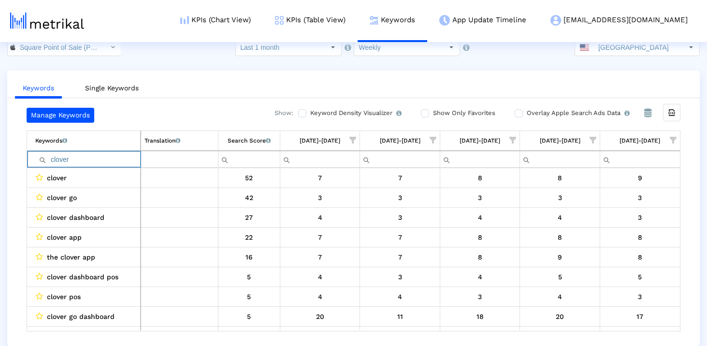
click at [104, 161] on input "clover" at bounding box center [87, 159] width 105 height 16
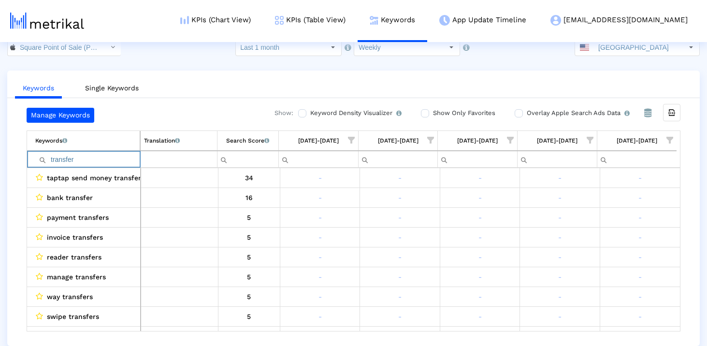
click at [101, 158] on input "transfer" at bounding box center [87, 159] width 104 height 16
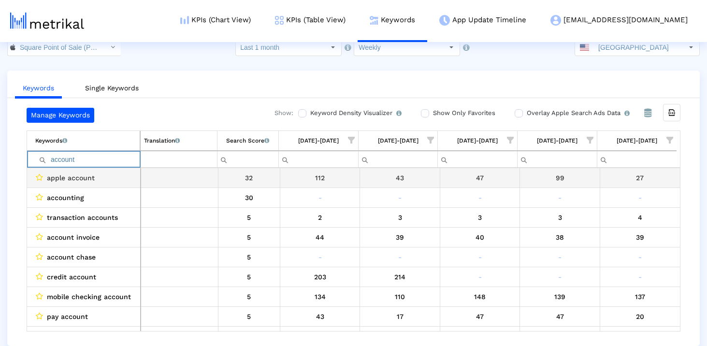
click at [78, 160] on input "account" at bounding box center [87, 159] width 104 height 16
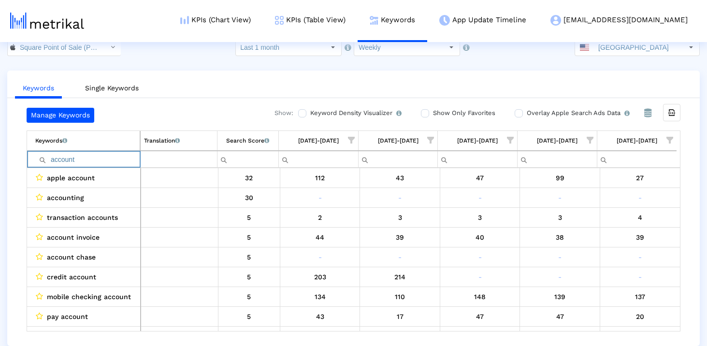
click at [78, 160] on input "account" at bounding box center [87, 159] width 104 height 16
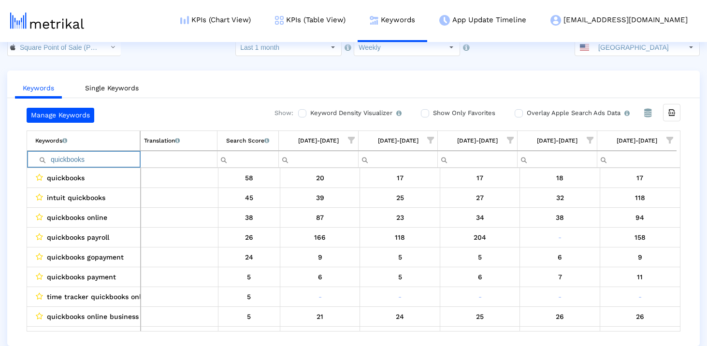
click at [107, 160] on input "quickbooks" at bounding box center [87, 159] width 104 height 16
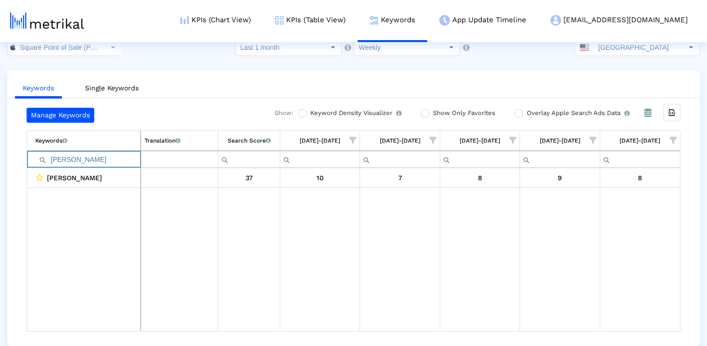
click at [67, 163] on input "[PERSON_NAME]" at bounding box center [87, 159] width 105 height 16
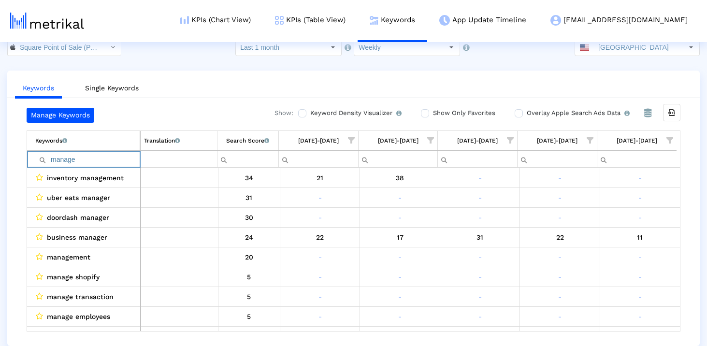
click at [110, 166] on input "manage" at bounding box center [87, 159] width 104 height 16
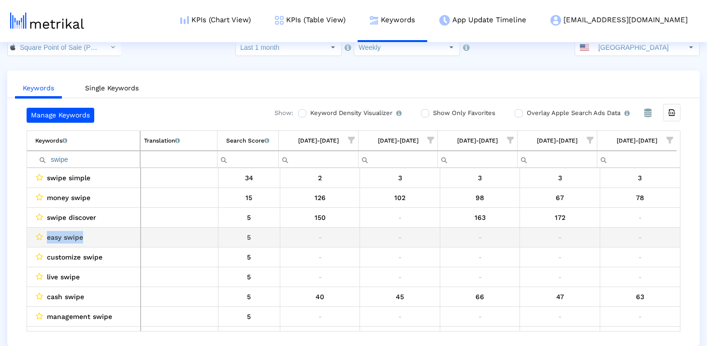
drag, startPoint x: 95, startPoint y: 235, endPoint x: 30, endPoint y: 235, distance: 64.8
click at [30, 235] on td "easy swipe" at bounding box center [84, 238] width 114 height 20
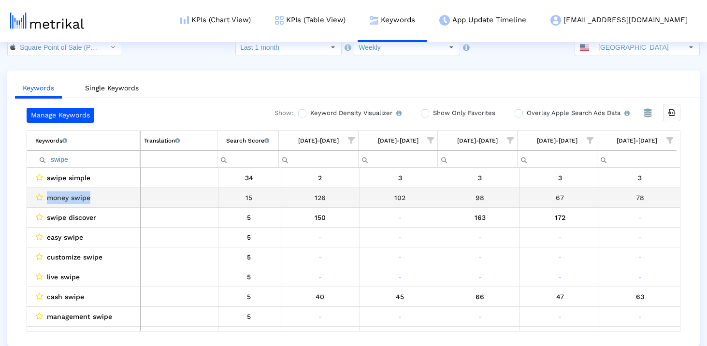
drag, startPoint x: 66, startPoint y: 197, endPoint x: 125, endPoint y: 196, distance: 59.0
click at [128, 197] on div "money swipe" at bounding box center [86, 197] width 102 height 13
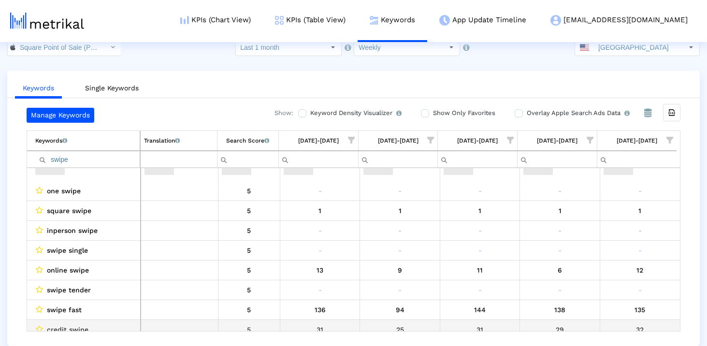
scroll to position [312, 0]
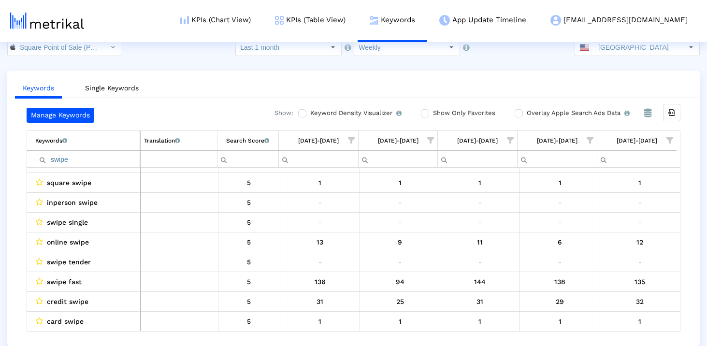
click at [115, 160] on input "swipe" at bounding box center [87, 159] width 104 height 16
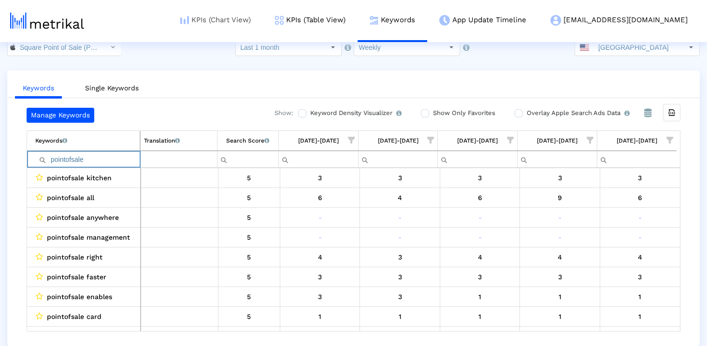
type input "pointofsale"
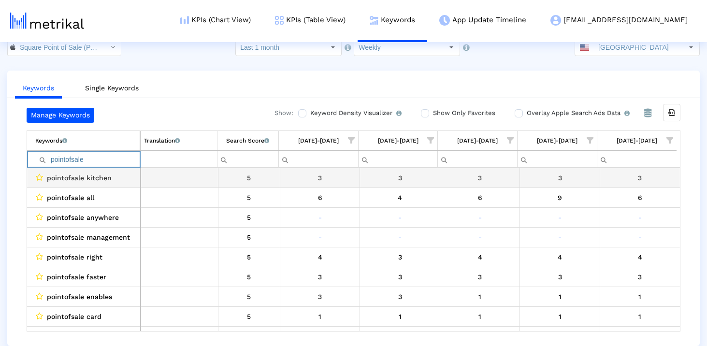
click at [108, 159] on input "pointofsale" at bounding box center [87, 159] width 104 height 16
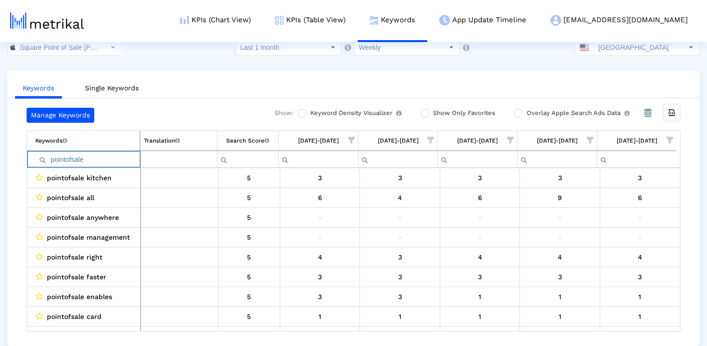
click at [108, 159] on input "pointofsale" at bounding box center [87, 159] width 104 height 16
click at [7, 201] on div "Manage Keywords Show: Keyword Density Visualizer Turn this on to view where and…" at bounding box center [353, 220] width 693 height 224
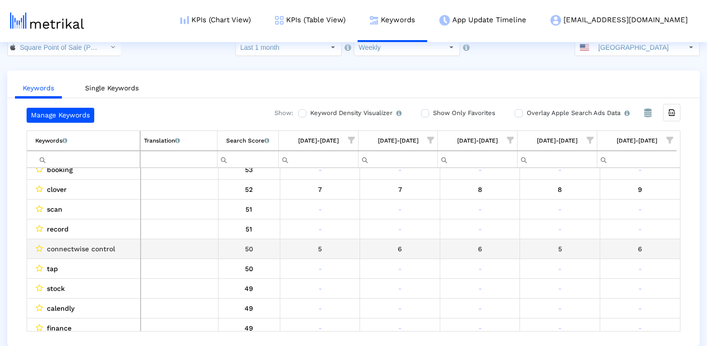
scroll to position [386, 0]
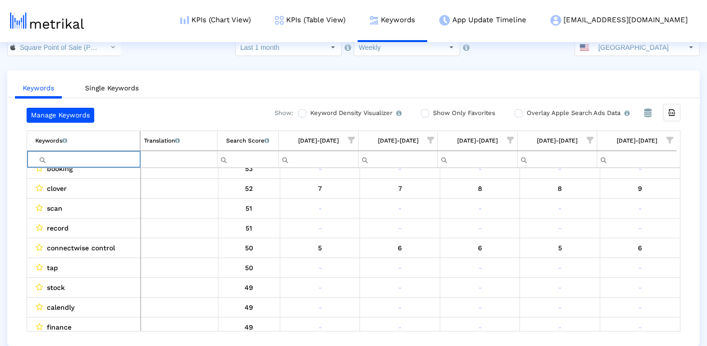
click at [81, 157] on input "Filter cell" at bounding box center [87, 159] width 104 height 16
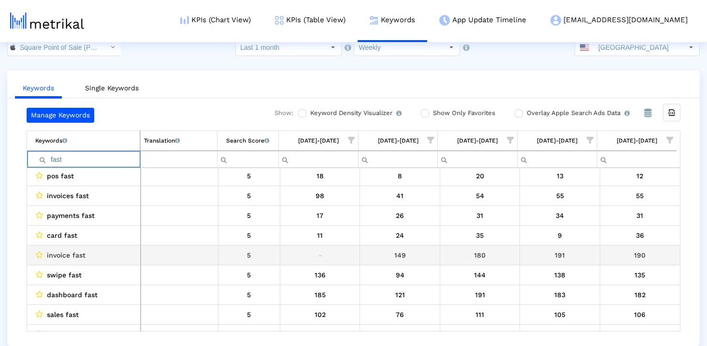
scroll to position [332, 0]
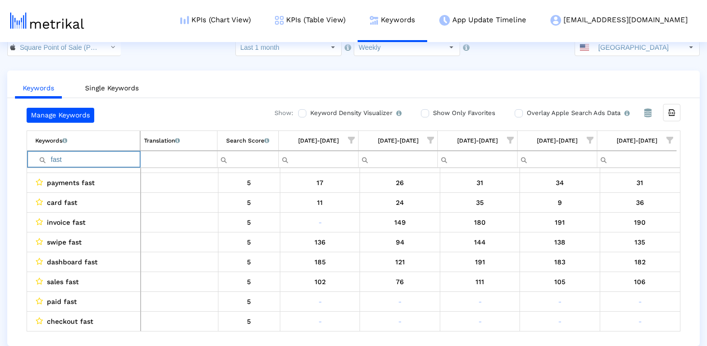
click at [110, 153] on input "fast" at bounding box center [87, 159] width 104 height 16
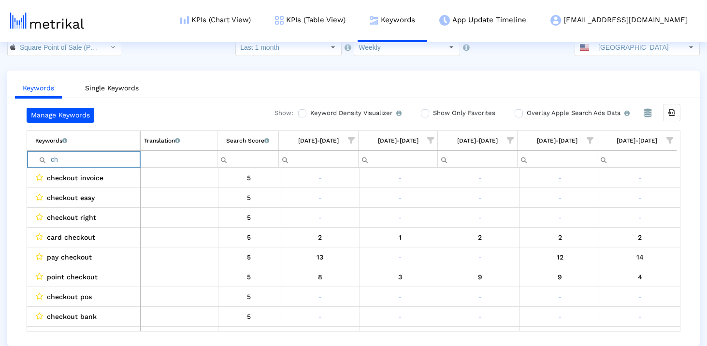
type input "c"
click at [3, 208] on div "Keywords Single Keywords Manage Keywords Show: Keyword Density Visualizer Turn …" at bounding box center [353, 209] width 707 height 276
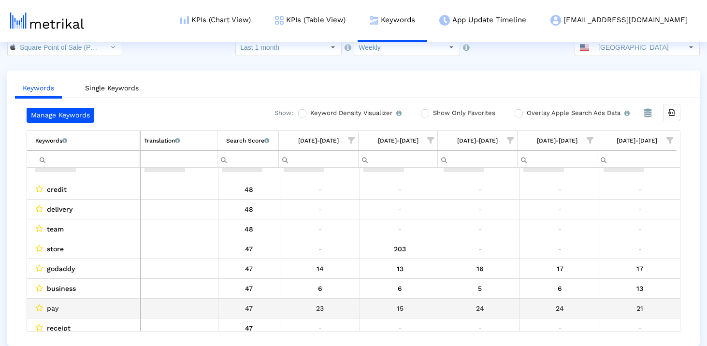
scroll to position [624, 0]
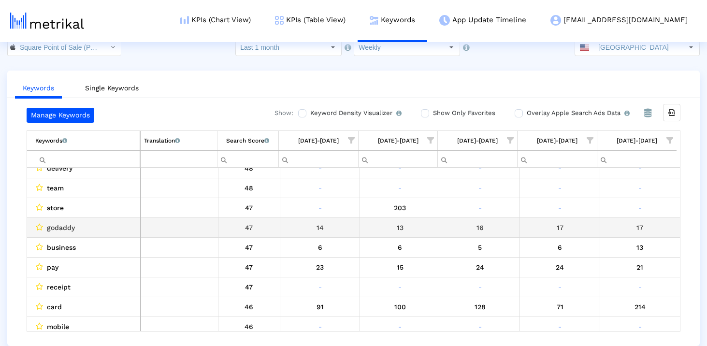
click at [63, 226] on span "godaddy" at bounding box center [61, 227] width 28 height 13
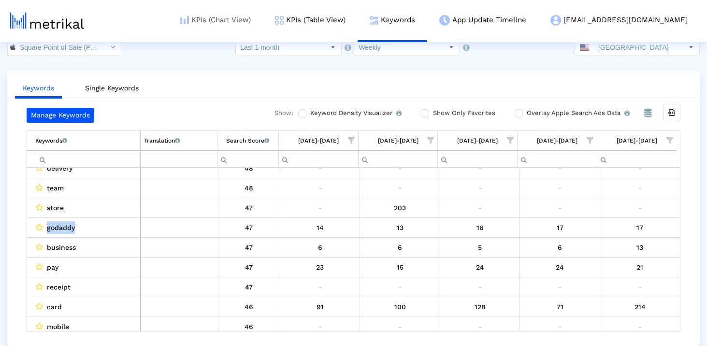
copy span "godaddy"
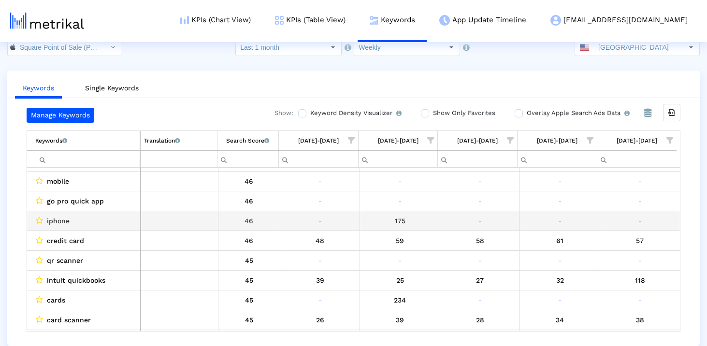
scroll to position [820, 0]
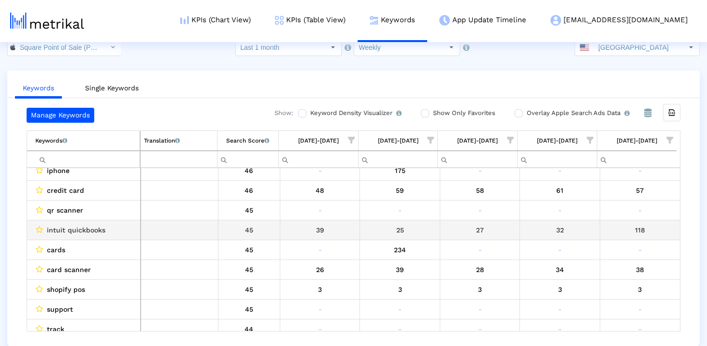
click at [53, 233] on span "intuit quickbooks" at bounding box center [76, 230] width 58 height 13
click at [53, 227] on span "intuit quickbooks" at bounding box center [76, 230] width 58 height 13
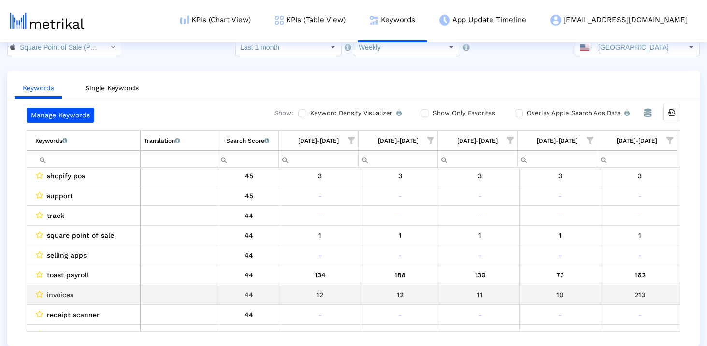
scroll to position [959, 0]
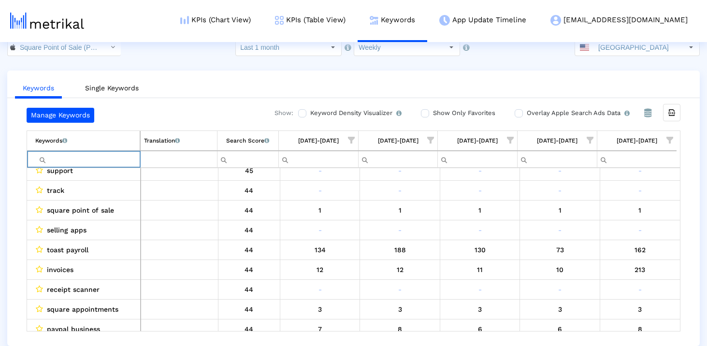
click at [85, 156] on input "Filter cell" at bounding box center [87, 159] width 104 height 16
paste input "contactless"
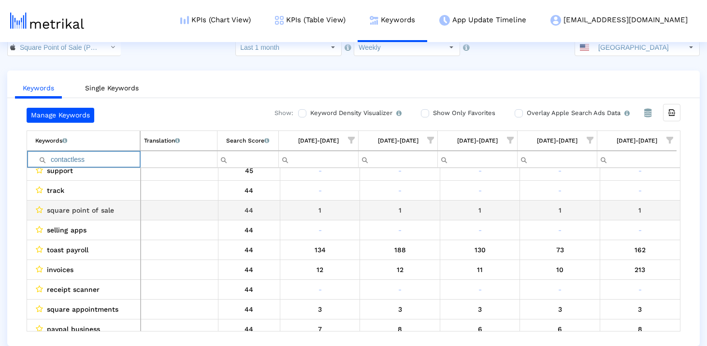
scroll to position [0, 0]
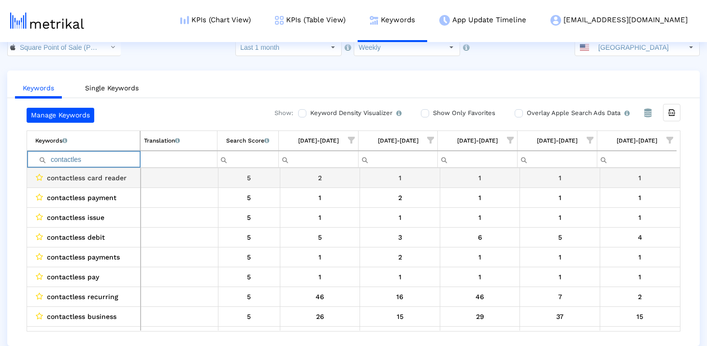
type input "contactles"
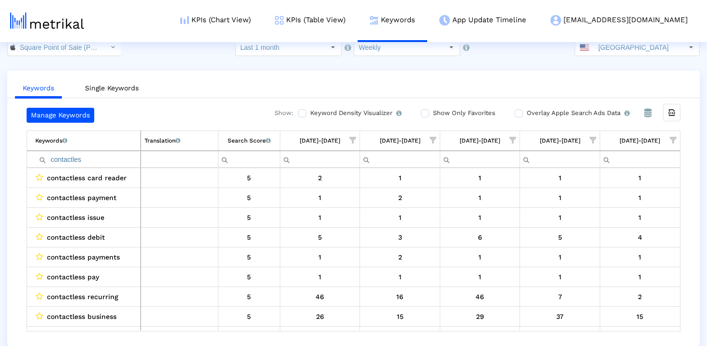
click at [85, 156] on input "contactles" at bounding box center [87, 159] width 105 height 16
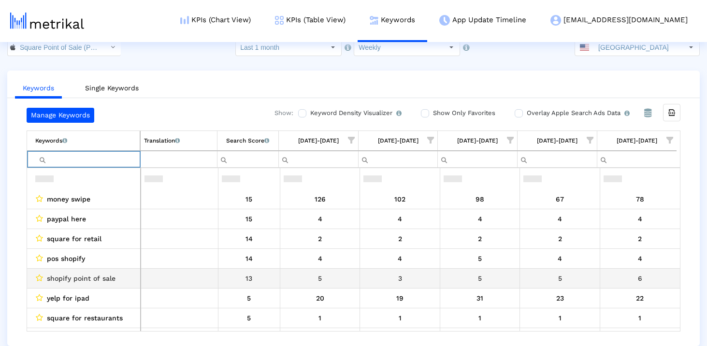
scroll to position [5239, 0]
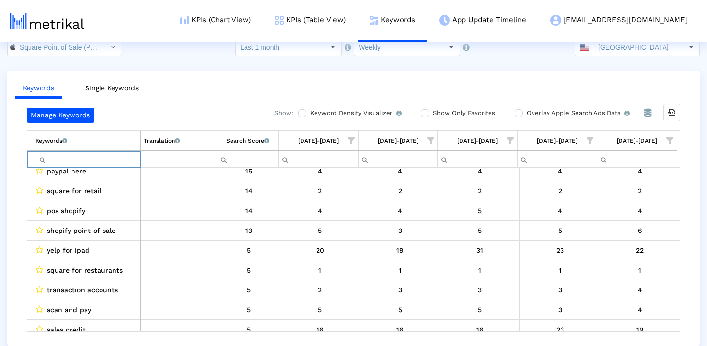
click at [83, 159] on input "Filter cell" at bounding box center [87, 159] width 104 height 16
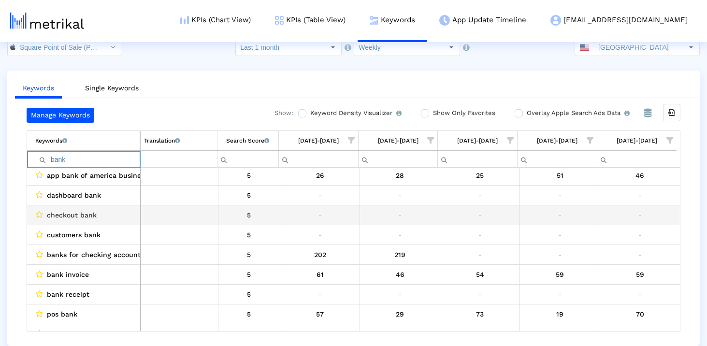
scroll to position [174, 0]
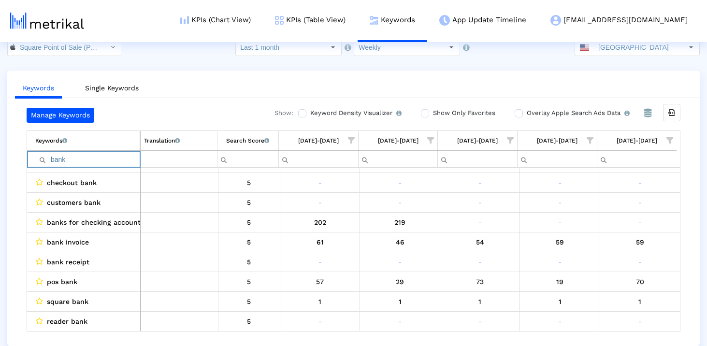
click at [128, 157] on input "bank" at bounding box center [87, 159] width 104 height 16
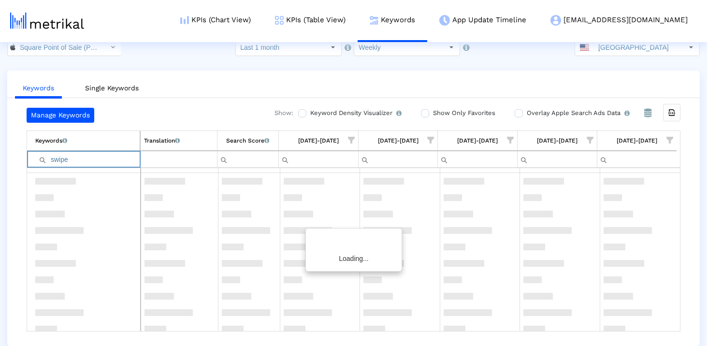
scroll to position [0, 0]
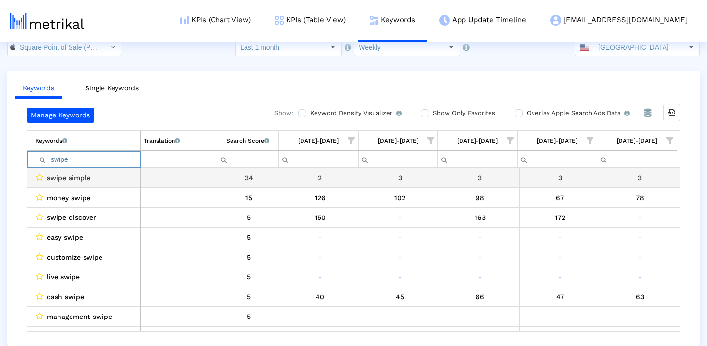
click at [102, 159] on input "swipe" at bounding box center [87, 159] width 104 height 16
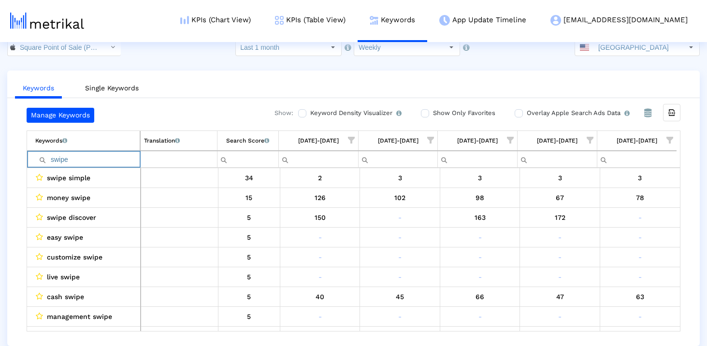
click at [102, 159] on input "swipe" at bounding box center [87, 159] width 104 height 16
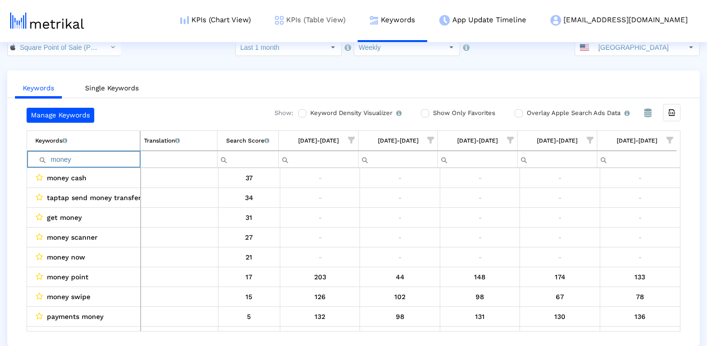
type input "money"
click at [119, 160] on input "money" at bounding box center [87, 159] width 104 height 16
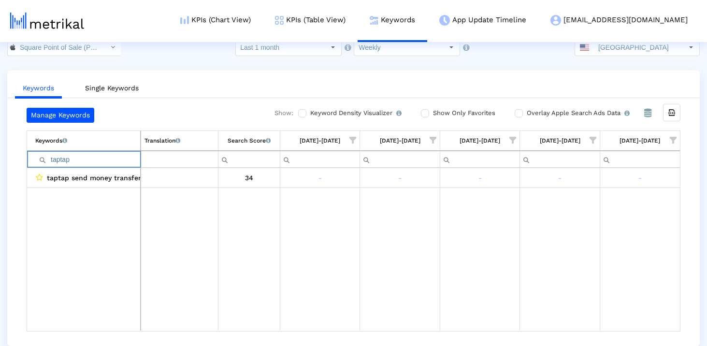
click at [118, 161] on input "taptap" at bounding box center [87, 159] width 105 height 16
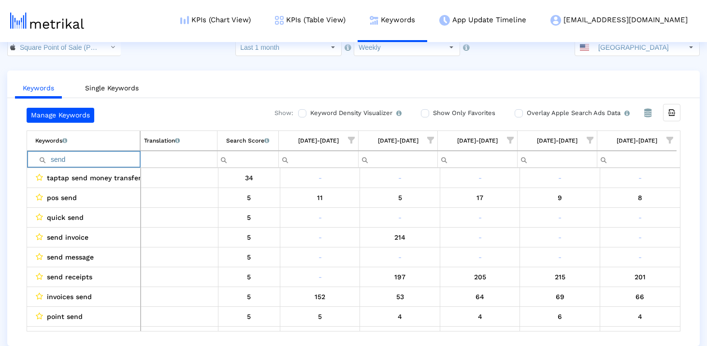
click at [120, 158] on input "send" at bounding box center [87, 159] width 104 height 16
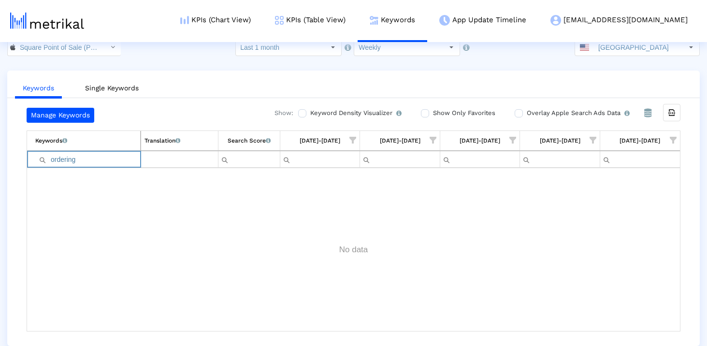
click at [107, 164] on input "ordering" at bounding box center [87, 159] width 105 height 16
click at [80, 164] on input "ordering" at bounding box center [87, 159] width 105 height 16
paste input "refunds"
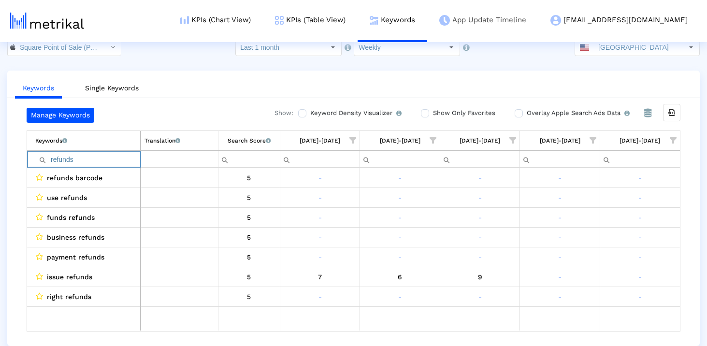
type input "refunds"
click at [132, 160] on input "refunds" at bounding box center [87, 159] width 105 height 16
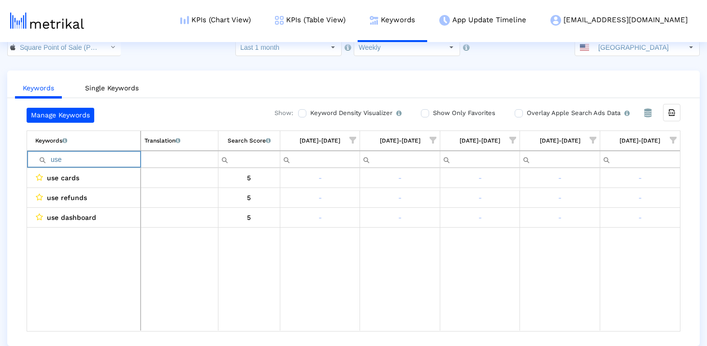
click at [115, 164] on input "use" at bounding box center [87, 159] width 105 height 16
type input "u"
click at [6, 201] on div "Keywords Single Keywords Manage Keywords Show: Keyword Density Visualizer Turn …" at bounding box center [353, 209] width 707 height 276
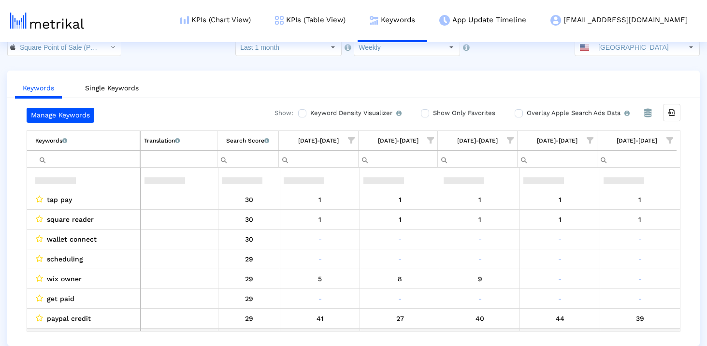
scroll to position [2917, 0]
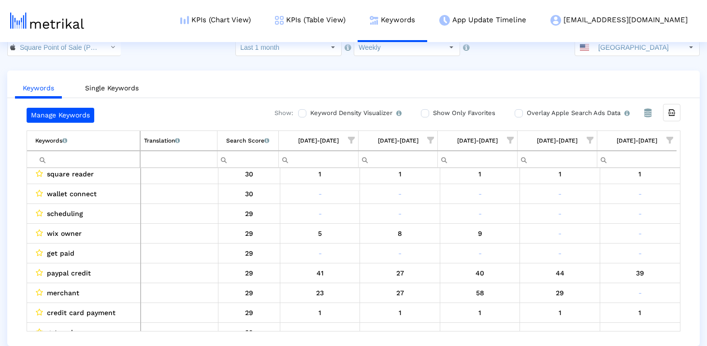
click at [87, 155] on input "Filter cell" at bounding box center [87, 159] width 104 height 16
type input "get"
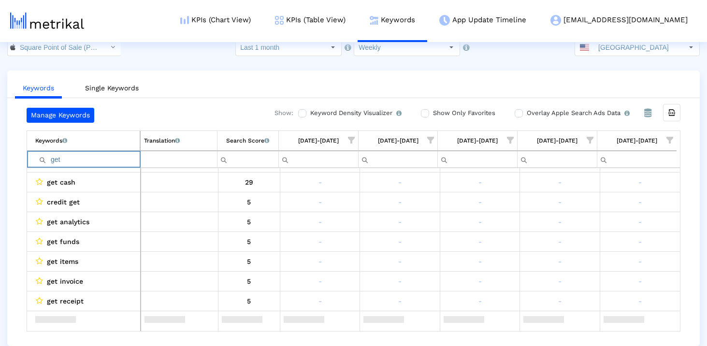
scroll to position [0, 0]
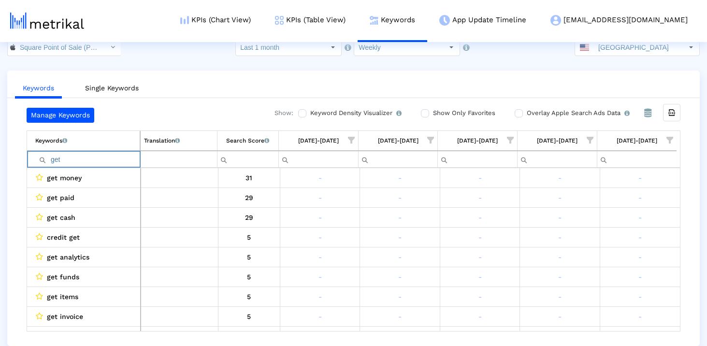
click at [84, 157] on input "get" at bounding box center [87, 159] width 104 height 16
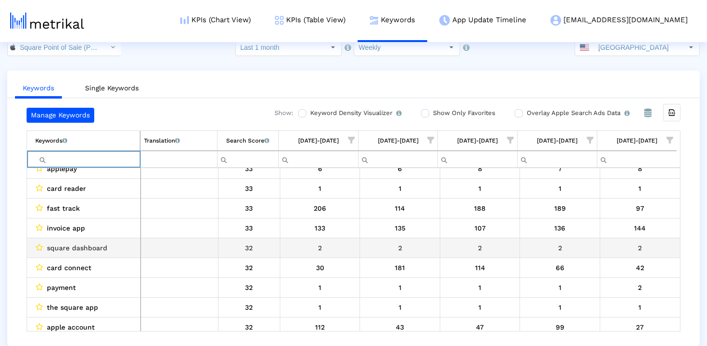
scroll to position [2414, 0]
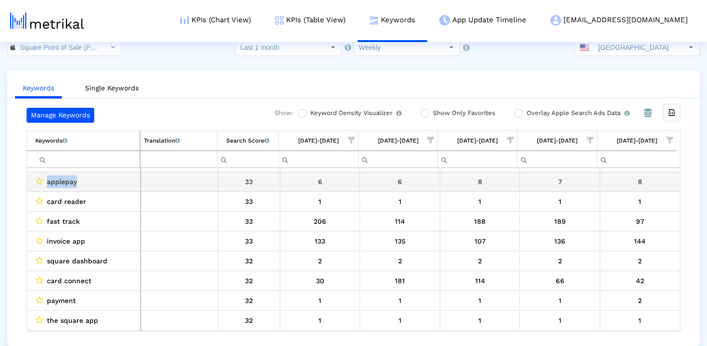
drag, startPoint x: 120, startPoint y: 178, endPoint x: 45, endPoint y: 178, distance: 74.9
click at [45, 178] on div "applepay" at bounding box center [86, 181] width 102 height 13
copy span "applepay"
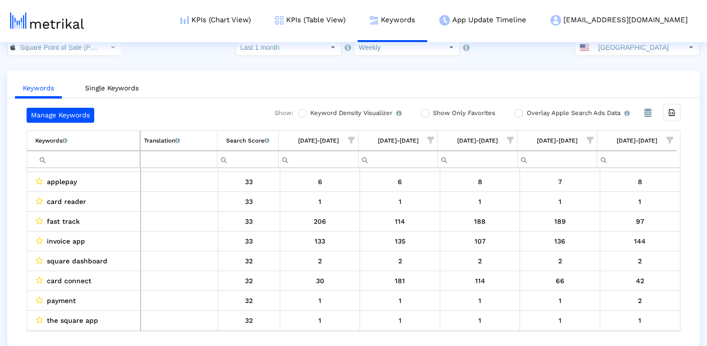
click at [77, 161] on input "Filter cell" at bounding box center [87, 159] width 104 height 16
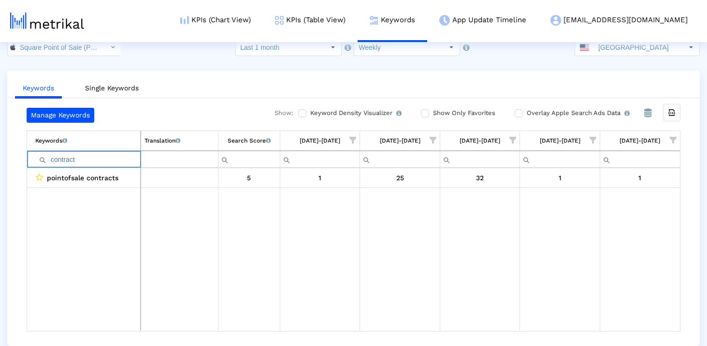
click at [102, 158] on input "contract" at bounding box center [87, 159] width 105 height 16
click at [99, 161] on input "loyverse" at bounding box center [87, 159] width 105 height 16
click at [91, 163] on input "setmore" at bounding box center [87, 159] width 105 height 16
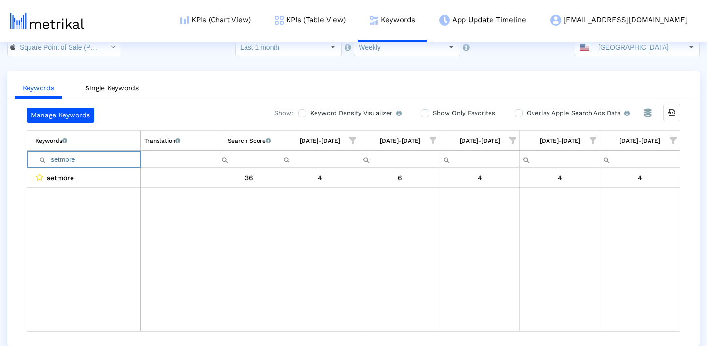
click at [91, 163] on input "setmore" at bounding box center [87, 159] width 105 height 16
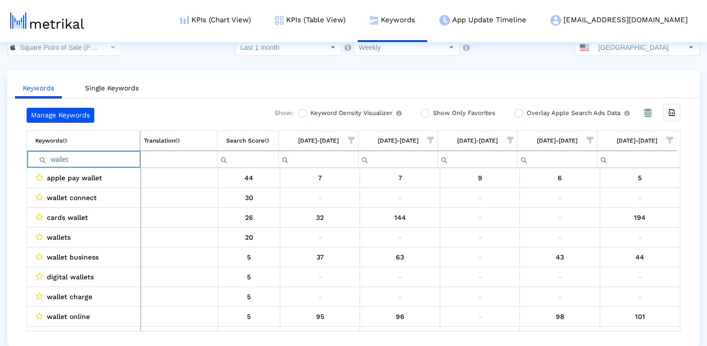
click at [101, 157] on input "wallet" at bounding box center [87, 159] width 104 height 16
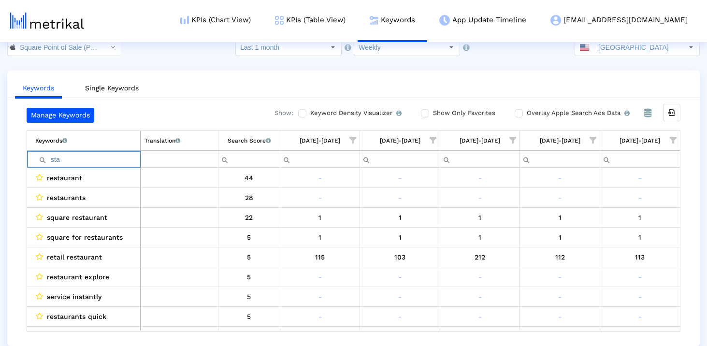
click at [87, 160] on input "sta" at bounding box center [87, 159] width 105 height 16
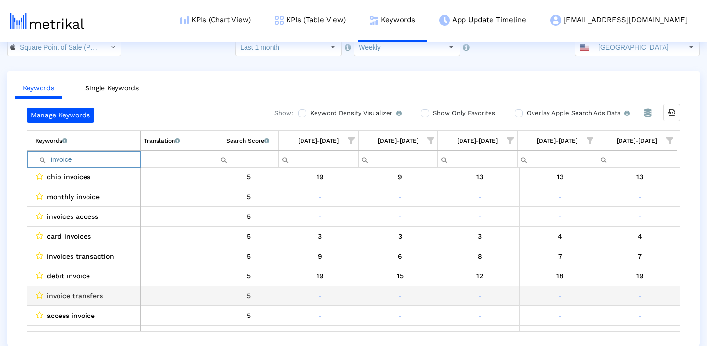
scroll to position [496, 0]
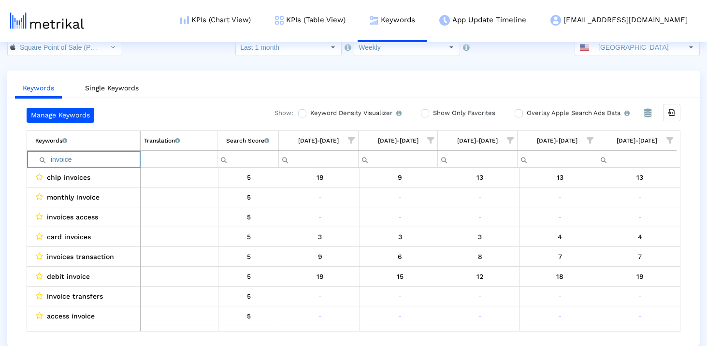
click at [84, 163] on input "invoice" at bounding box center [87, 159] width 104 height 16
paste input "staples"
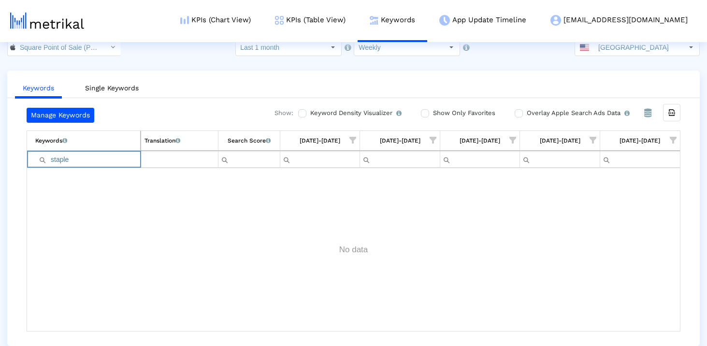
scroll to position [0, 0]
click at [113, 157] on input "staple" at bounding box center [87, 159] width 105 height 16
paste input "professional"
click at [109, 161] on input "professional" at bounding box center [87, 159] width 105 height 16
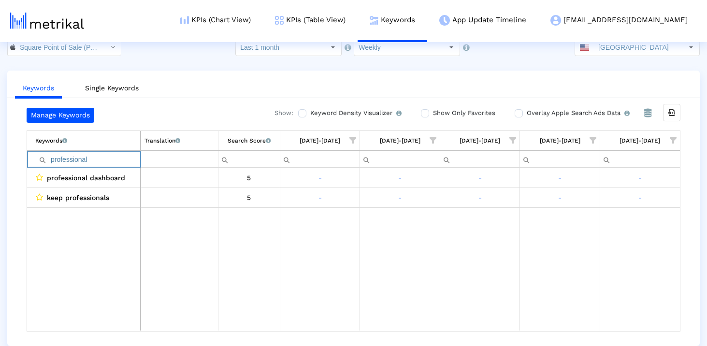
click at [109, 161] on input "professional" at bounding box center [87, 159] width 105 height 16
click at [115, 149] on td "Keywords List of keywords that are currently being tracked in Mobile Action." at bounding box center [84, 141] width 114 height 20
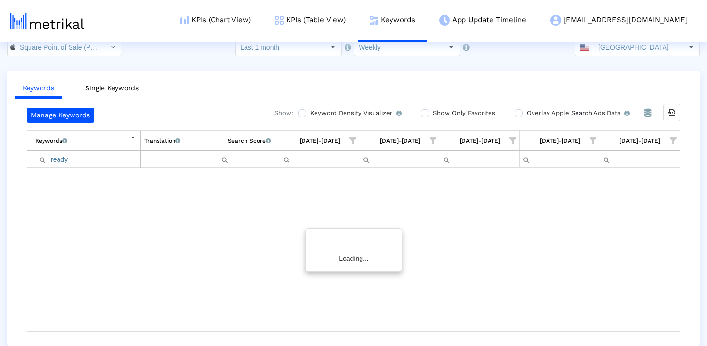
click at [115, 149] on td "Keywords List of keywords that are currently being tracked in Mobile Action." at bounding box center [84, 141] width 114 height 20
click at [113, 152] on input "ready" at bounding box center [87, 159] width 105 height 16
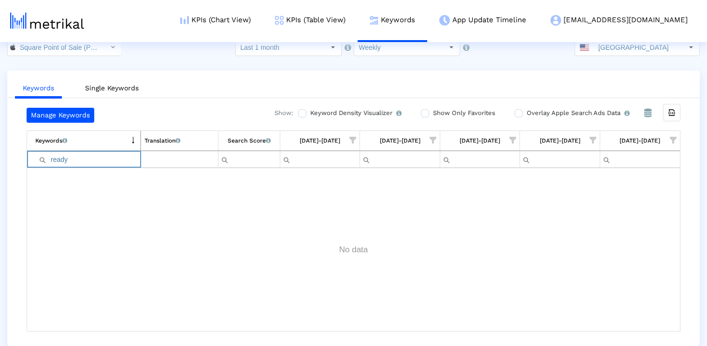
click at [113, 152] on input "ready" at bounding box center [87, 159] width 105 height 16
paste input "Afterpa"
click at [137, 139] on td "Keywords List of keywords that are currently being tracked in Mobile Action." at bounding box center [84, 141] width 114 height 20
click at [107, 154] on input "Afterpay" at bounding box center [87, 159] width 105 height 16
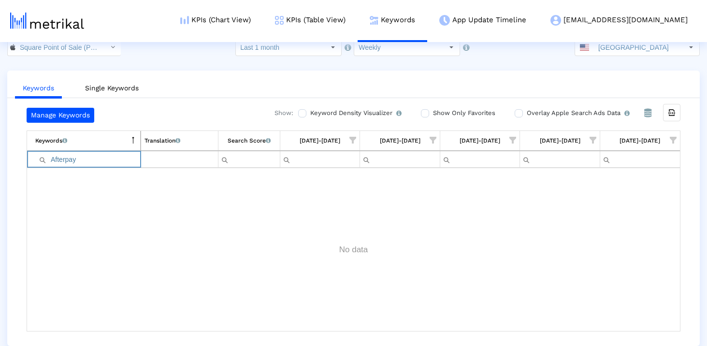
paste input "glossgenius"
click at [99, 158] on input "glossgenius" at bounding box center [87, 159] width 105 height 16
click at [93, 160] on input "take payment" at bounding box center [87, 159] width 105 height 16
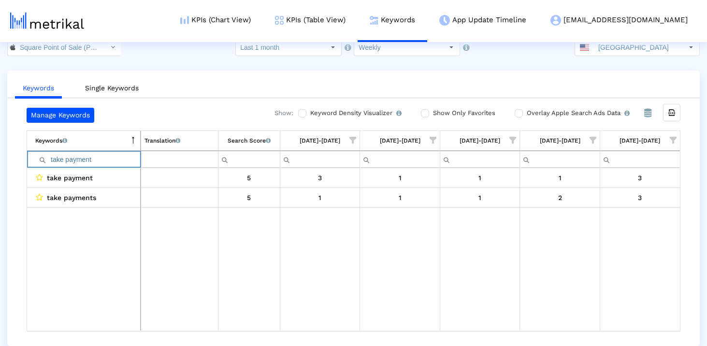
click at [93, 160] on input "take payment" at bounding box center [87, 159] width 105 height 16
click at [98, 155] on input "take payment" at bounding box center [87, 159] width 105 height 16
click at [100, 157] on input "track inventory" at bounding box center [87, 159] width 105 height 16
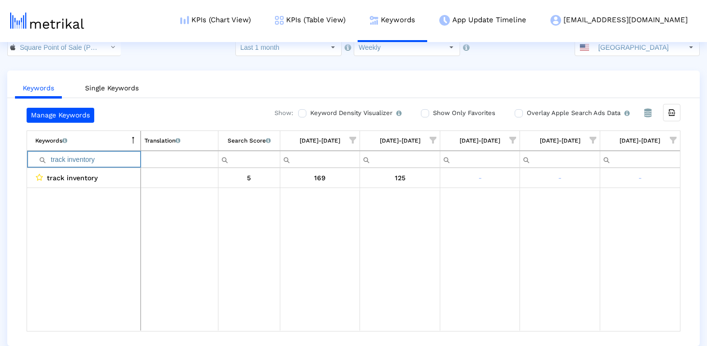
click at [100, 157] on input "track inventory" at bounding box center [87, 159] width 105 height 16
paste input "analytics"
click at [100, 158] on input "track analytics" at bounding box center [87, 159] width 105 height 16
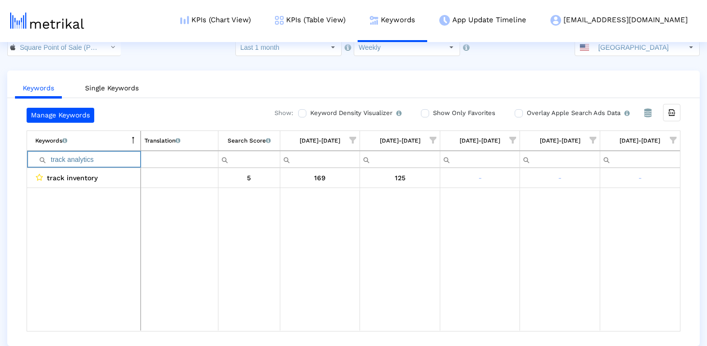
paste input "Filter cell"
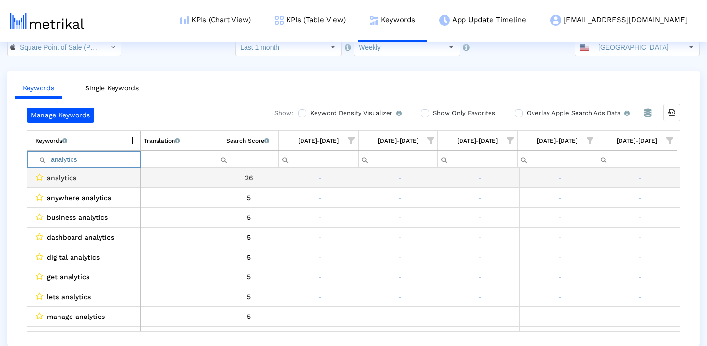
click at [105, 154] on input "analytics" at bounding box center [87, 159] width 104 height 16
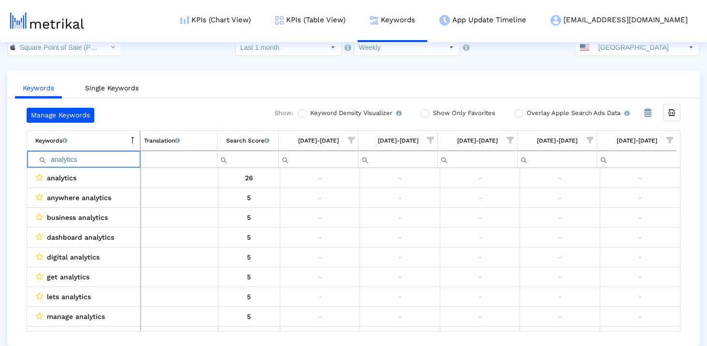
click at [105, 154] on input "analytics" at bounding box center [87, 159] width 104 height 16
type input "p"
type input "ğ"
click at [100, 157] on input "paid" at bounding box center [87, 159] width 104 height 16
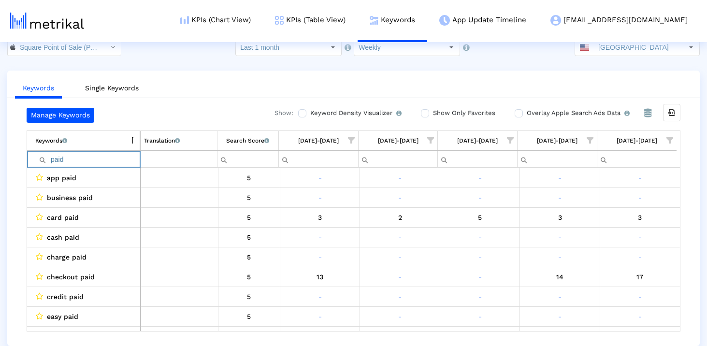
click at [100, 157] on input "paid" at bounding box center [87, 159] width 104 height 16
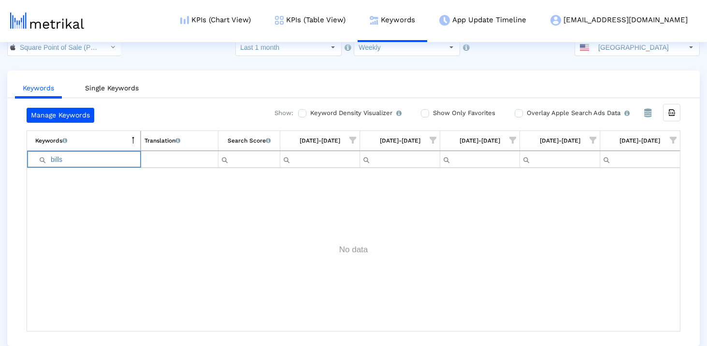
click at [101, 164] on input "bills" at bounding box center [87, 159] width 105 height 16
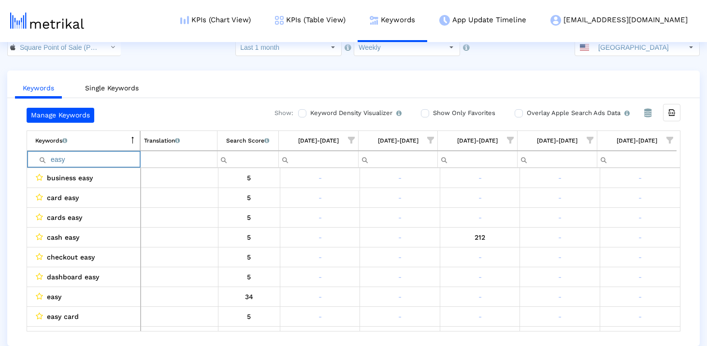
click at [104, 161] on input "easy" at bounding box center [87, 159] width 104 height 16
click at [107, 157] on input "checkout" at bounding box center [87, 159] width 104 height 16
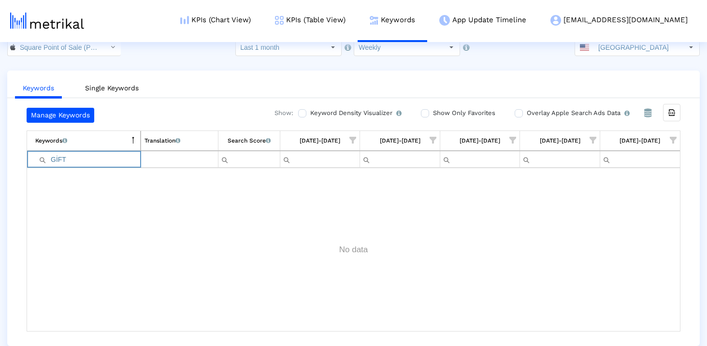
click at [99, 160] on input "GİFT" at bounding box center [87, 159] width 105 height 16
click at [118, 156] on input "gift card" at bounding box center [87, 159] width 105 height 16
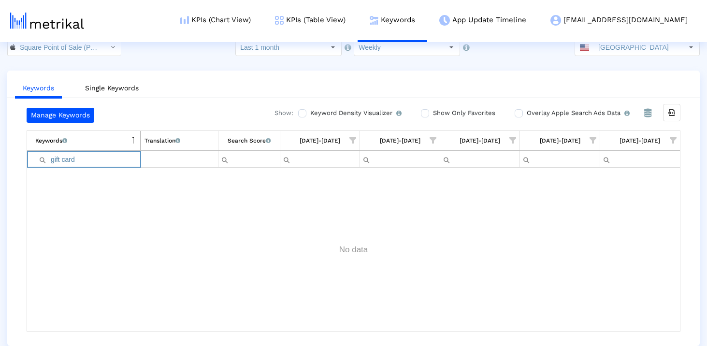
click at [118, 156] on input "gift card" at bounding box center [87, 159] width 105 height 16
paste input "free point-of-sale"
drag, startPoint x: 65, startPoint y: 160, endPoint x: 16, endPoint y: 160, distance: 48.3
click at [16, 160] on div "Manage Keywords Show: Keyword Density Visualizer Turn this on to view where and…" at bounding box center [353, 220] width 693 height 224
click at [97, 157] on input "point-of-sale" at bounding box center [87, 159] width 105 height 16
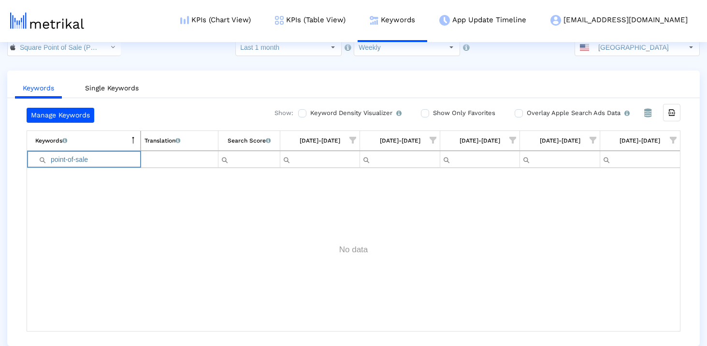
click at [97, 157] on input "point-of-sale" at bounding box center [87, 159] width 105 height 16
click at [118, 157] on input "alert" at bounding box center [87, 159] width 105 height 16
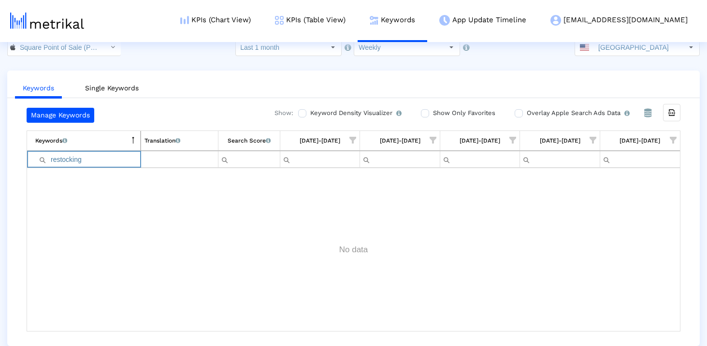
click at [114, 160] on input "restocking" at bounding box center [87, 159] width 105 height 16
type input "restocking"
click at [94, 159] on input "restocking" at bounding box center [87, 159] width 105 height 16
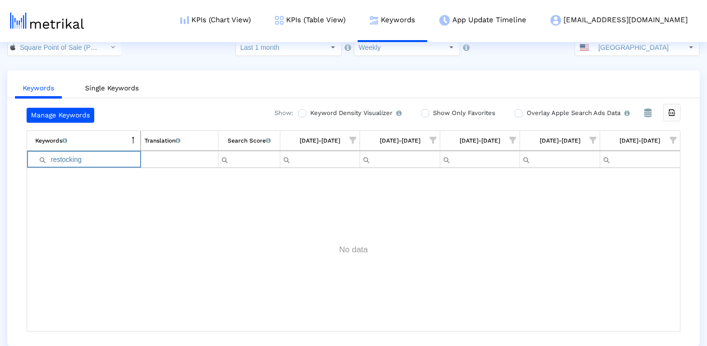
click at [94, 159] on input "restocking" at bounding box center [87, 159] width 105 height 16
click at [189, 118] on div "Manage Keywords Show: Keyword Density Visualizer Turn this on to view where and…" at bounding box center [354, 115] width 654 height 15
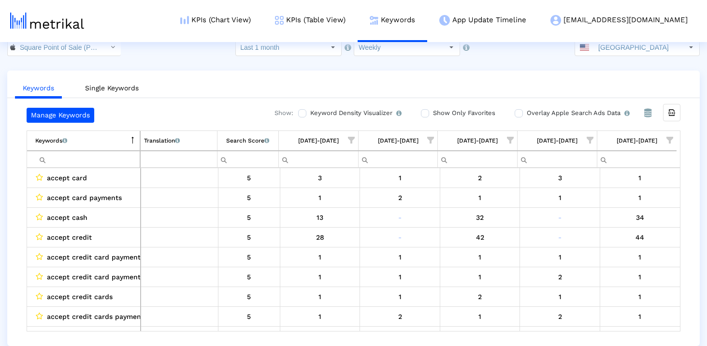
click at [257, 146] on div "Search Score An estimate of relative search volume of each keyword. It is on a …" at bounding box center [247, 140] width 43 height 13
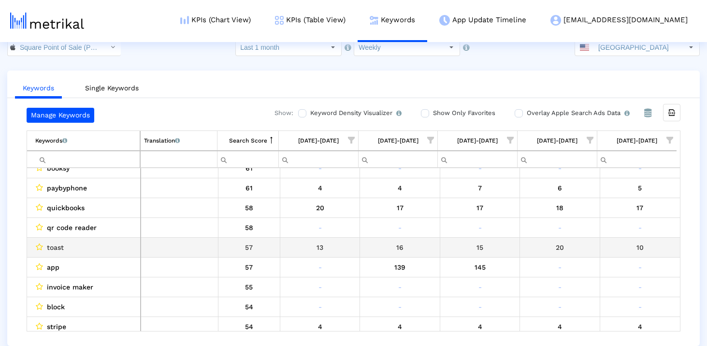
scroll to position [166, 0]
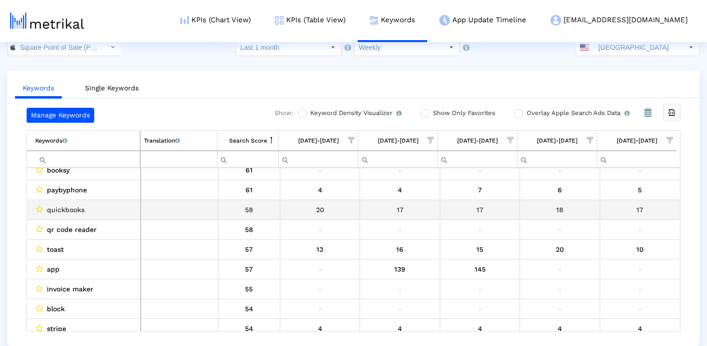
click at [73, 210] on span "quickbooks" at bounding box center [66, 210] width 38 height 13
copy span "quickbooks"
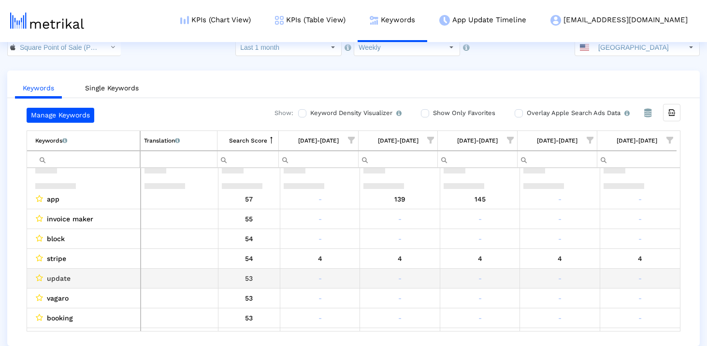
scroll to position [289, 0]
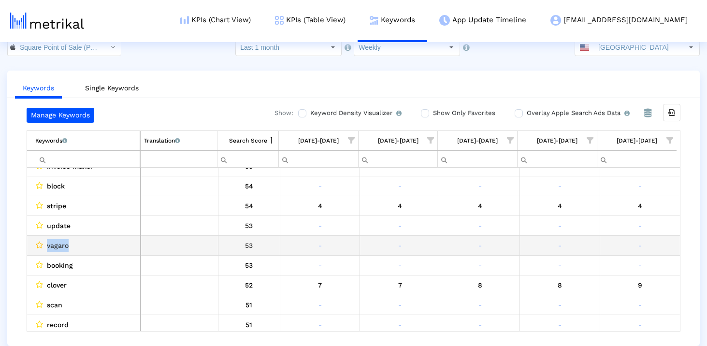
drag, startPoint x: 94, startPoint y: 243, endPoint x: 38, endPoint y: 243, distance: 56.6
click at [38, 243] on div "vagaro" at bounding box center [86, 245] width 102 height 13
copy div "vagaro"
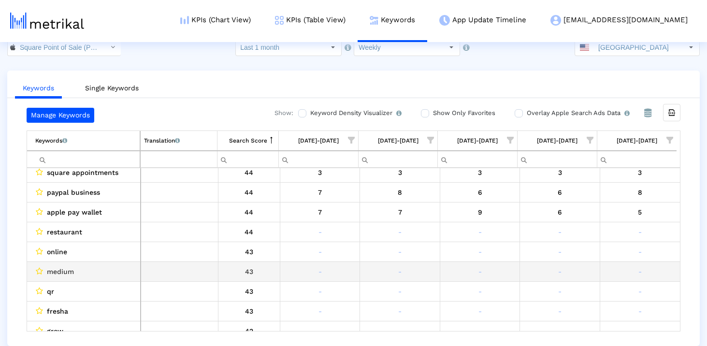
scroll to position [1161, 0]
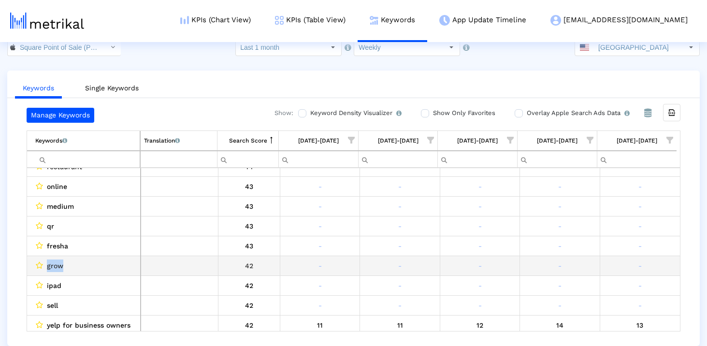
drag, startPoint x: 83, startPoint y: 263, endPoint x: 48, endPoint y: 263, distance: 35.3
click at [48, 263] on div "grow" at bounding box center [86, 266] width 102 height 13
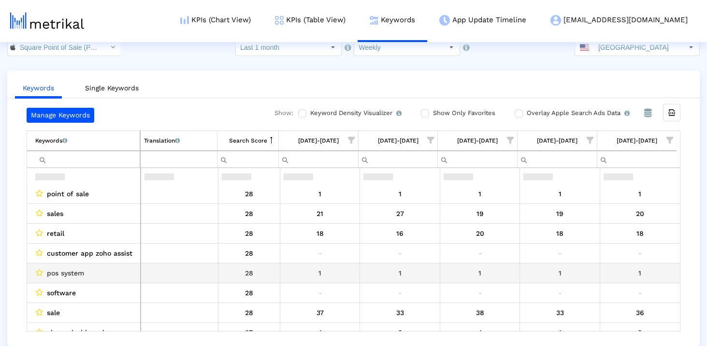
scroll to position [3247, 0]
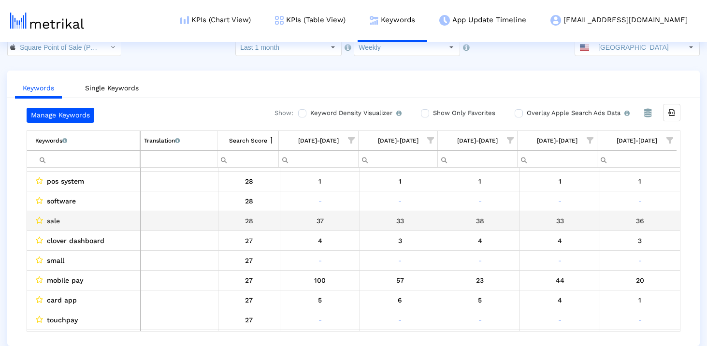
click at [55, 220] on span "sale" at bounding box center [53, 221] width 13 height 13
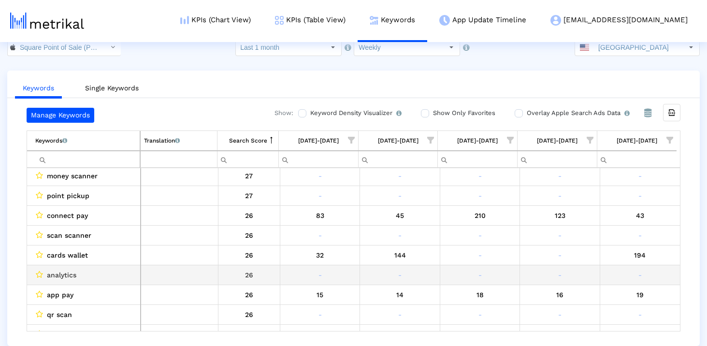
scroll to position [3364, 0]
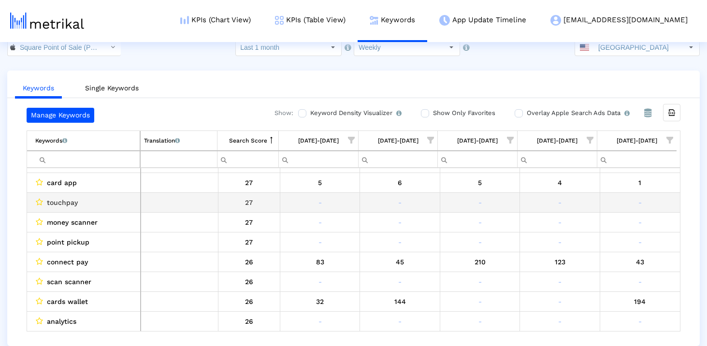
click at [73, 201] on span "touchpay" at bounding box center [62, 202] width 31 height 13
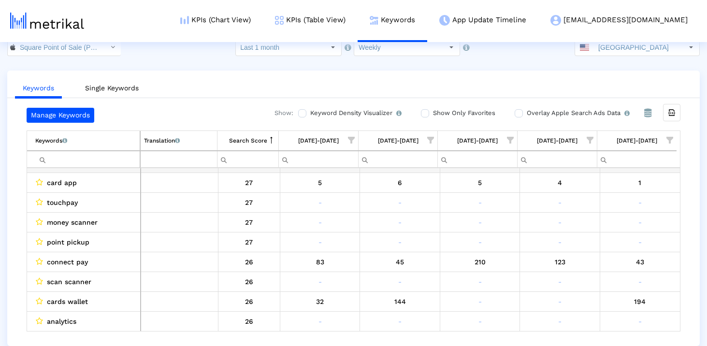
click at [84, 163] on input "Filter cell" at bounding box center [87, 159] width 104 height 16
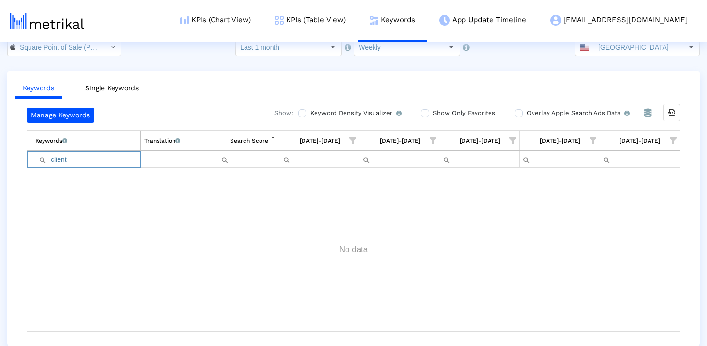
click at [90, 157] on input "client" at bounding box center [87, 159] width 105 height 16
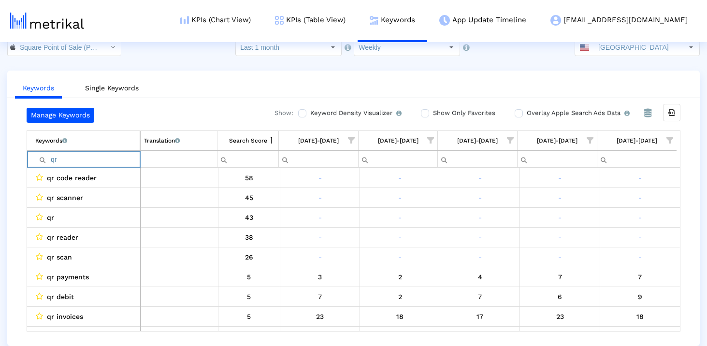
click at [99, 159] on input "qr" at bounding box center [87, 159] width 104 height 16
click at [60, 163] on input "qr" at bounding box center [87, 159] width 104 height 16
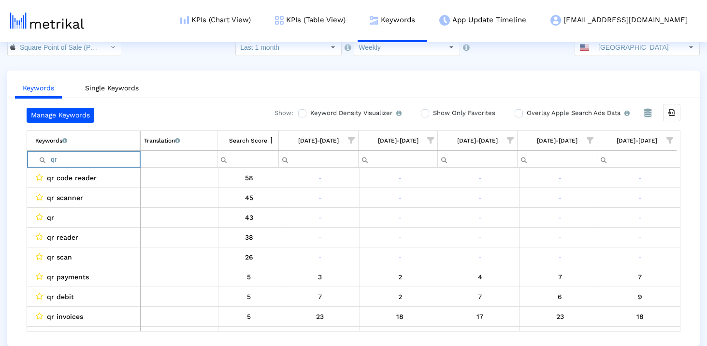
click at [89, 158] on input "qr" at bounding box center [87, 159] width 104 height 16
paste input "Payment methods,"
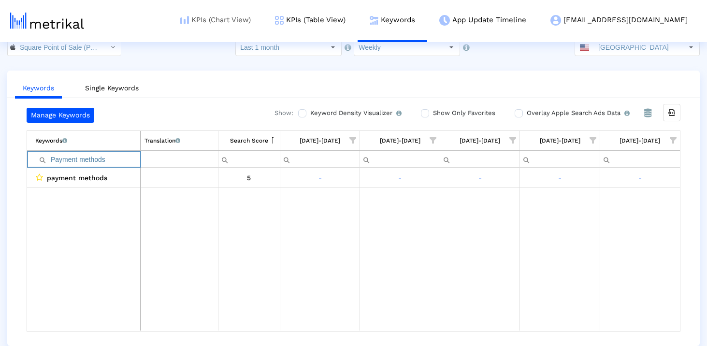
type input "Payment methods"
click at [117, 154] on input "Payment methods" at bounding box center [87, 159] width 105 height 16
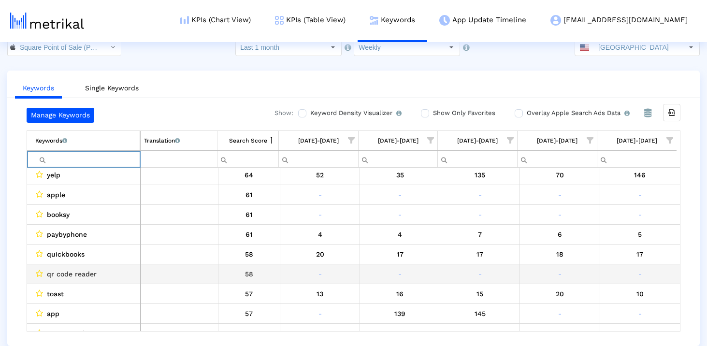
scroll to position [121, 0]
type input "p"
type input "tap to p"
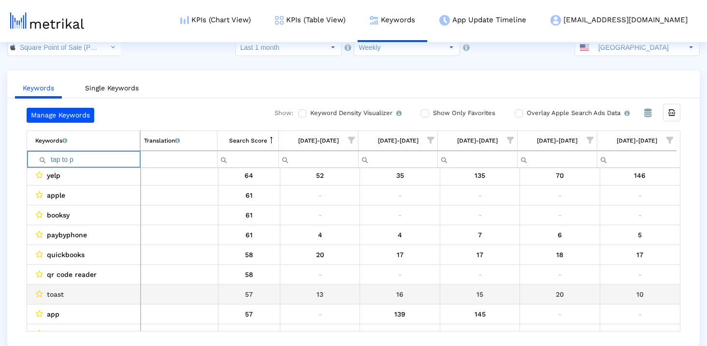
scroll to position [0, 0]
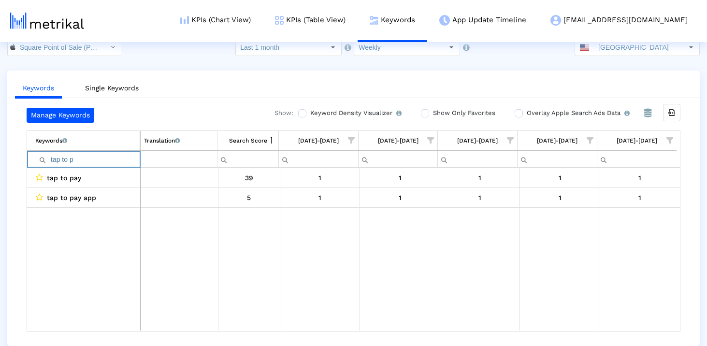
click at [98, 163] on input "tap to p" at bounding box center [87, 159] width 104 height 16
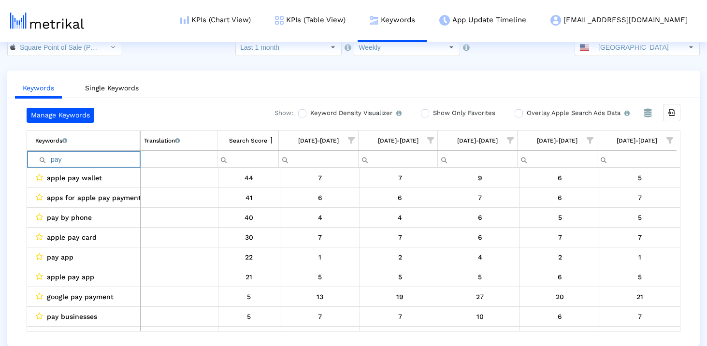
click at [86, 163] on input "pay" at bounding box center [87, 159] width 104 height 16
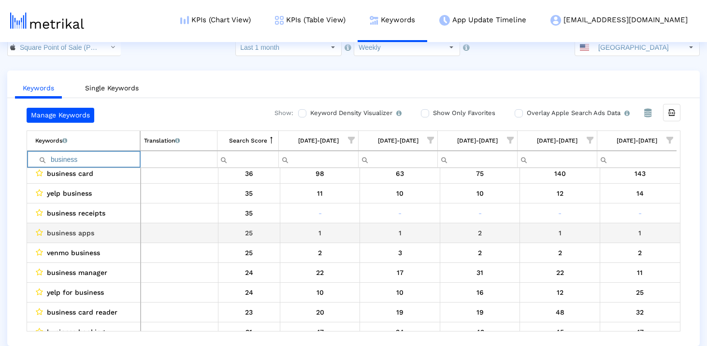
scroll to position [65, 0]
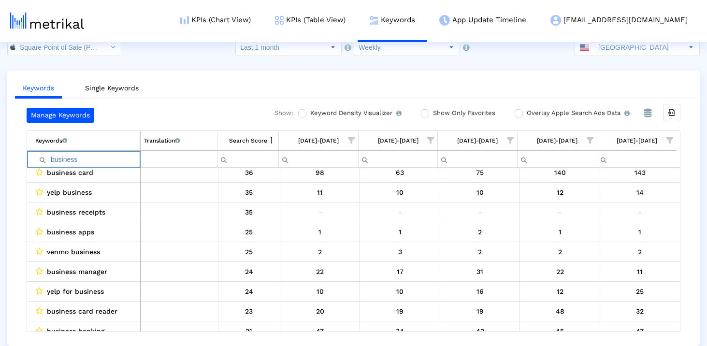
click at [85, 153] on input "business" at bounding box center [87, 159] width 104 height 16
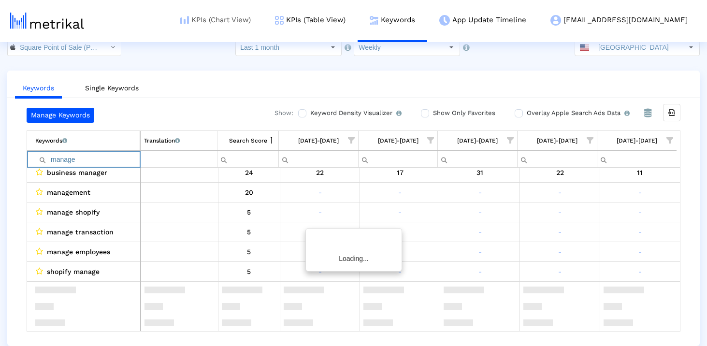
scroll to position [0, 0]
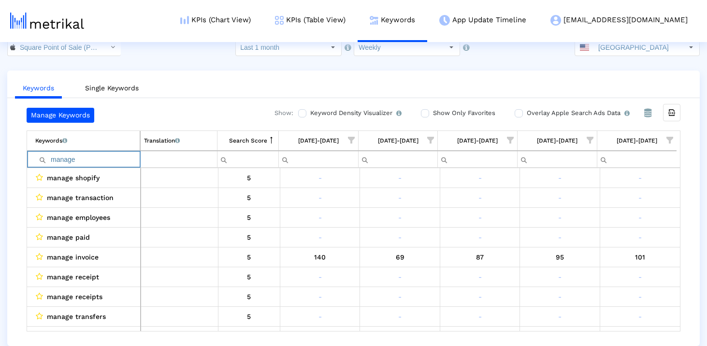
click at [100, 162] on input "manage" at bounding box center [87, 159] width 104 height 16
click at [74, 158] on input "manage" at bounding box center [87, 159] width 104 height 16
click at [110, 159] on input "manage" at bounding box center [87, 159] width 104 height 16
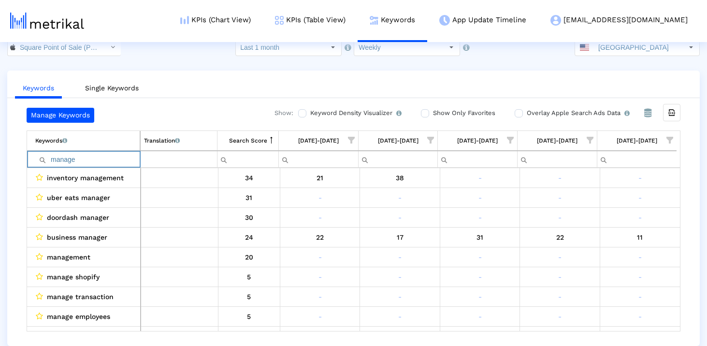
click at [110, 159] on input "manage" at bounding box center [87, 159] width 104 height 16
click at [112, 158] on input "manage" at bounding box center [87, 159] width 104 height 16
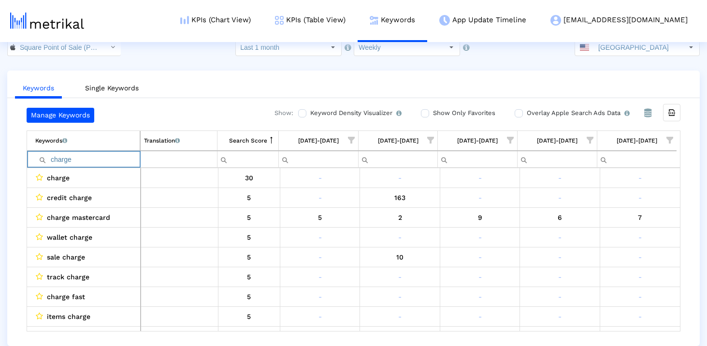
click at [104, 150] on tbody "Keywords List of keywords that are currently being tracked in Mobile Action. Tr…" at bounding box center [352, 149] width 650 height 37
click at [102, 157] on input "charge" at bounding box center [87, 159] width 104 height 16
click at [102, 156] on input "charge" at bounding box center [87, 159] width 104 height 16
click at [101, 156] on input "chargerecord" at bounding box center [87, 159] width 104 height 16
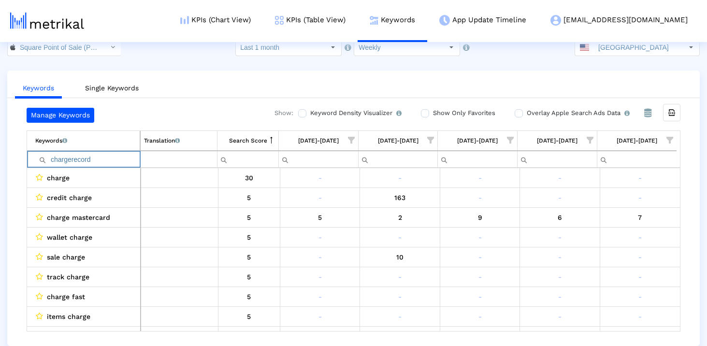
click at [101, 156] on input "chargerecord" at bounding box center [87, 159] width 104 height 16
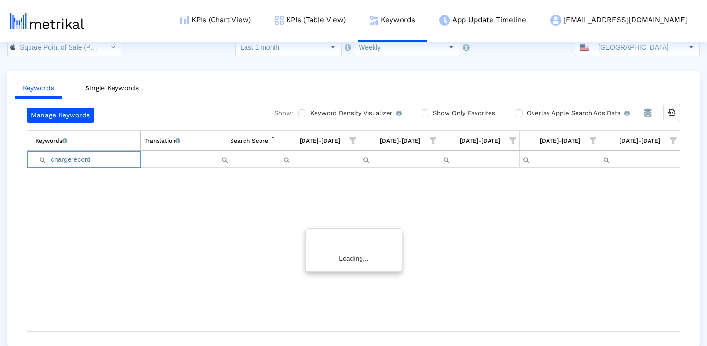
click at [101, 156] on input "chargerecord" at bounding box center [87, 159] width 105 height 16
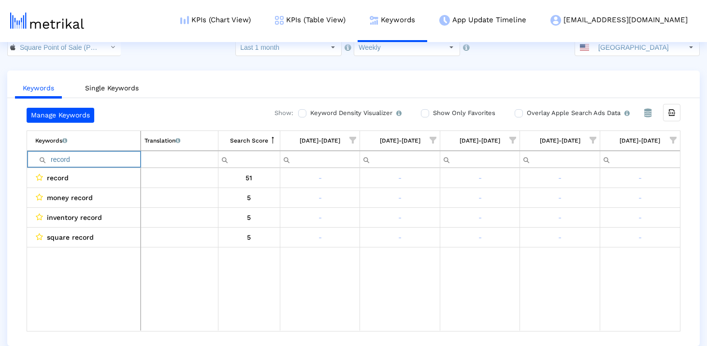
click at [84, 164] on input "record" at bounding box center [87, 159] width 105 height 16
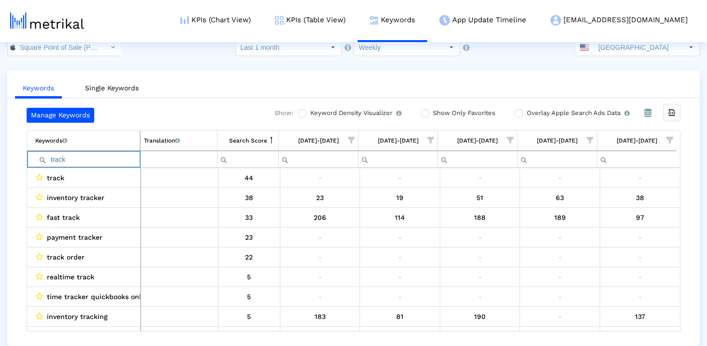
click at [110, 158] on input "track" at bounding box center [87, 159] width 104 height 16
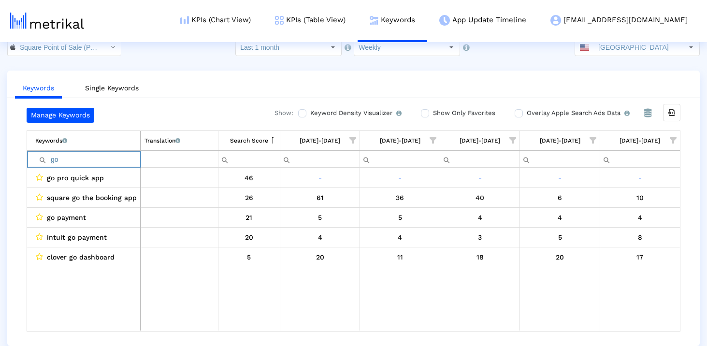
click at [82, 156] on input "go" at bounding box center [87, 159] width 105 height 16
click at [82, 156] on input "gomana" at bounding box center [87, 159] width 105 height 16
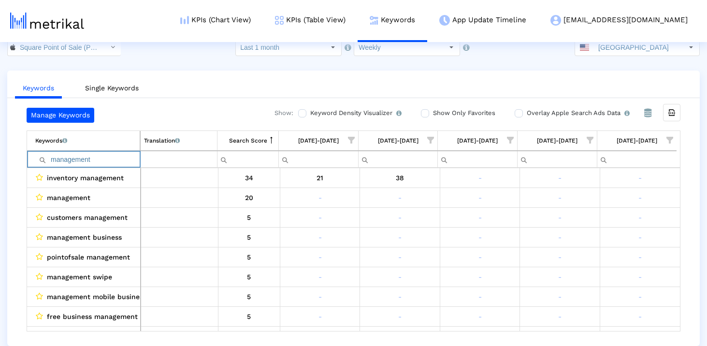
click at [85, 163] on input "management" at bounding box center [87, 159] width 104 height 16
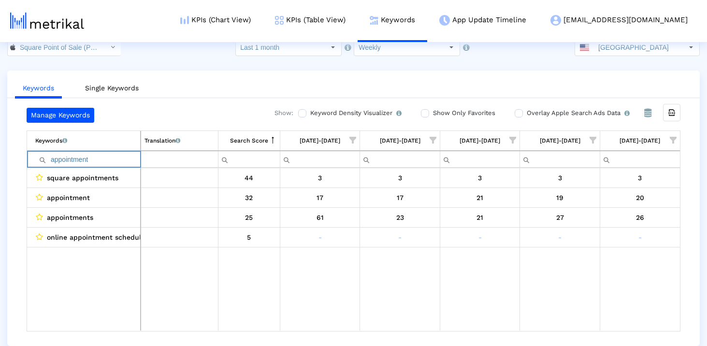
click at [73, 163] on input "appointment" at bounding box center [87, 159] width 105 height 16
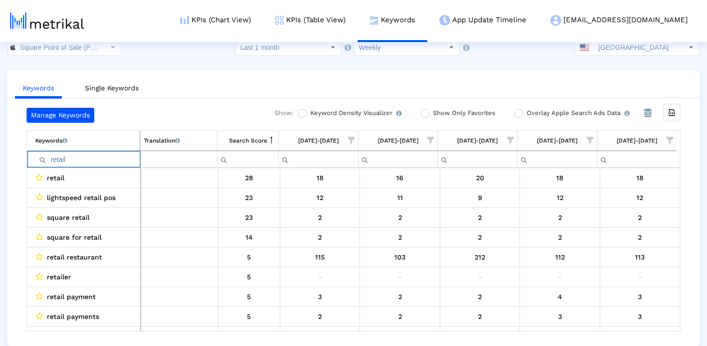
click at [102, 163] on input "retail" at bounding box center [87, 159] width 104 height 16
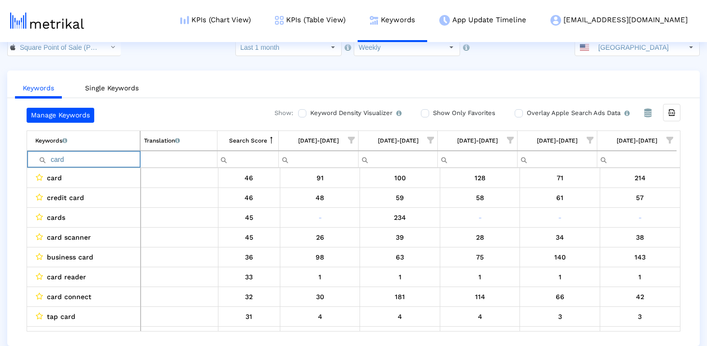
click at [94, 160] on input "card" at bounding box center [87, 159] width 104 height 16
paste input "dashbo"
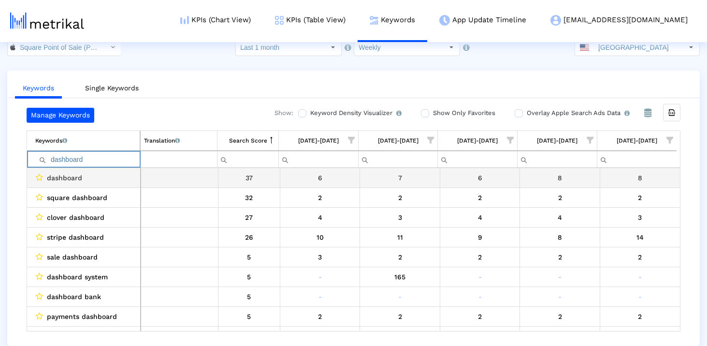
click at [73, 162] on input "dashboard" at bounding box center [87, 159] width 104 height 16
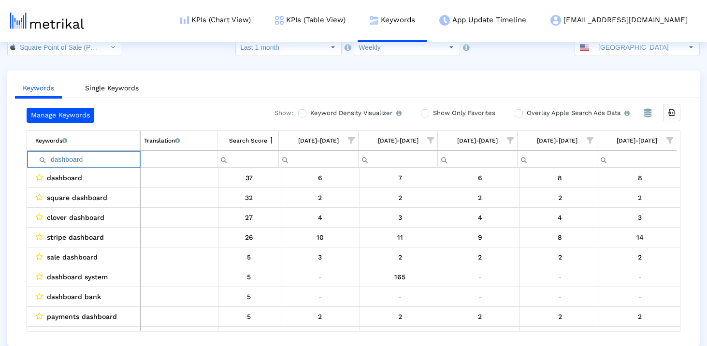
click at [73, 162] on input "dashboard" at bounding box center [87, 159] width 104 height 16
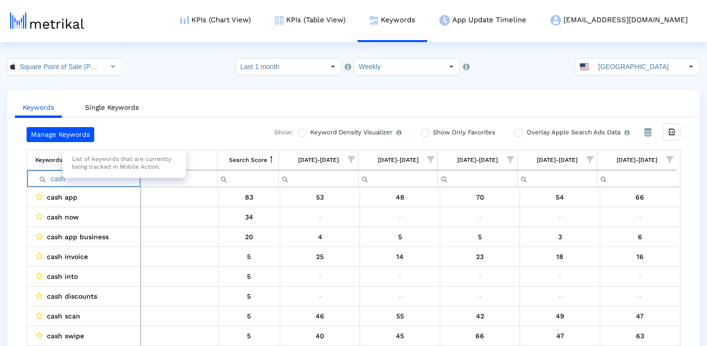
click at [71, 173] on div "List of keywords that are currently being tracked in Mobile Action." at bounding box center [124, 163] width 124 height 30
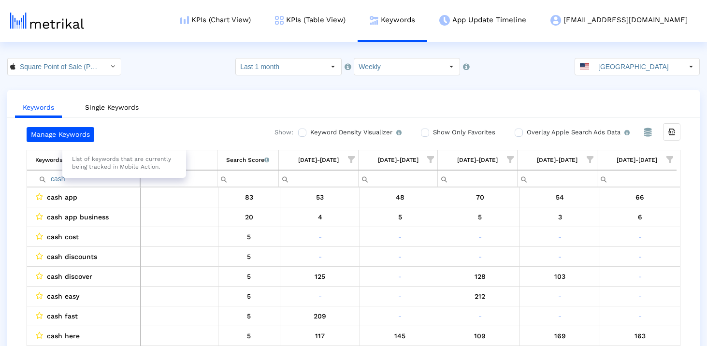
click at [67, 176] on div "List of keywords that are currently being tracked in Mobile Action." at bounding box center [124, 163] width 124 height 30
click at [62, 176] on input "cash" at bounding box center [87, 179] width 104 height 16
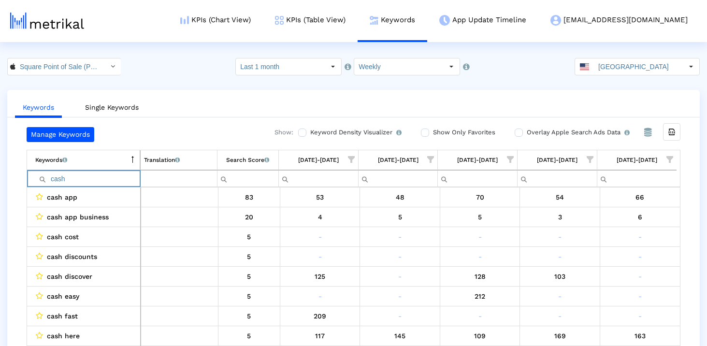
click at [62, 176] on input "cash" at bounding box center [87, 179] width 104 height 16
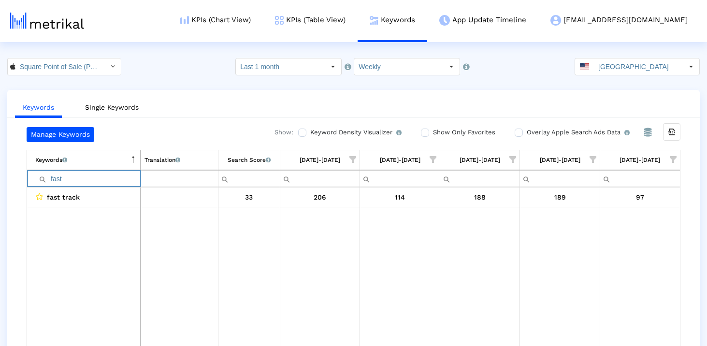
click at [234, 165] on div "Search Score An estimate of relative search volume of each keyword. It is on a …" at bounding box center [249, 160] width 43 height 13
click at [114, 178] on input "fast" at bounding box center [87, 179] width 105 height 16
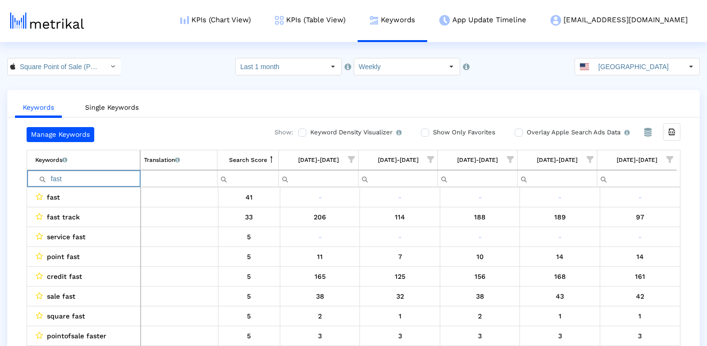
click at [95, 183] on input "fast" at bounding box center [87, 179] width 104 height 16
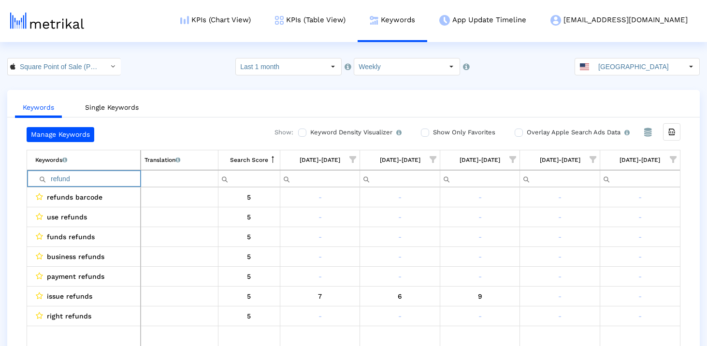
click at [66, 178] on input "refund" at bounding box center [87, 179] width 105 height 16
click at [75, 182] on input "refund" at bounding box center [87, 179] width 105 height 16
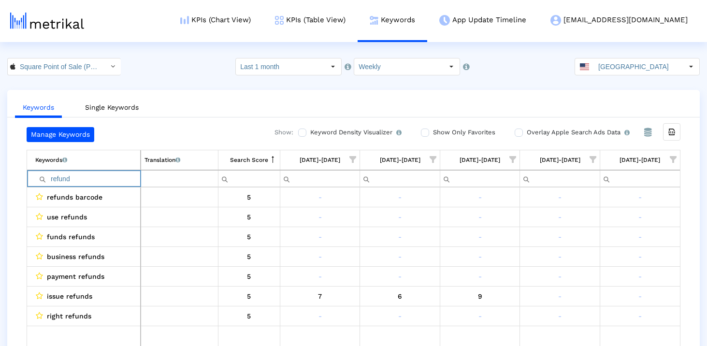
paste input "applepay"
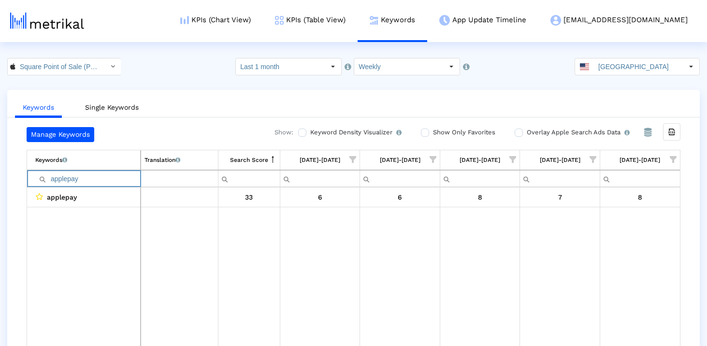
click at [110, 178] on input "applepay" at bounding box center [87, 179] width 105 height 16
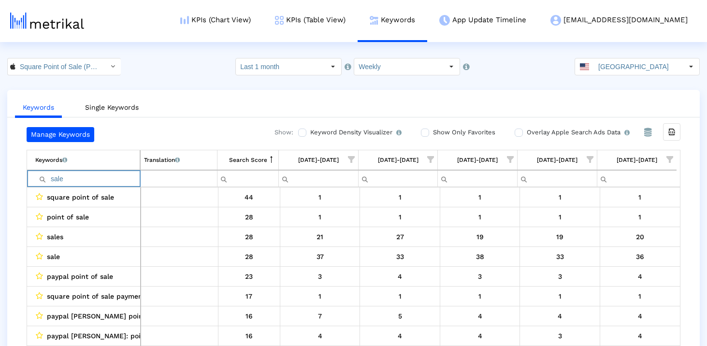
click at [99, 173] on input "sale" at bounding box center [87, 179] width 104 height 16
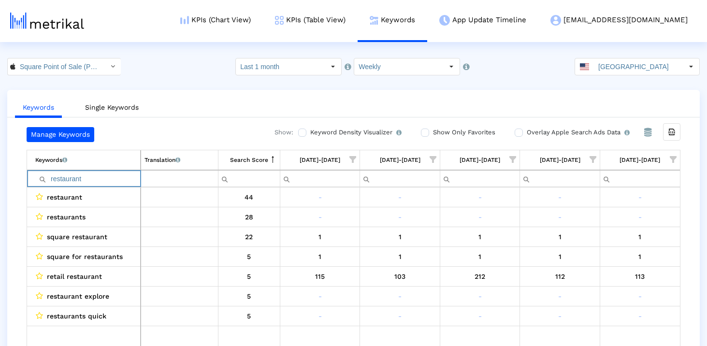
click at [88, 179] on input "restaurant" at bounding box center [87, 179] width 105 height 16
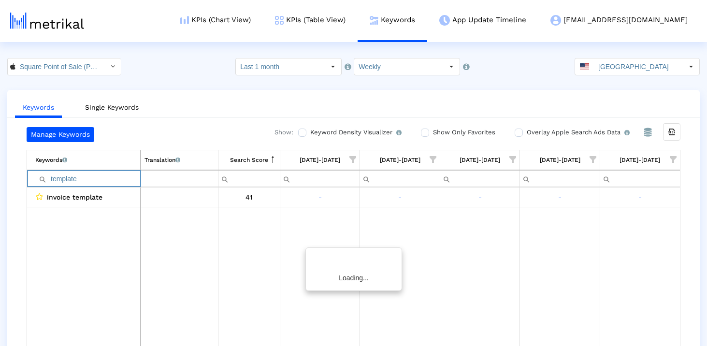
click at [77, 183] on input "template" at bounding box center [87, 179] width 105 height 16
click at [67, 179] on input "template" at bounding box center [87, 179] width 105 height 16
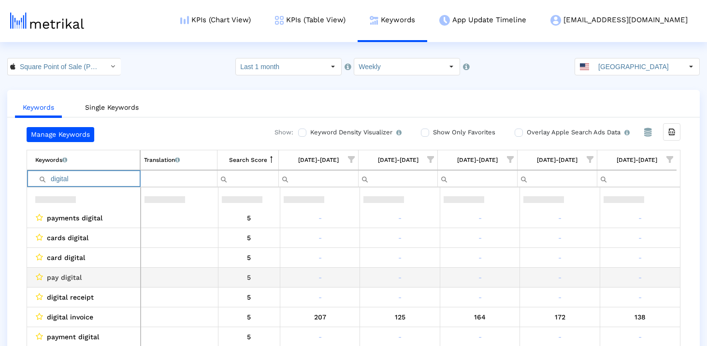
scroll to position [114, 0]
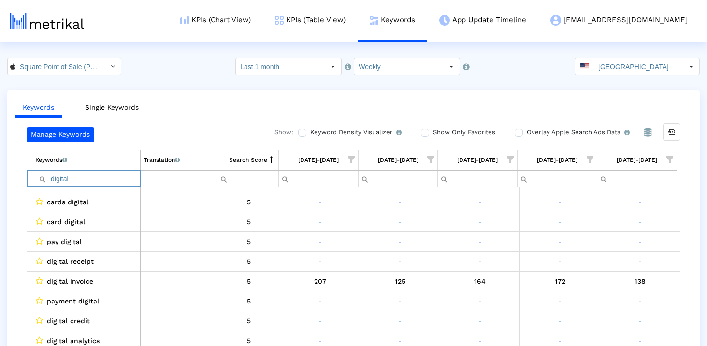
click at [85, 184] on input "digital" at bounding box center [87, 179] width 104 height 16
paste input "glossgenius"
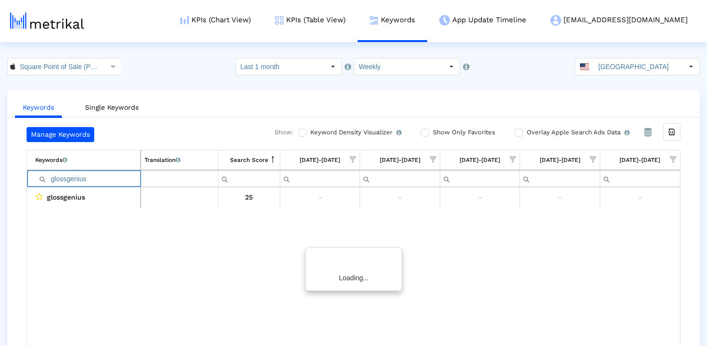
scroll to position [0, 0]
click at [65, 184] on input "glossgenius" at bounding box center [87, 179] width 105 height 16
paste input "analytic"
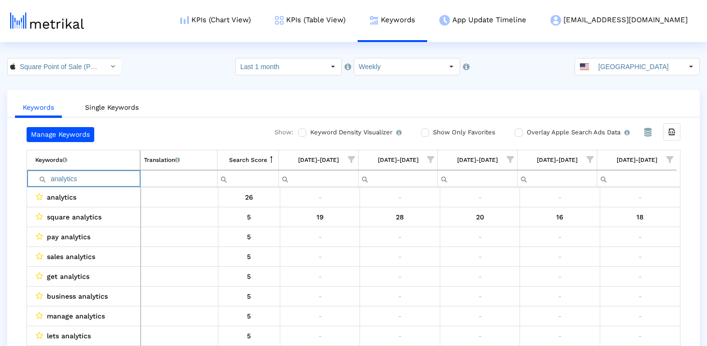
click at [70, 183] on input "analytics" at bounding box center [87, 179] width 104 height 16
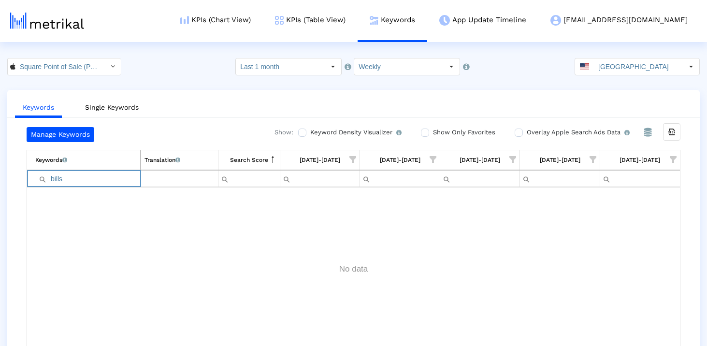
click at [117, 176] on input "bills" at bounding box center [87, 179] width 105 height 16
click at [91, 181] on input "pickup" at bounding box center [87, 179] width 105 height 16
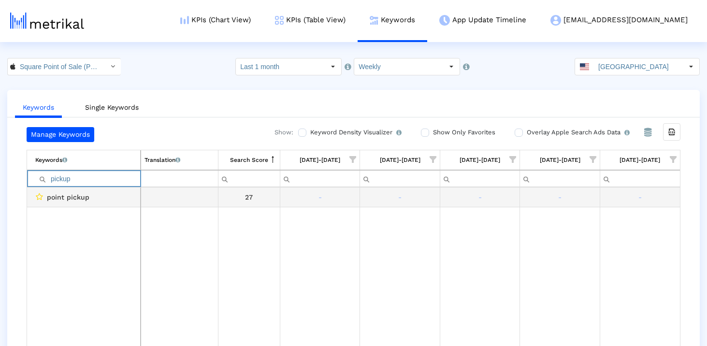
click at [89, 184] on input "pickup" at bounding box center [87, 179] width 105 height 16
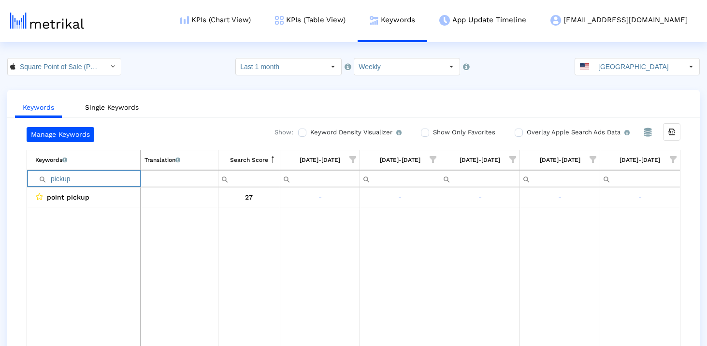
click at [89, 184] on input "pickup" at bounding box center [87, 179] width 105 height 16
click at [73, 179] on input "afterpay" at bounding box center [87, 179] width 105 height 16
click at [93, 174] on input "afterpay" at bounding box center [87, 179] width 105 height 16
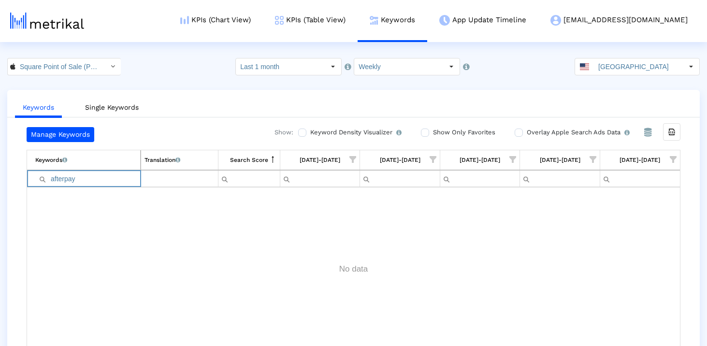
click at [93, 174] on input "afterpay" at bounding box center [87, 179] width 105 height 16
paste input "glossgenius"
click at [95, 178] on input "glossgenius" at bounding box center [87, 179] width 105 height 16
paste input "receipt"
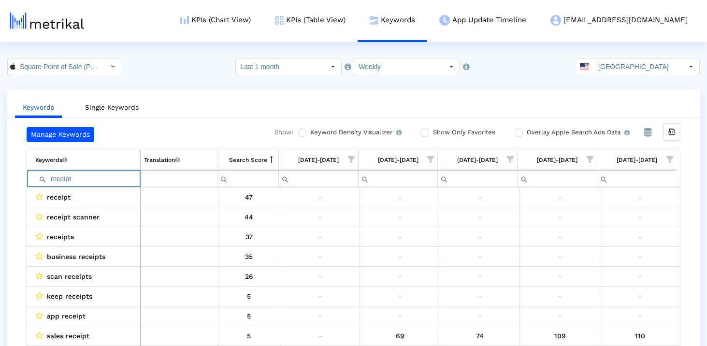
click at [93, 179] on input "receipt" at bounding box center [87, 179] width 104 height 16
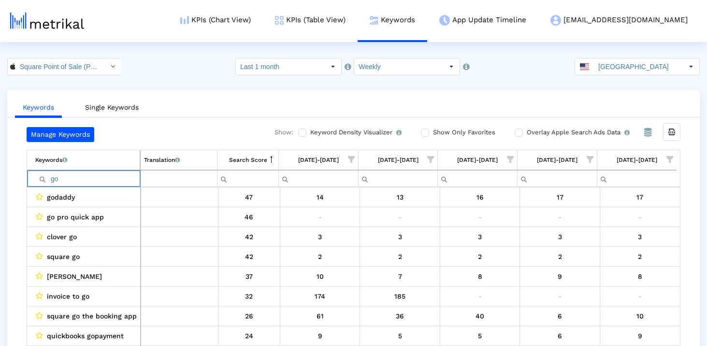
click at [79, 175] on input "go" at bounding box center [87, 179] width 104 height 16
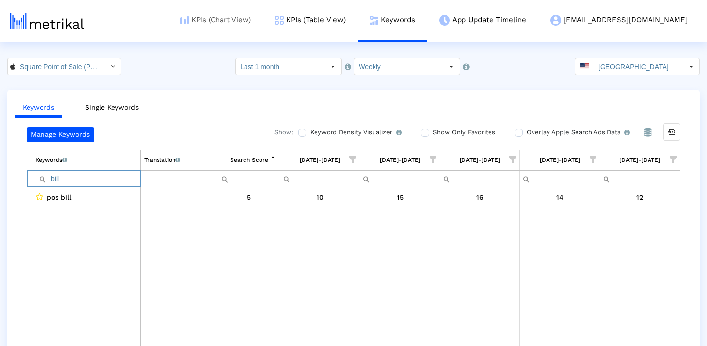
type input "bill"
click at [119, 177] on input "bill" at bounding box center [87, 179] width 105 height 16
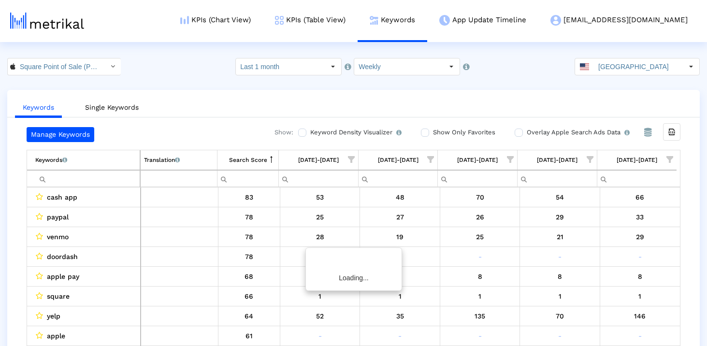
click at [5, 212] on div "Keywords Single Keywords Manage Keywords Show: Keyword Density Visualizer Turn …" at bounding box center [353, 228] width 707 height 276
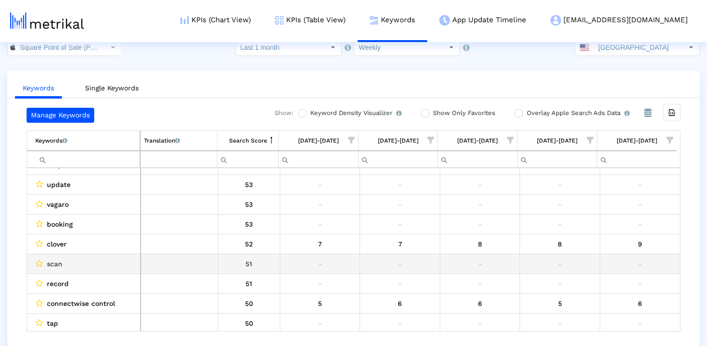
scroll to position [331, 0]
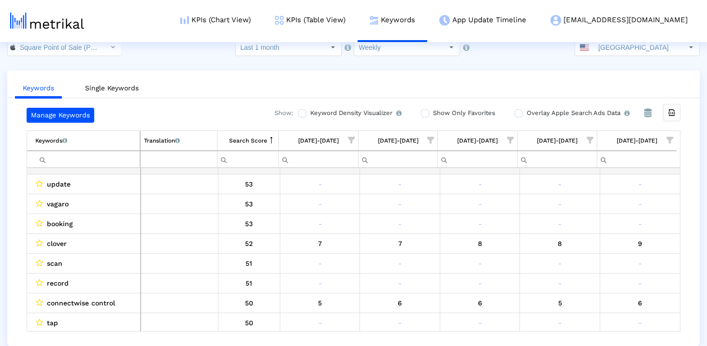
click at [106, 159] on input "Filter cell" at bounding box center [87, 159] width 104 height 16
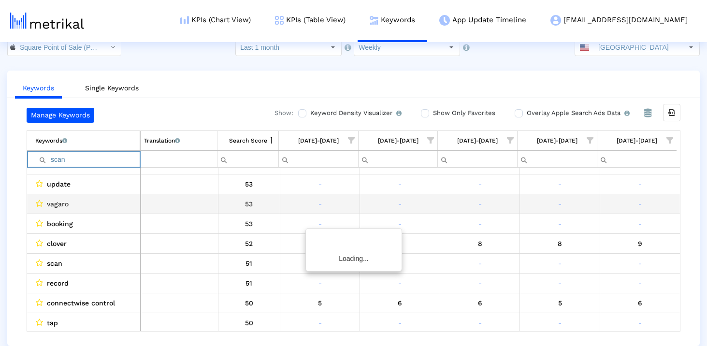
scroll to position [0, 0]
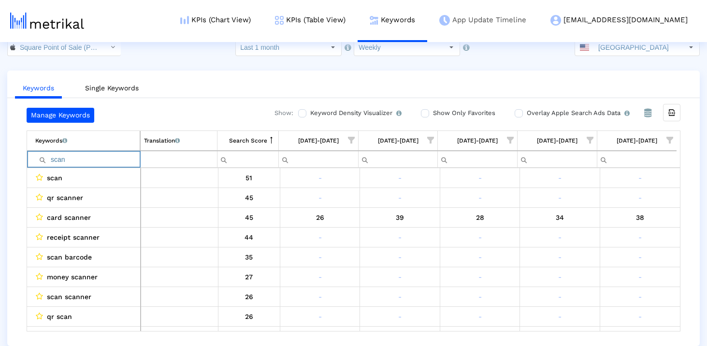
type input "scan"
